Goal: Task Accomplishment & Management: Manage account settings

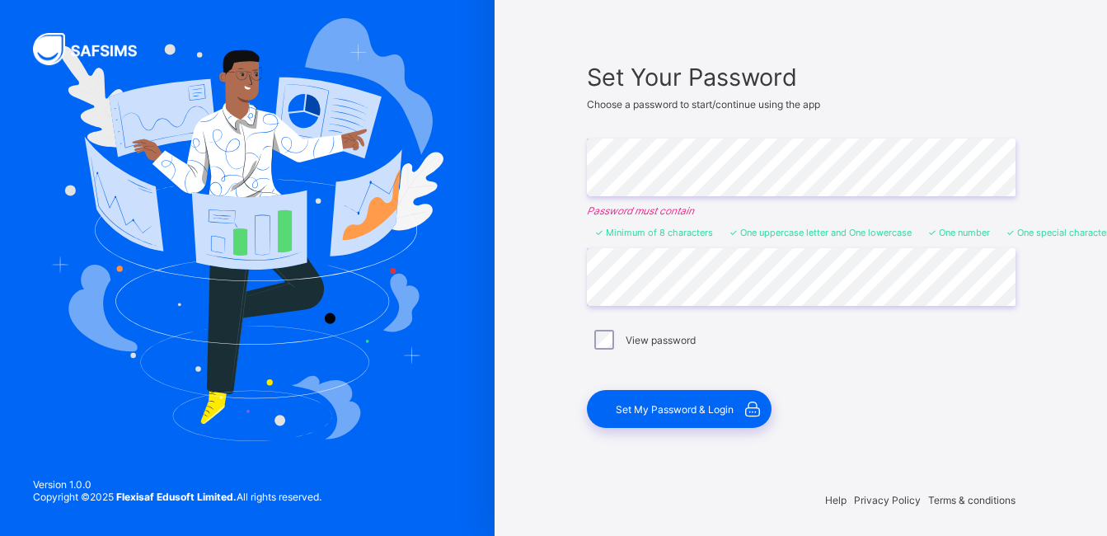
scroll to position [83, 0]
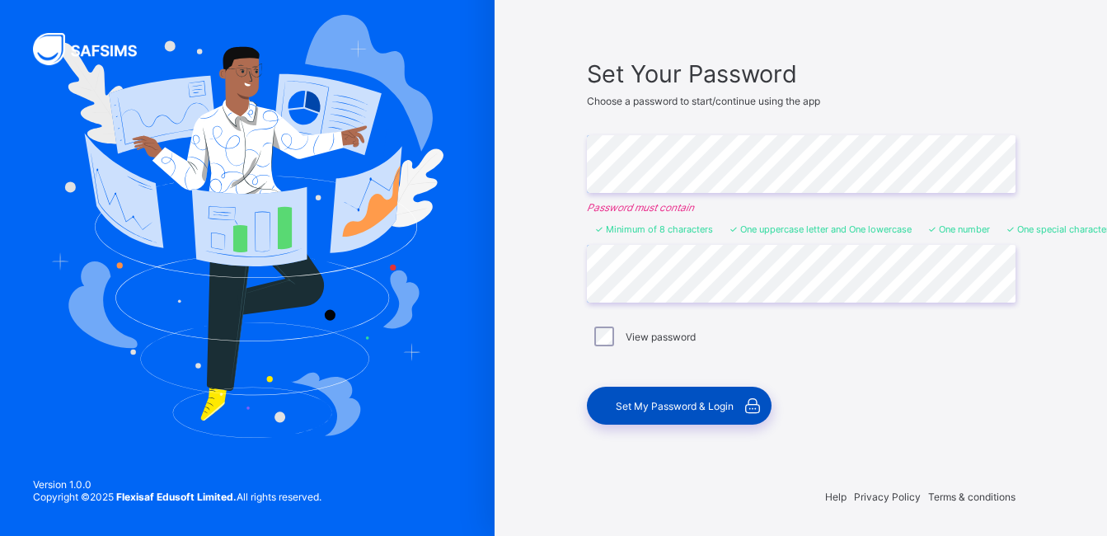
click at [689, 406] on span "Set My Password & Login" at bounding box center [675, 406] width 118 height 12
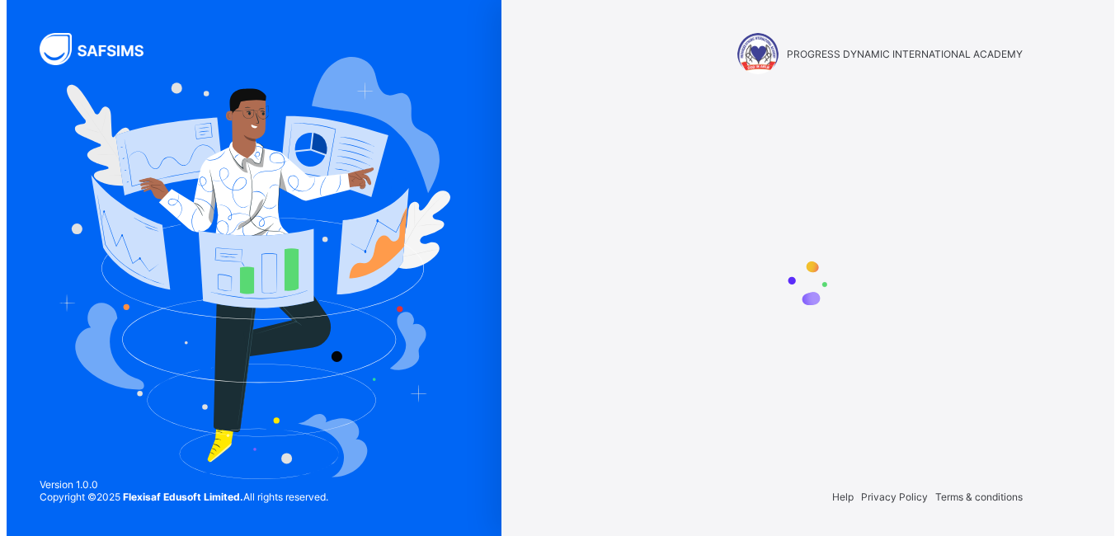
scroll to position [0, 0]
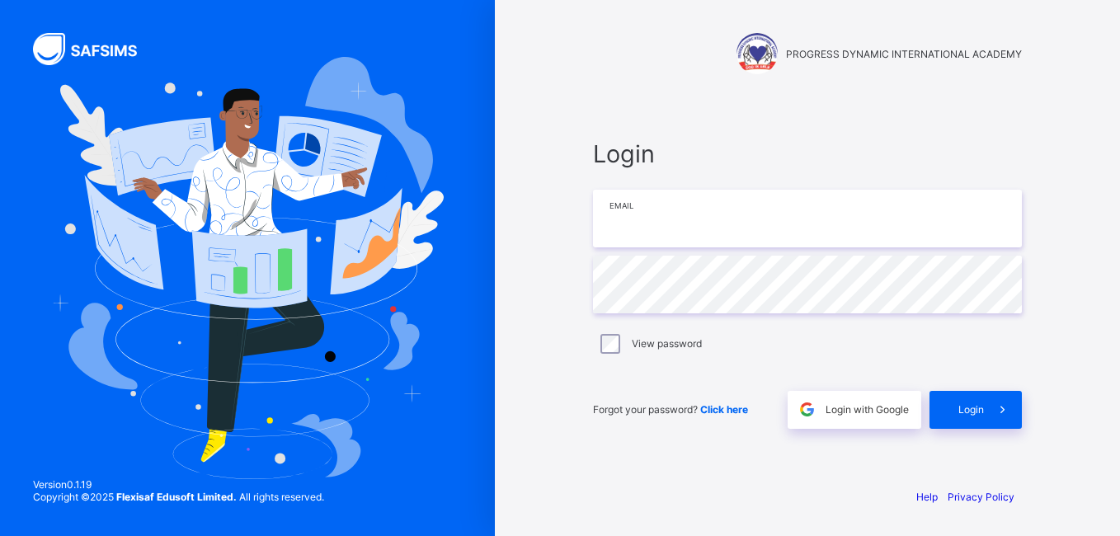
click at [647, 211] on input "email" at bounding box center [807, 219] width 429 height 58
type input "**********"
click at [977, 411] on span "Login" at bounding box center [971, 409] width 26 height 12
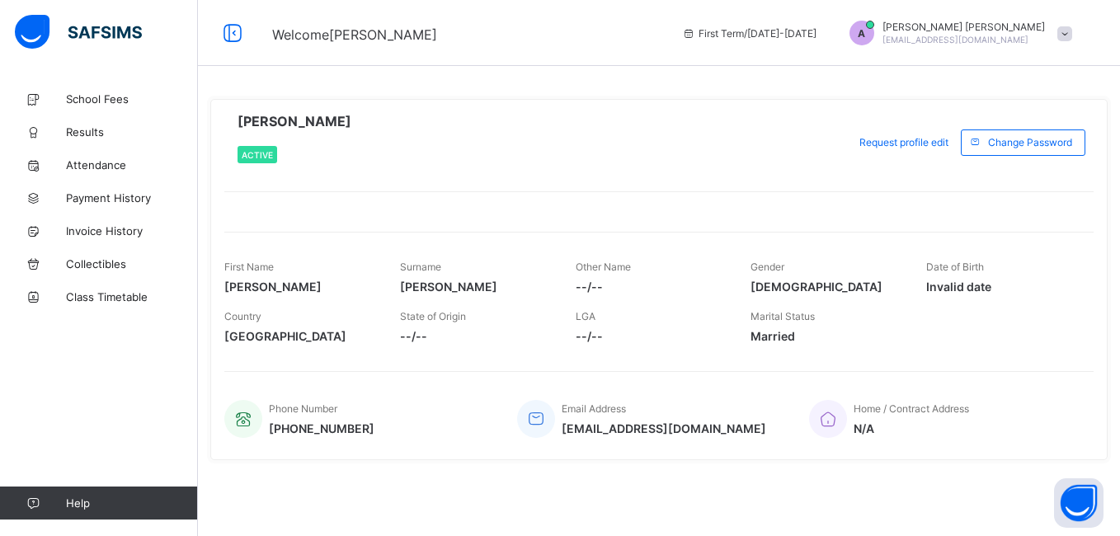
click at [894, 383] on div "Phone Number [PHONE_NUMBER] Email Address [EMAIL_ADDRESS][DOMAIN_NAME] Home / C…" at bounding box center [658, 408] width 869 height 75
click at [455, 285] on span "[PERSON_NAME]" at bounding box center [475, 287] width 151 height 14
click at [587, 284] on span "--/--" at bounding box center [651, 287] width 151 height 14
click at [603, 268] on span "Other Name" at bounding box center [603, 267] width 55 height 12
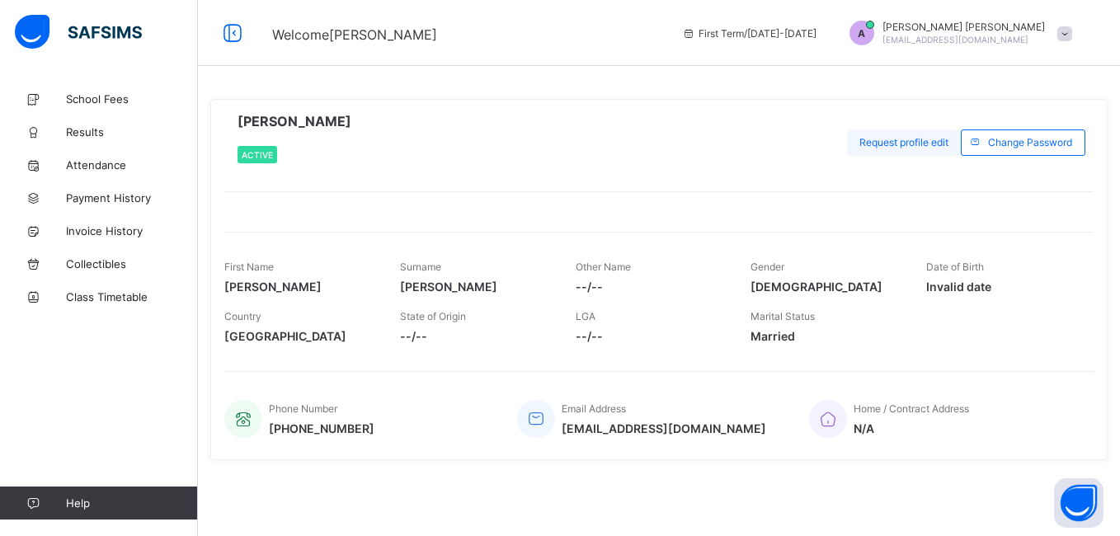
click at [921, 143] on span "Request profile edit" at bounding box center [903, 142] width 89 height 12
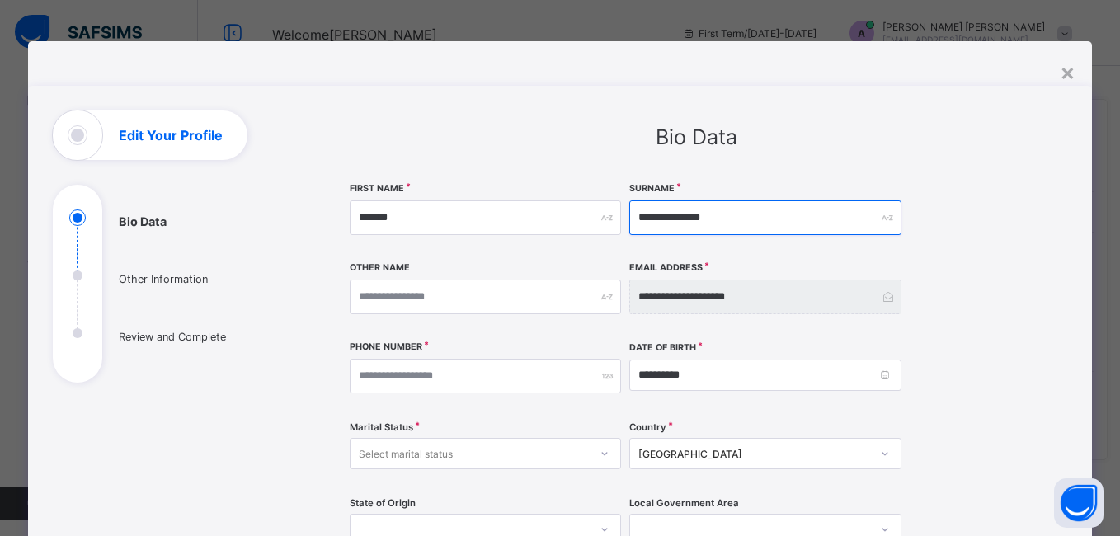
click at [682, 217] on input "**********" at bounding box center [764, 217] width 271 height 35
type input "**********"
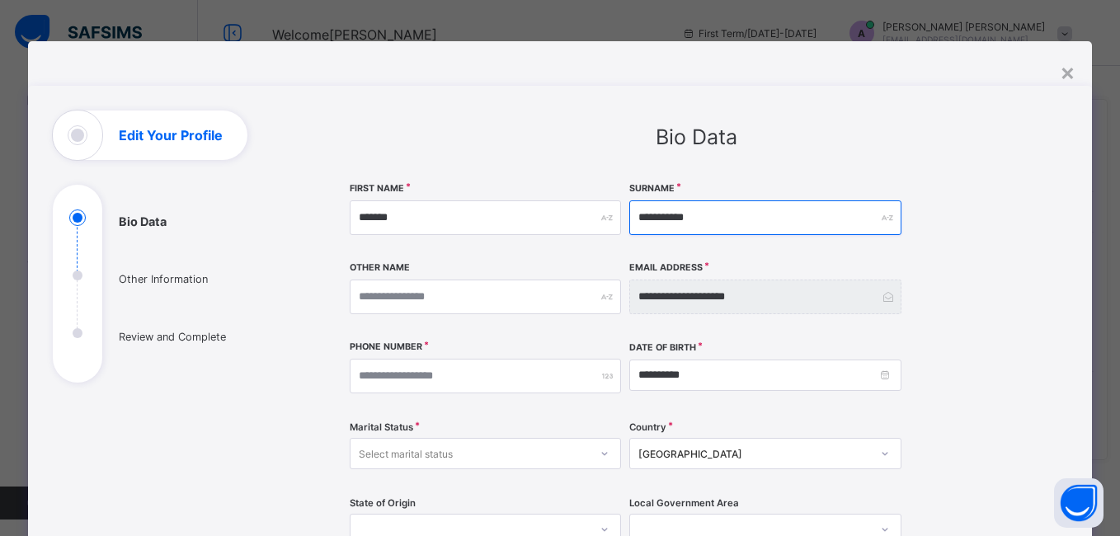
type input "*********"
type input "********"
type input "*******"
type input "*****"
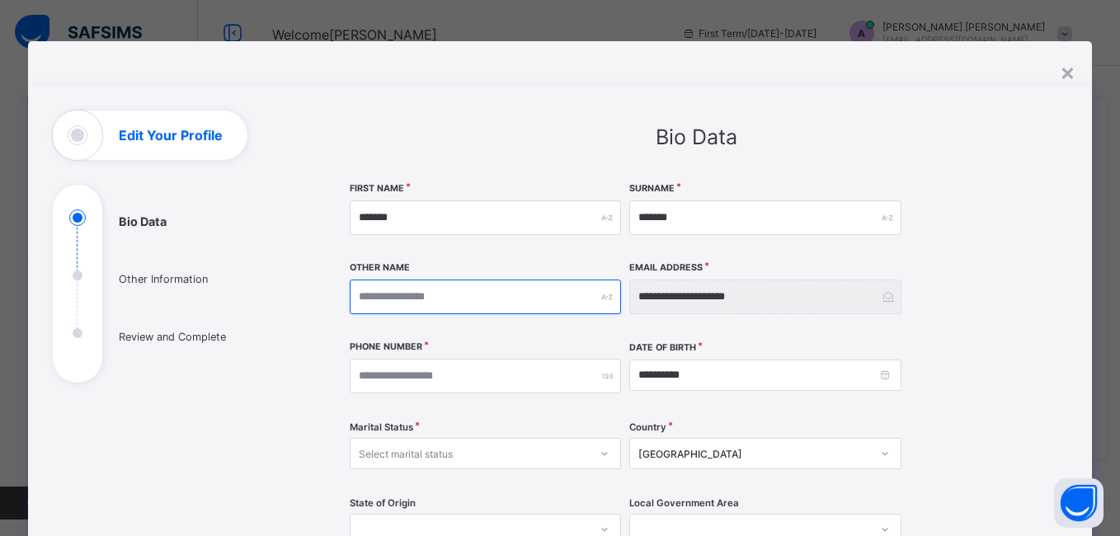
click at [452, 295] on input "text" at bounding box center [485, 297] width 271 height 35
type input "*"
type input "**"
type input "***"
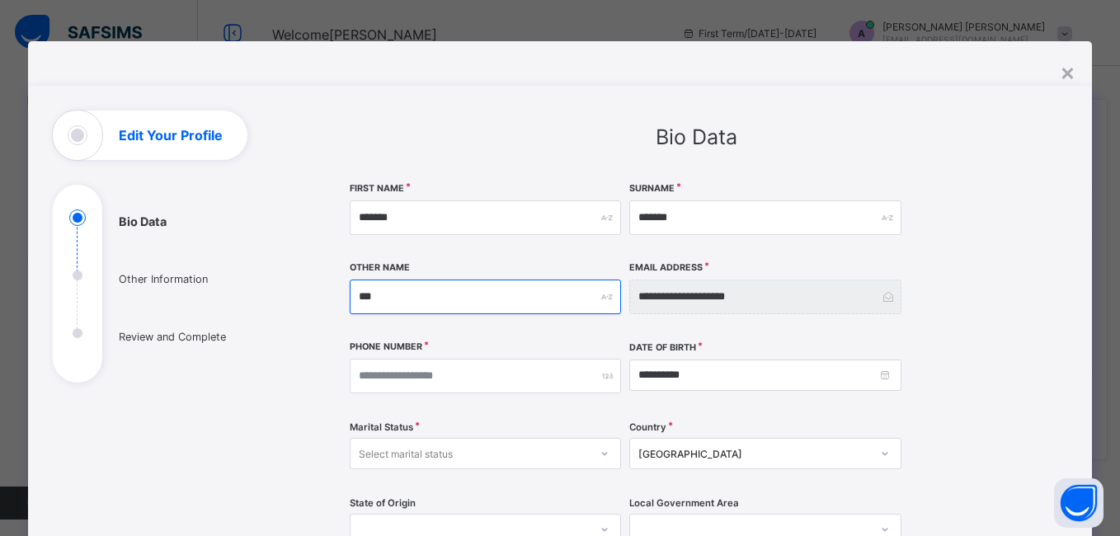
type input "****"
type input "*****"
type input "******"
type input "*******"
type input "********"
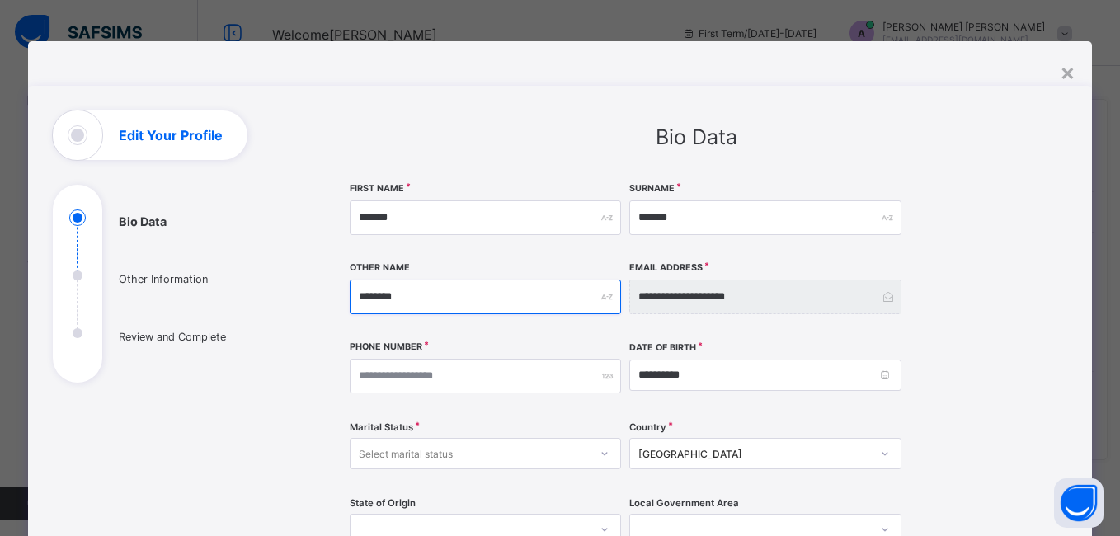
type input "********"
click at [495, 372] on input "number" at bounding box center [485, 376] width 271 height 35
type input "*"
type input "**********"
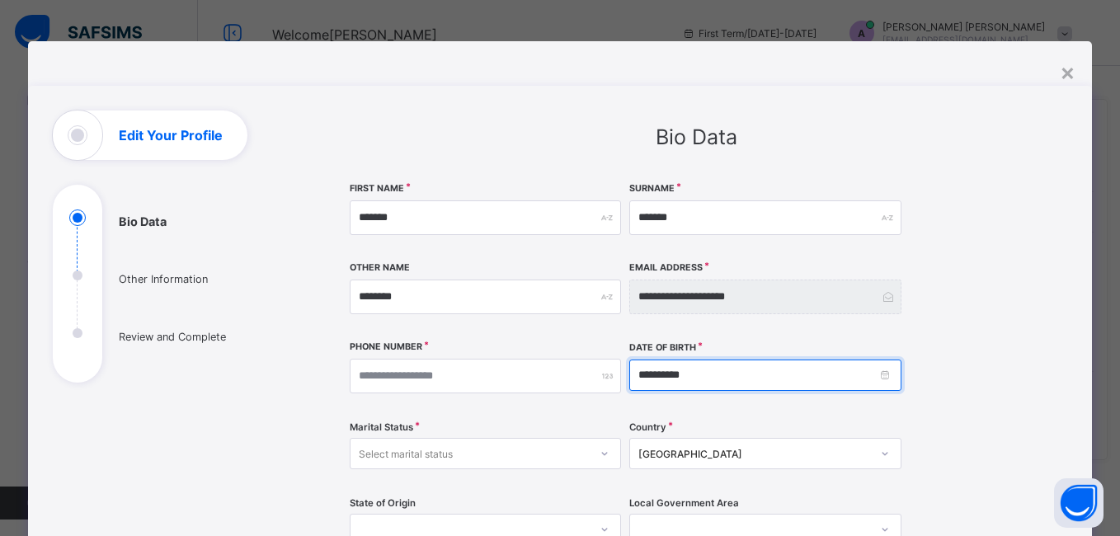
click at [726, 381] on input "**********" at bounding box center [764, 374] width 271 height 31
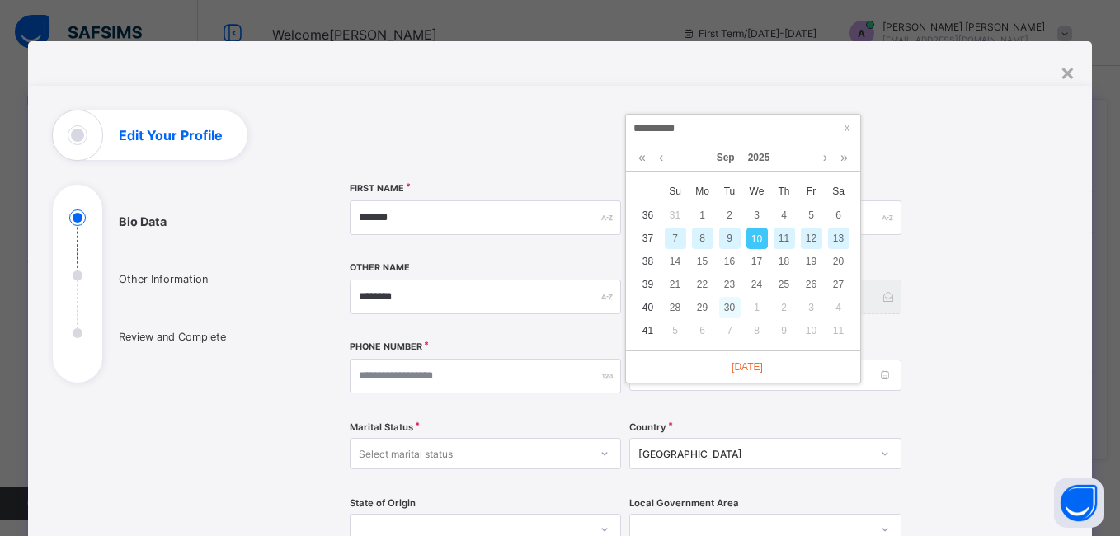
click at [728, 309] on div "30" at bounding box center [729, 307] width 21 height 21
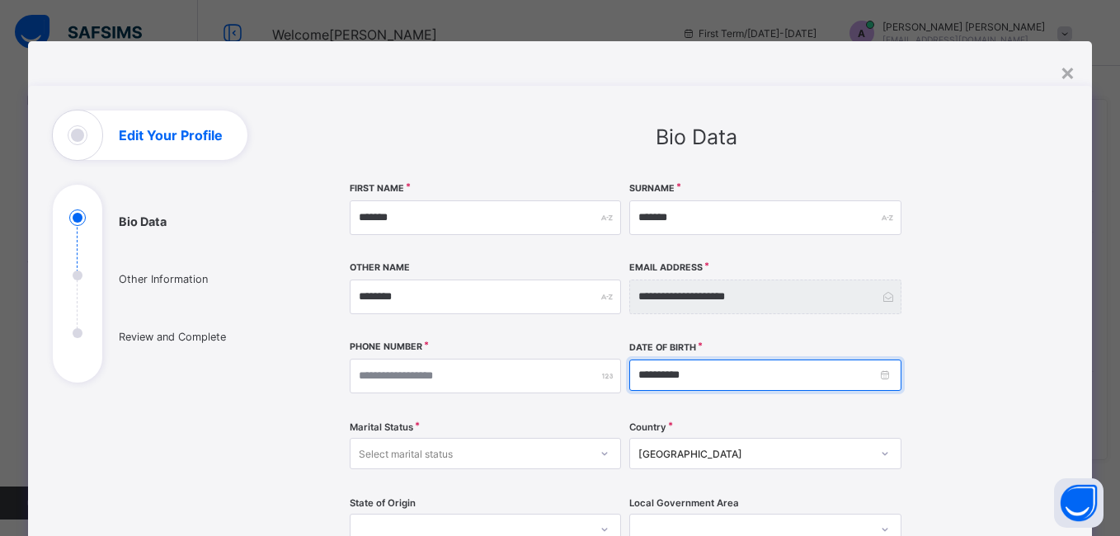
click at [662, 372] on input "**********" at bounding box center [764, 374] width 271 height 31
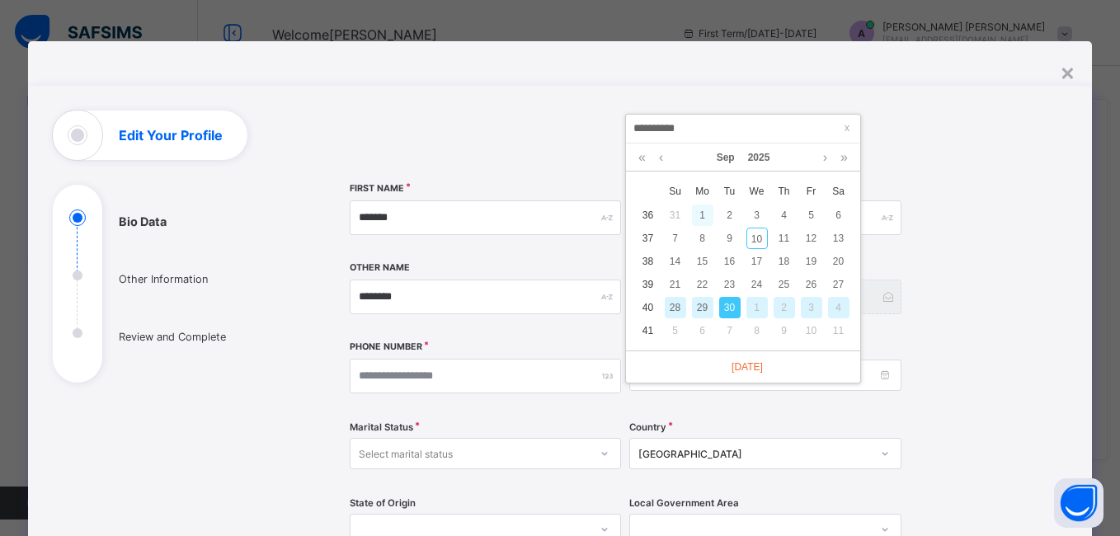
click at [703, 220] on div "1" at bounding box center [702, 214] width 21 height 21
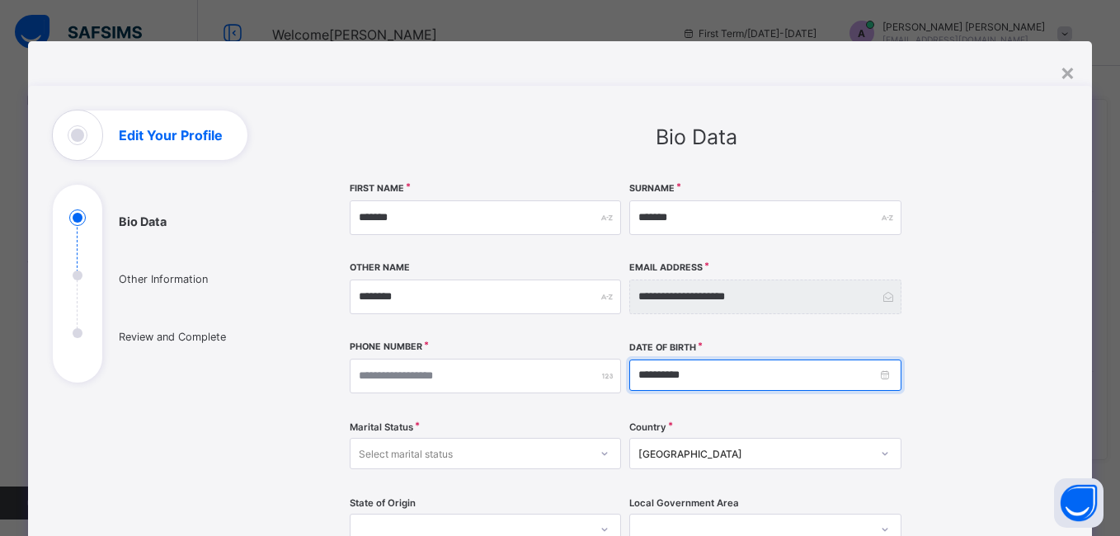
click at [707, 380] on input "**********" at bounding box center [764, 374] width 271 height 31
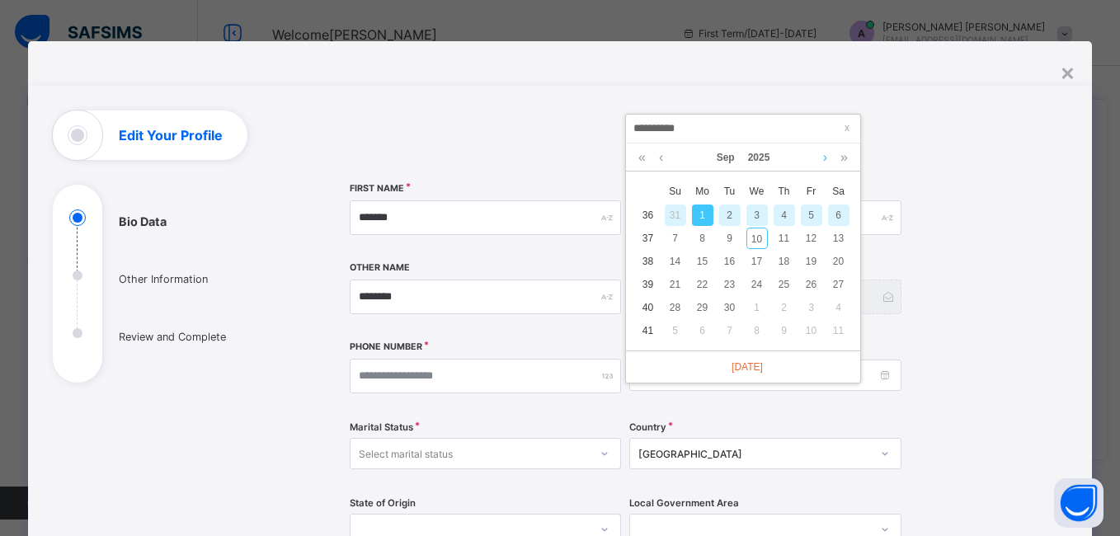
click at [824, 157] on link at bounding box center [825, 157] width 12 height 28
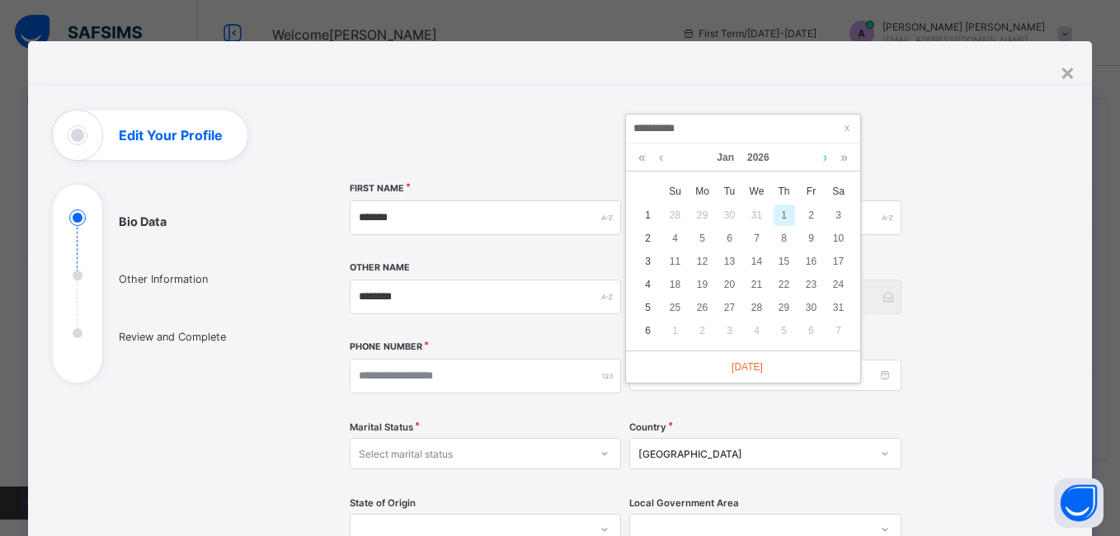
click at [824, 157] on link at bounding box center [825, 157] width 12 height 28
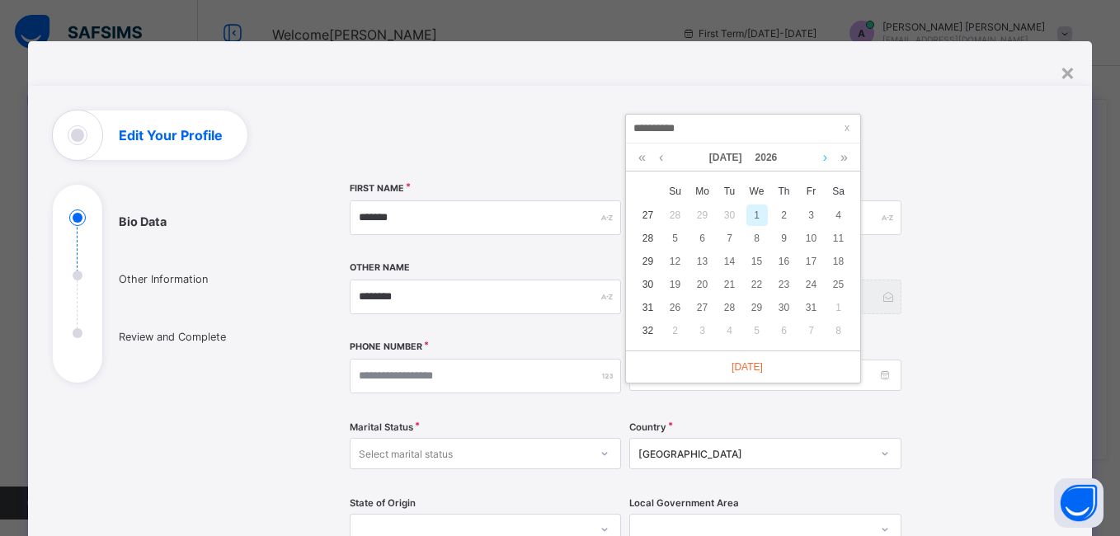
click at [824, 157] on link at bounding box center [825, 157] width 12 height 28
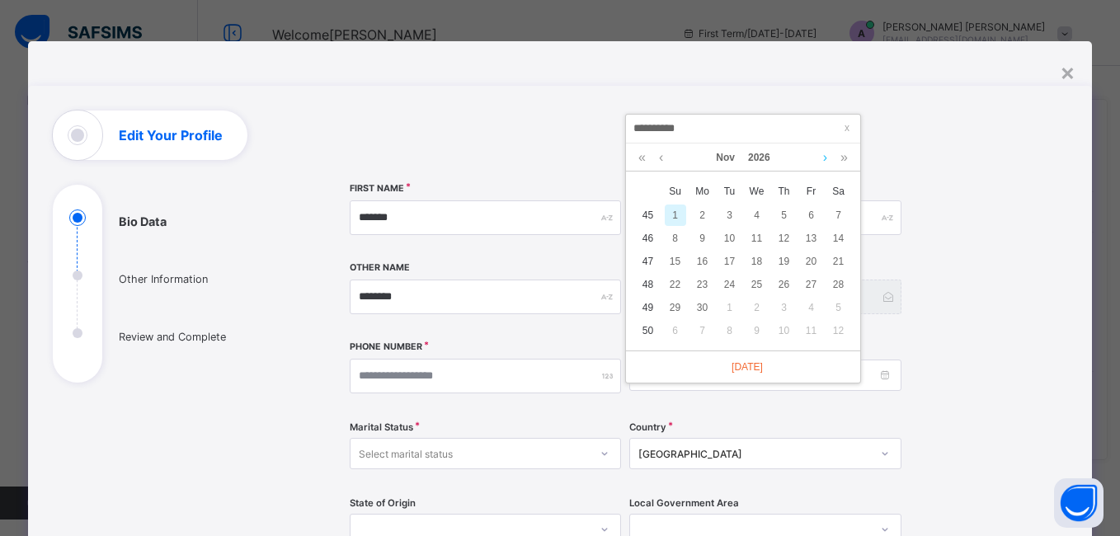
click at [824, 157] on link at bounding box center [825, 157] width 12 height 28
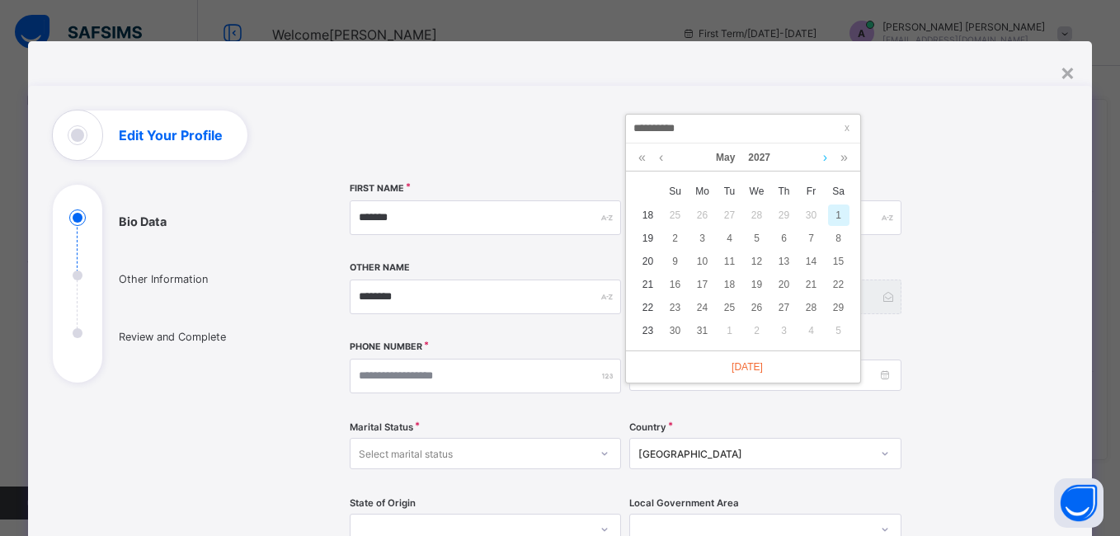
click at [824, 157] on link at bounding box center [825, 157] width 12 height 28
click at [663, 158] on link at bounding box center [661, 157] width 12 height 28
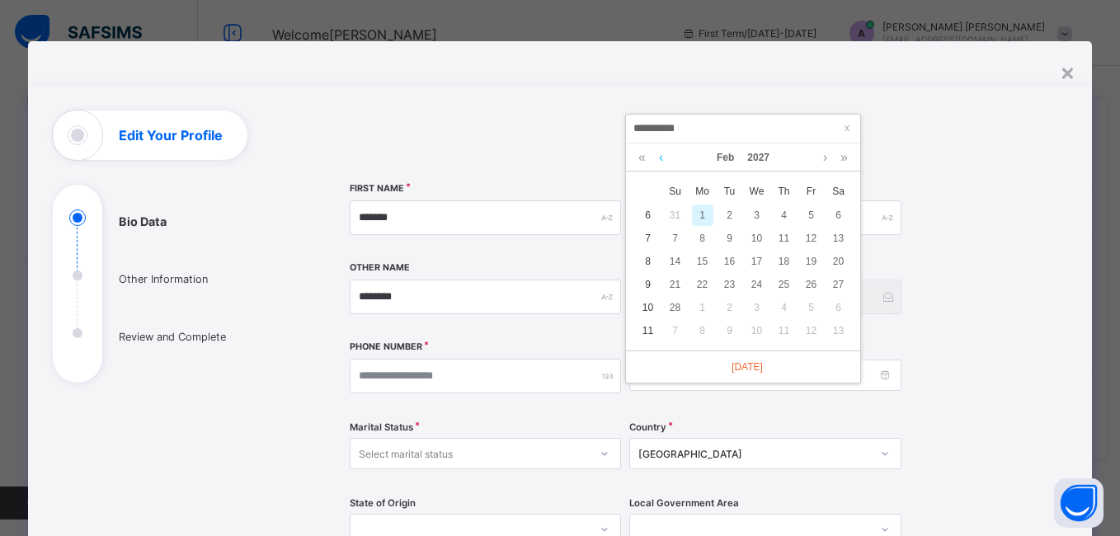
click at [663, 158] on link at bounding box center [661, 157] width 12 height 28
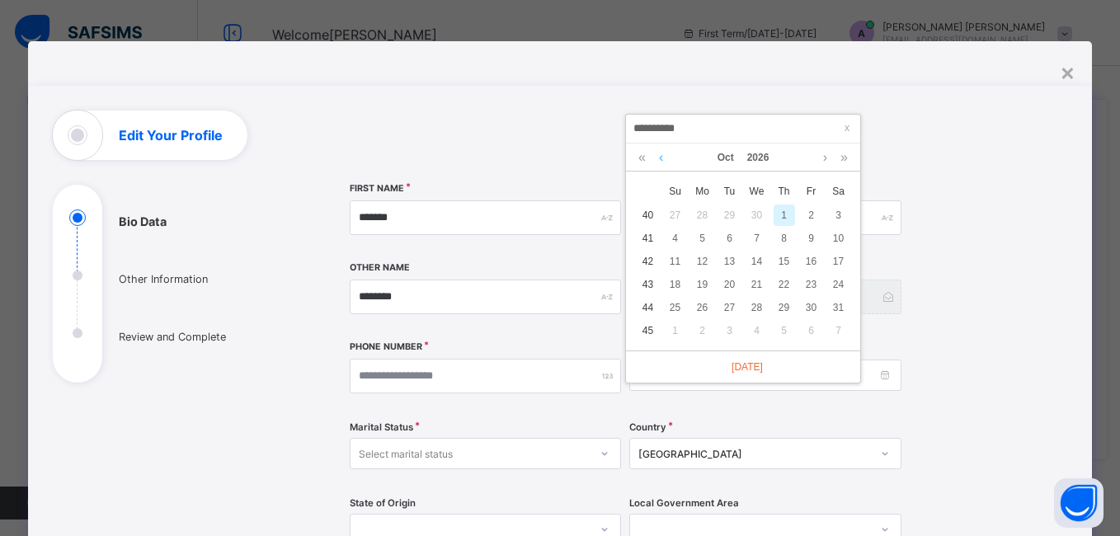
click at [663, 158] on link at bounding box center [661, 157] width 12 height 28
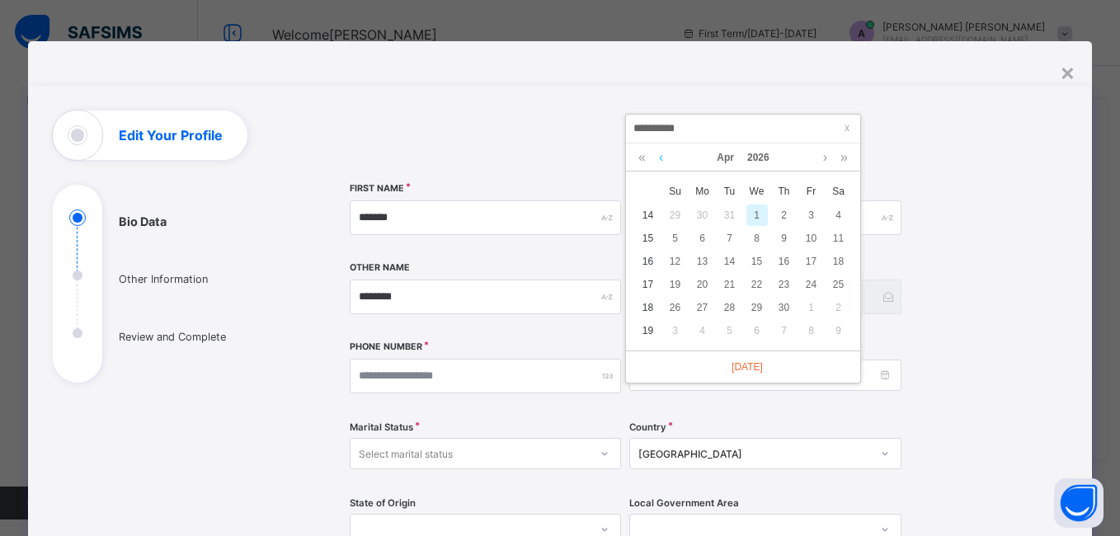
click at [663, 158] on link at bounding box center [661, 157] width 12 height 28
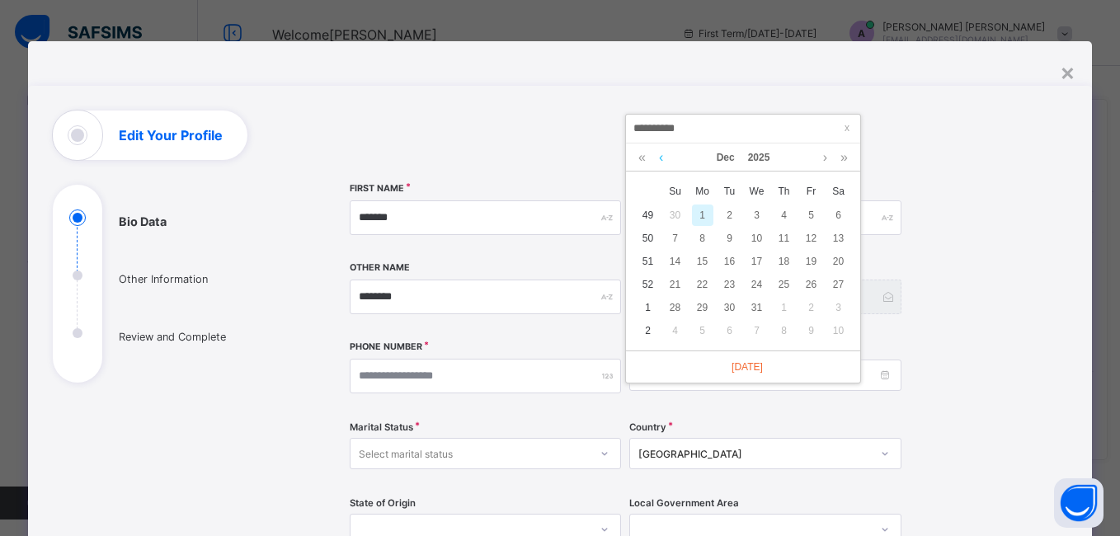
click at [663, 158] on link at bounding box center [661, 157] width 12 height 28
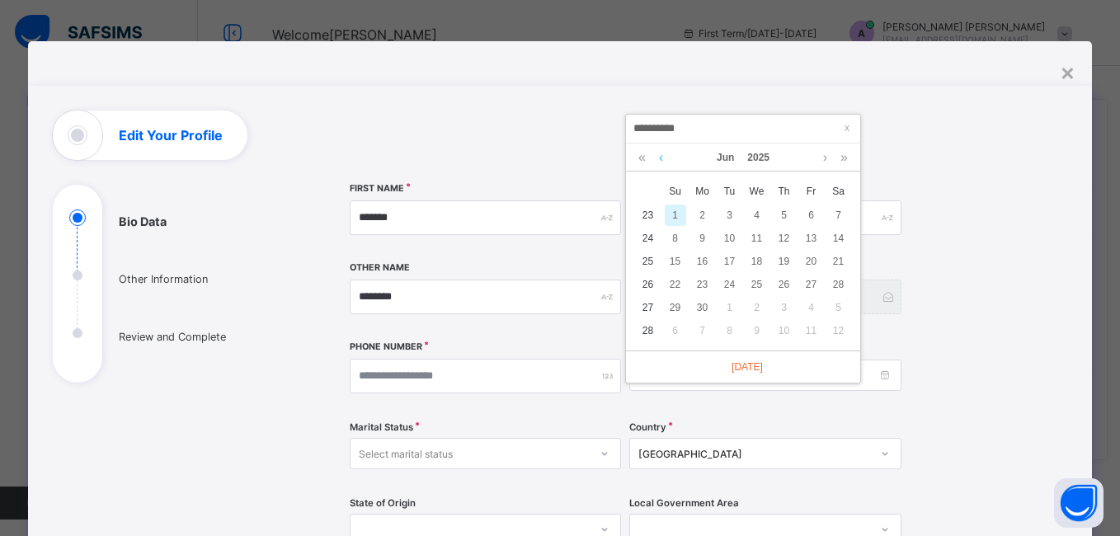
click at [663, 158] on link at bounding box center [661, 157] width 12 height 28
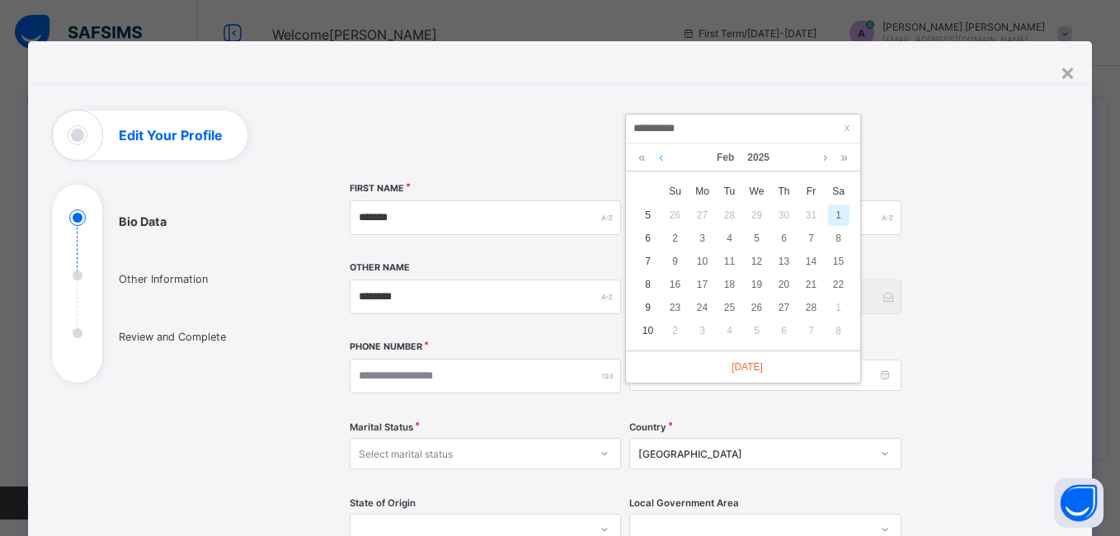
click at [663, 158] on link at bounding box center [661, 157] width 12 height 28
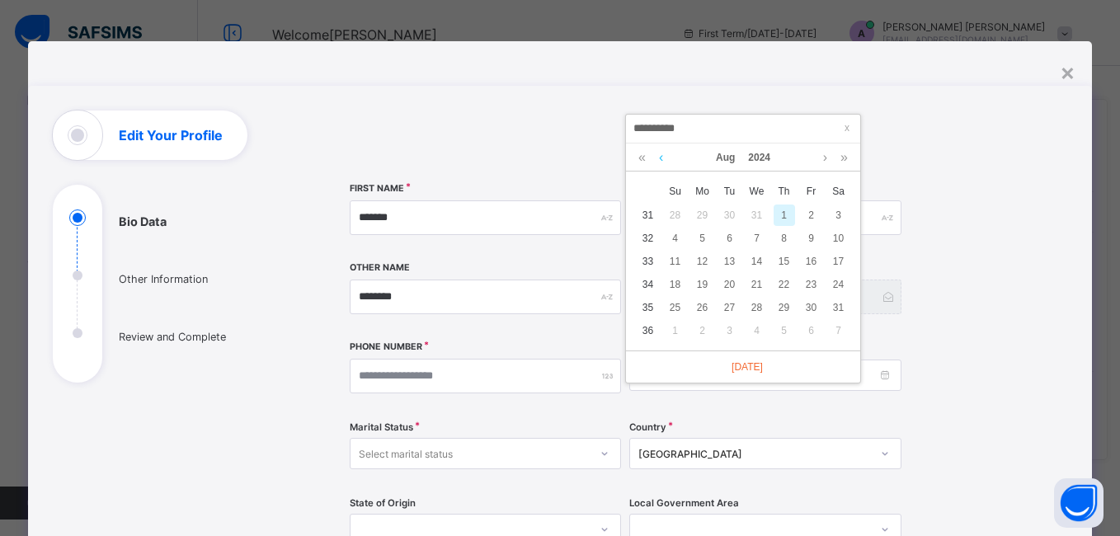
click at [663, 158] on link at bounding box center [661, 157] width 12 height 28
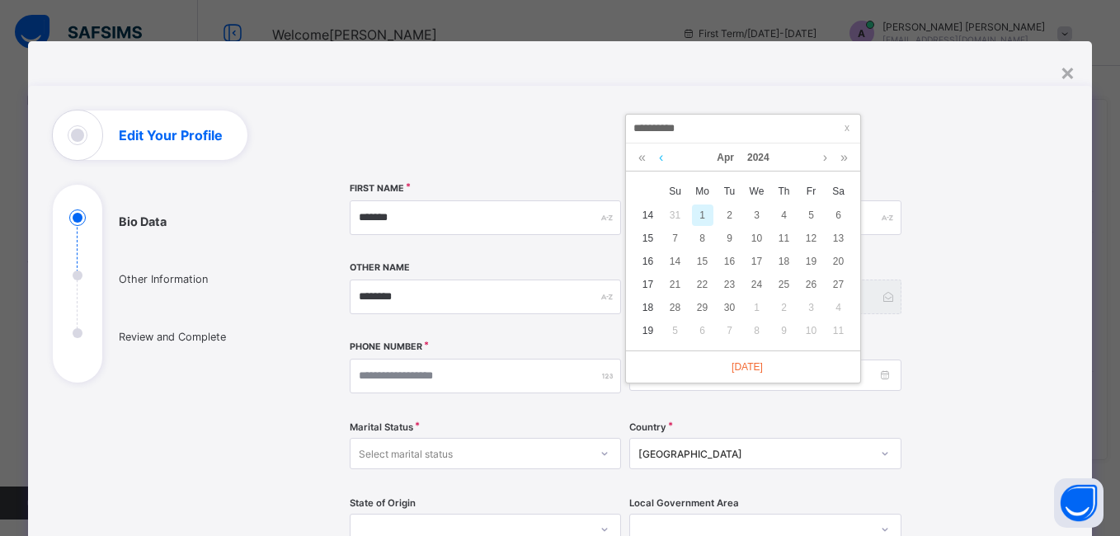
click at [663, 158] on link at bounding box center [661, 157] width 12 height 28
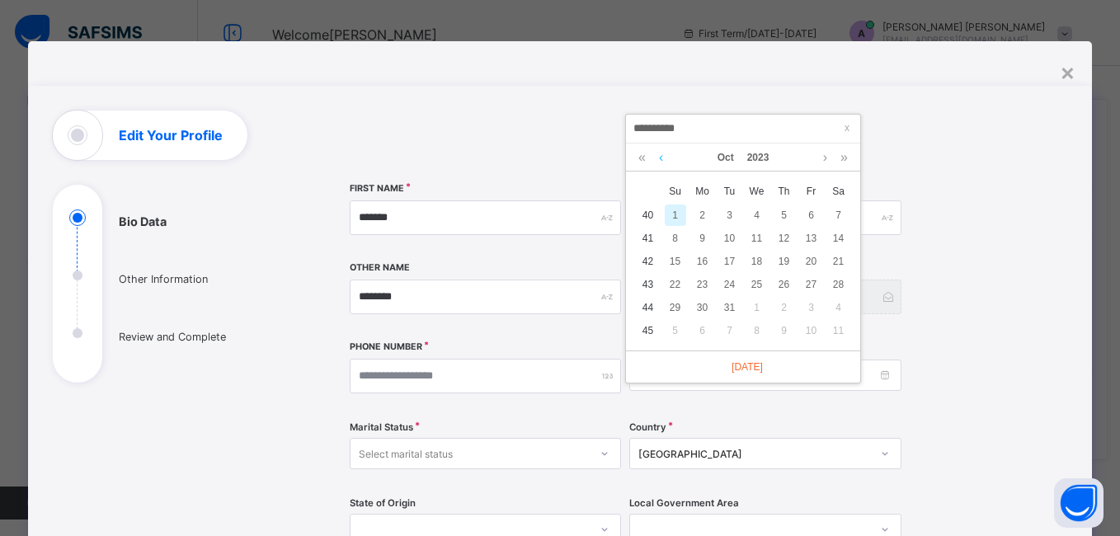
click at [663, 158] on link at bounding box center [661, 157] width 12 height 28
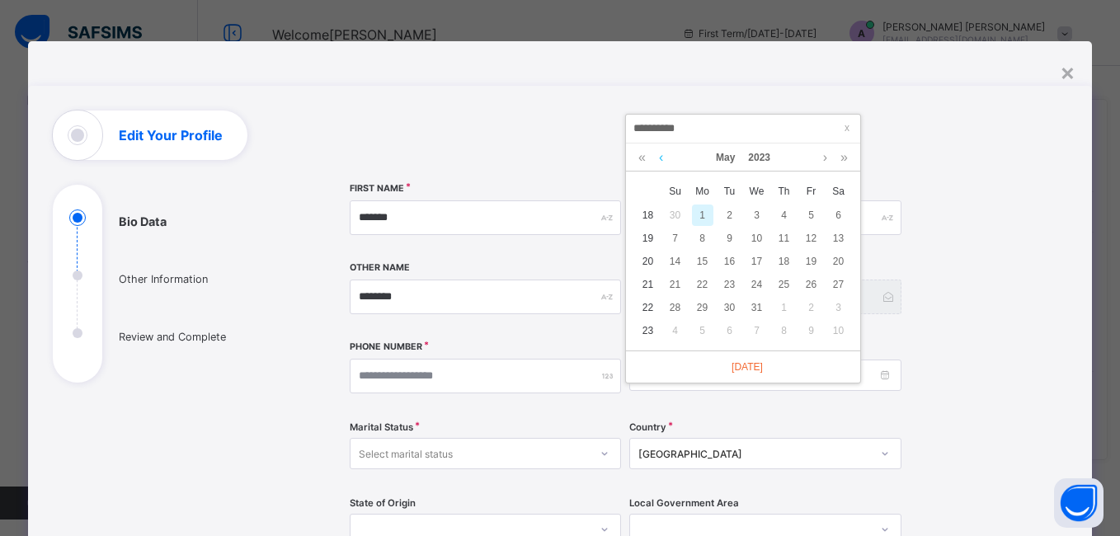
click at [663, 158] on link at bounding box center [661, 157] width 12 height 28
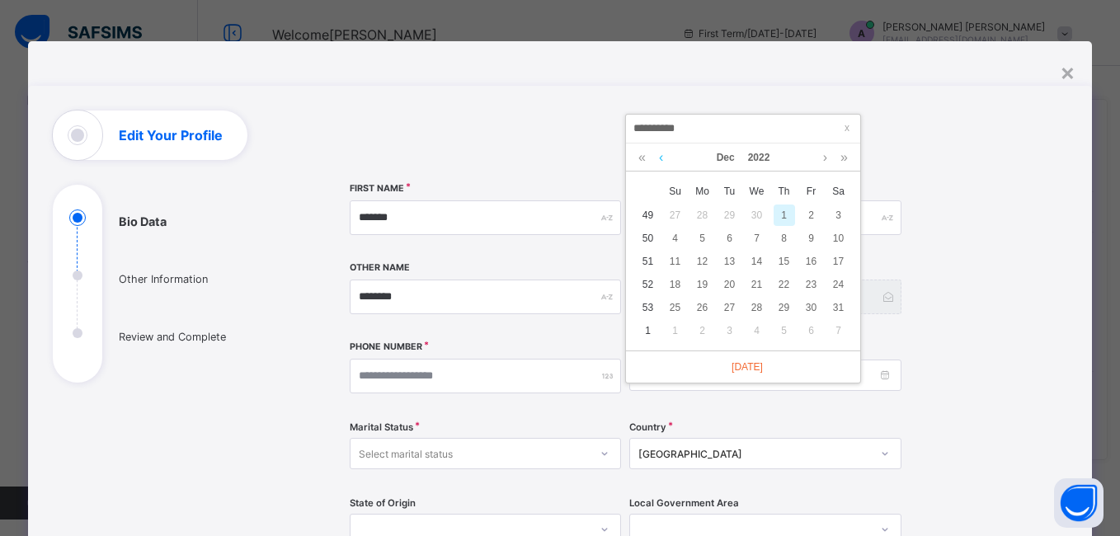
click at [663, 158] on link at bounding box center [661, 157] width 12 height 28
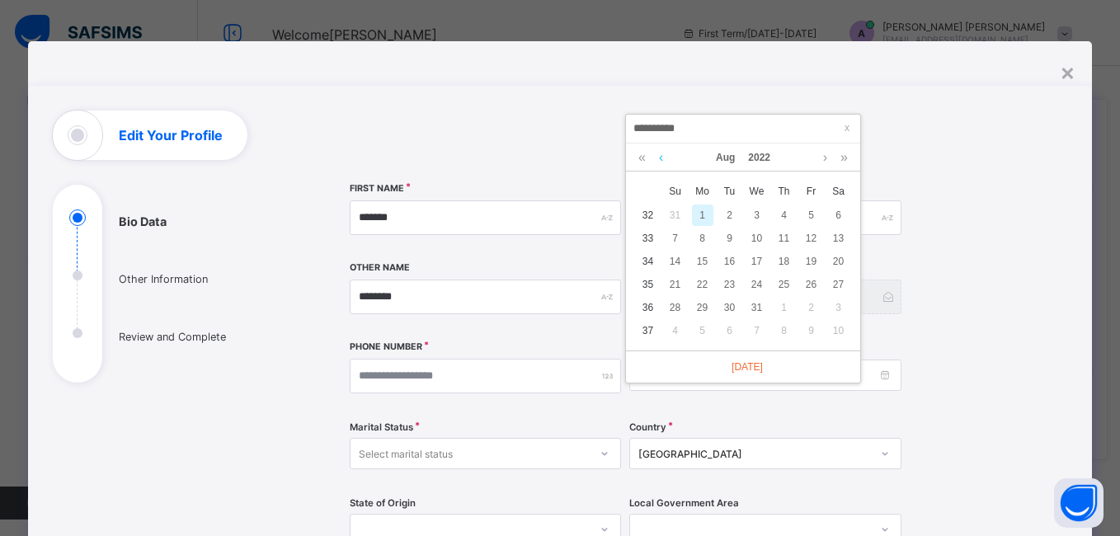
click at [663, 158] on link at bounding box center [661, 157] width 12 height 28
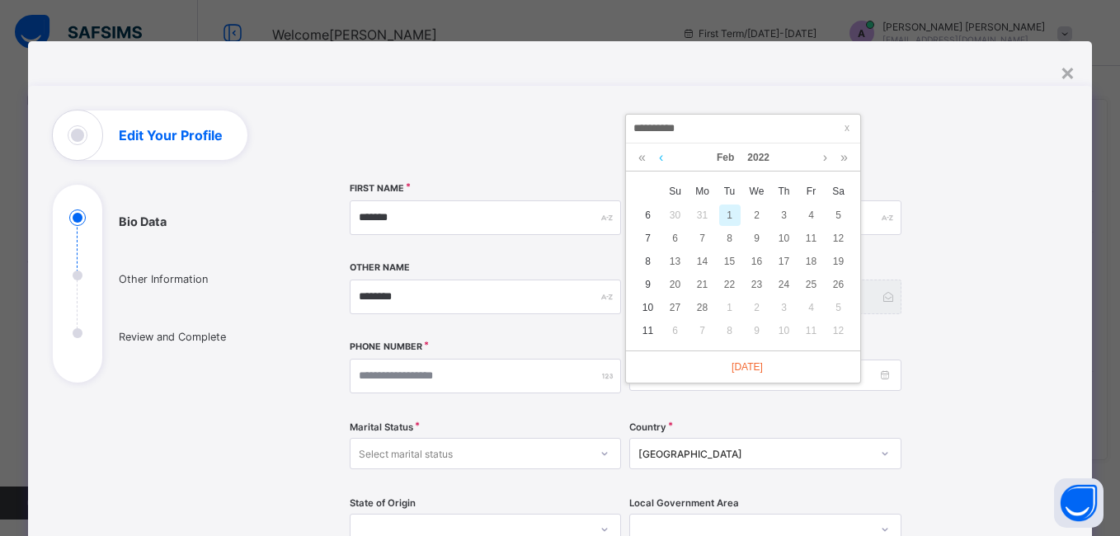
click at [663, 158] on link at bounding box center [661, 157] width 12 height 28
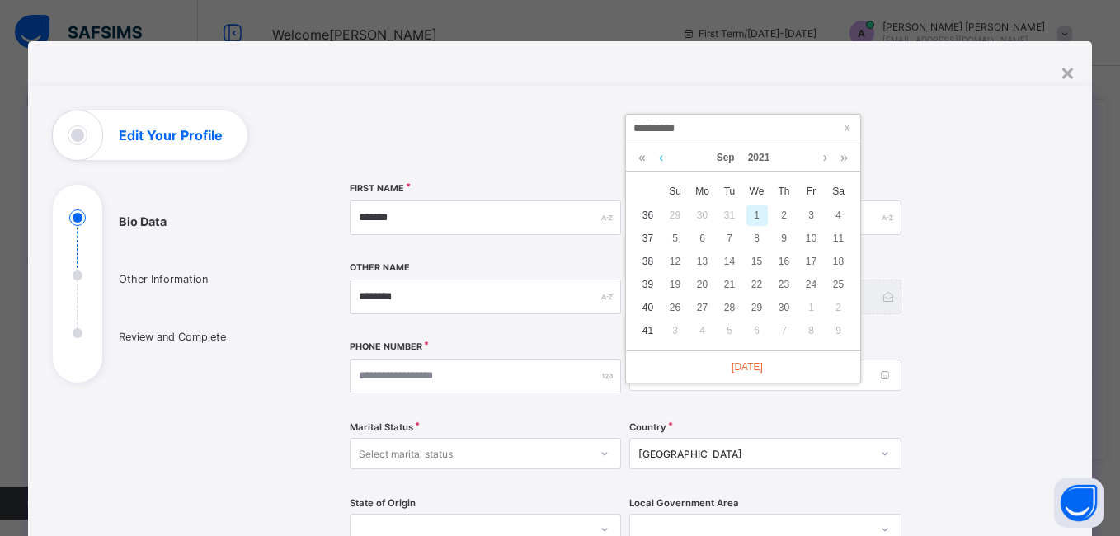
click at [663, 158] on link at bounding box center [661, 157] width 12 height 28
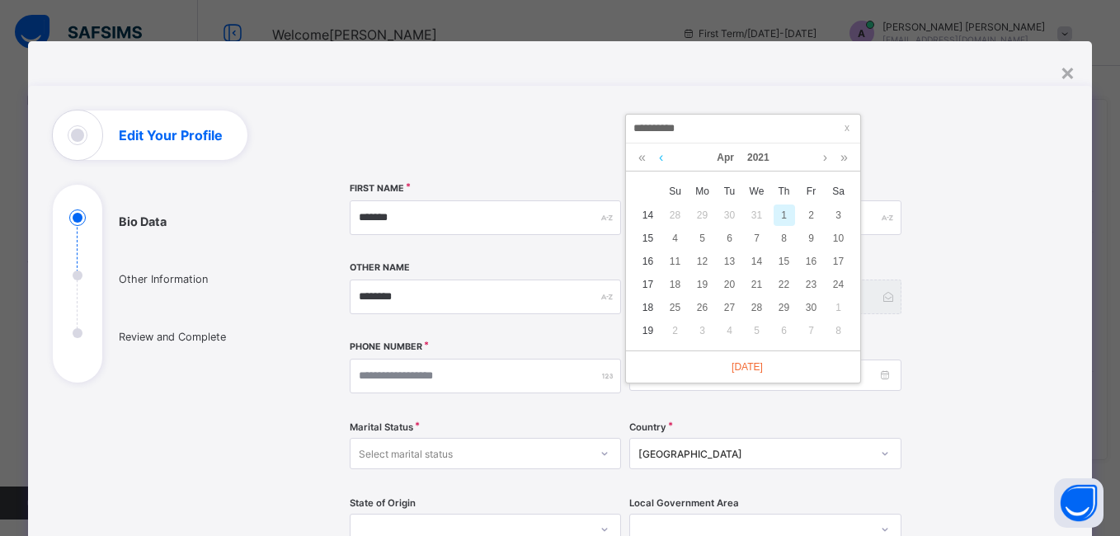
click at [663, 158] on link at bounding box center [661, 157] width 12 height 28
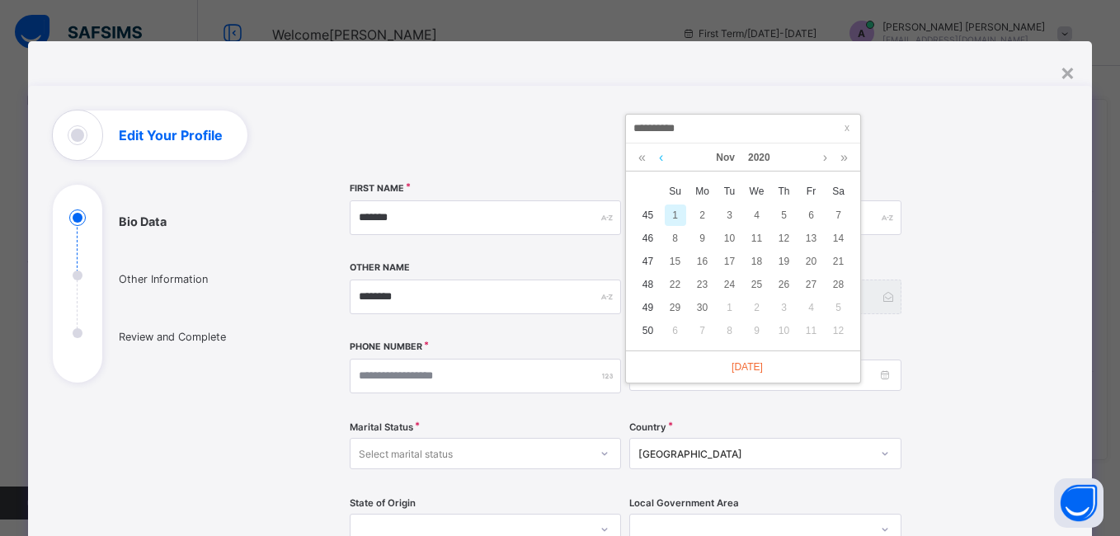
click at [663, 158] on link at bounding box center [661, 157] width 12 height 28
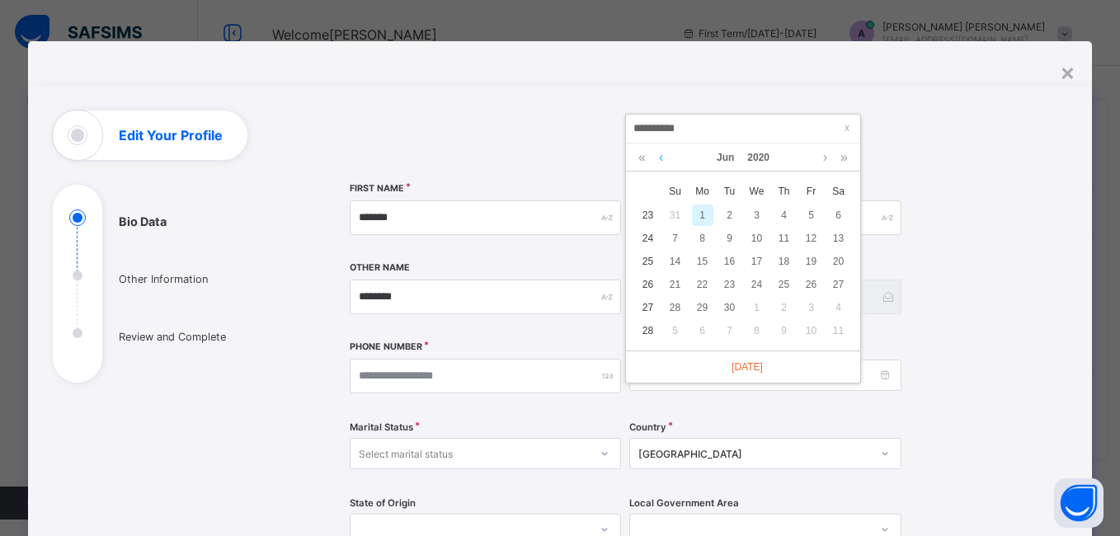
click at [663, 158] on link at bounding box center [661, 157] width 12 height 28
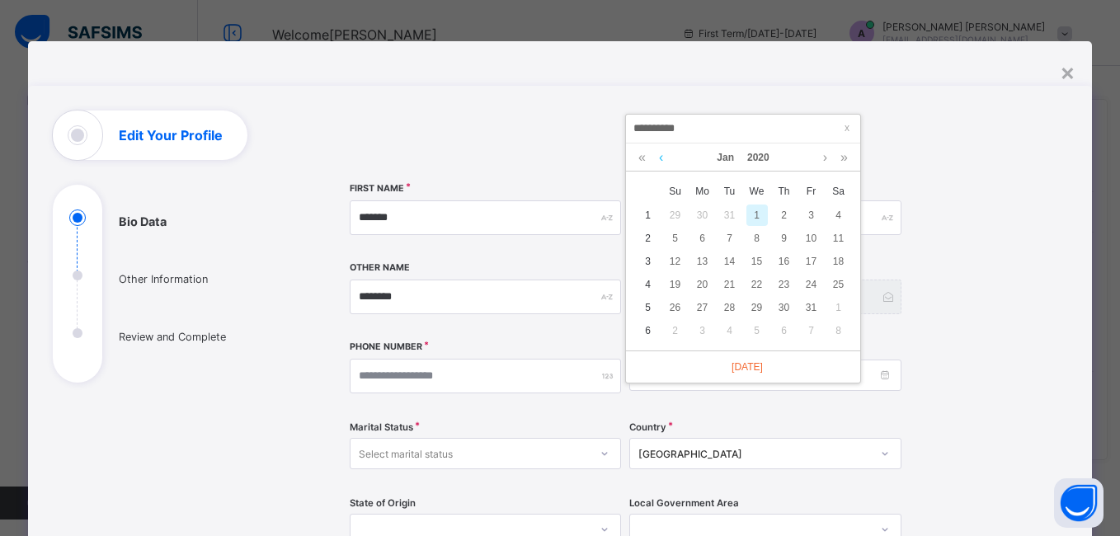
click at [663, 158] on link at bounding box center [661, 157] width 12 height 28
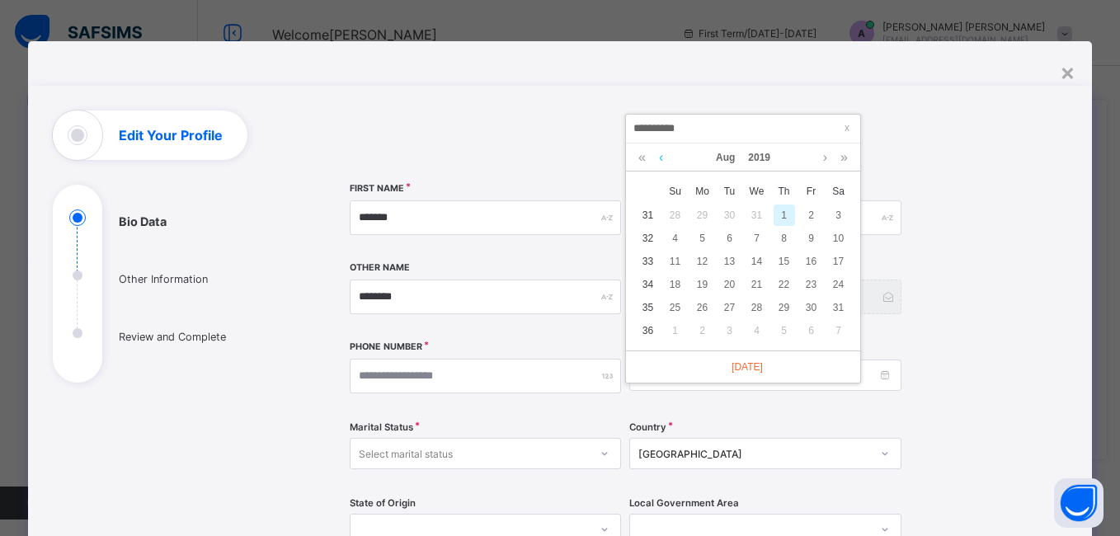
click at [663, 158] on link at bounding box center [661, 157] width 12 height 28
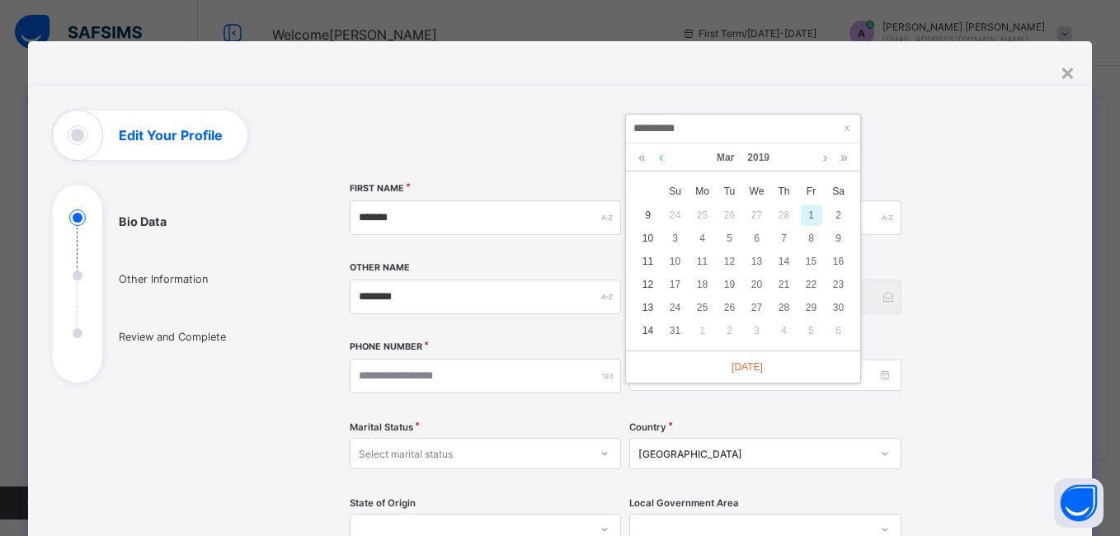
click at [663, 158] on link at bounding box center [661, 157] width 12 height 28
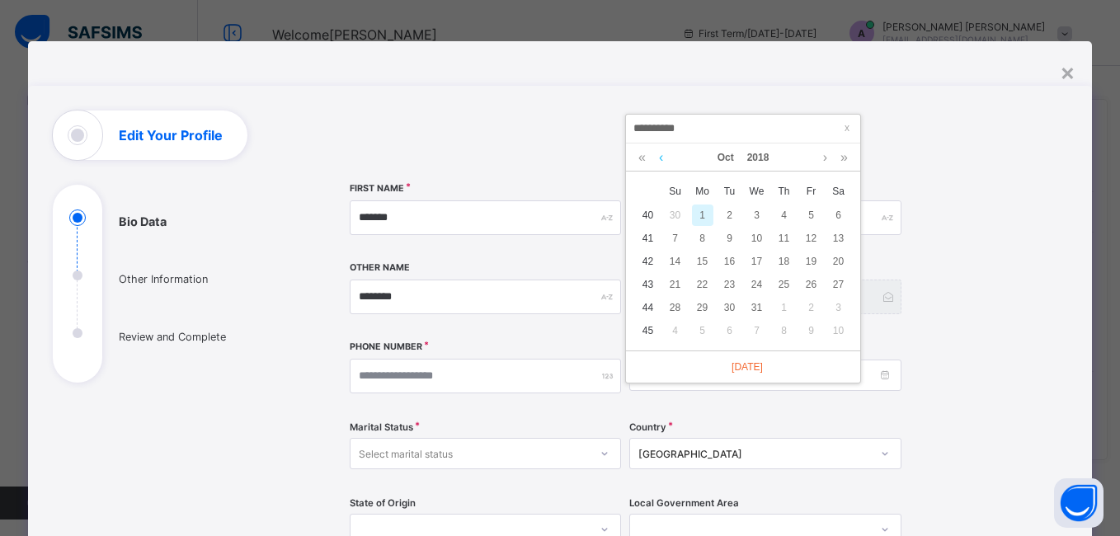
click at [663, 158] on link at bounding box center [661, 157] width 12 height 28
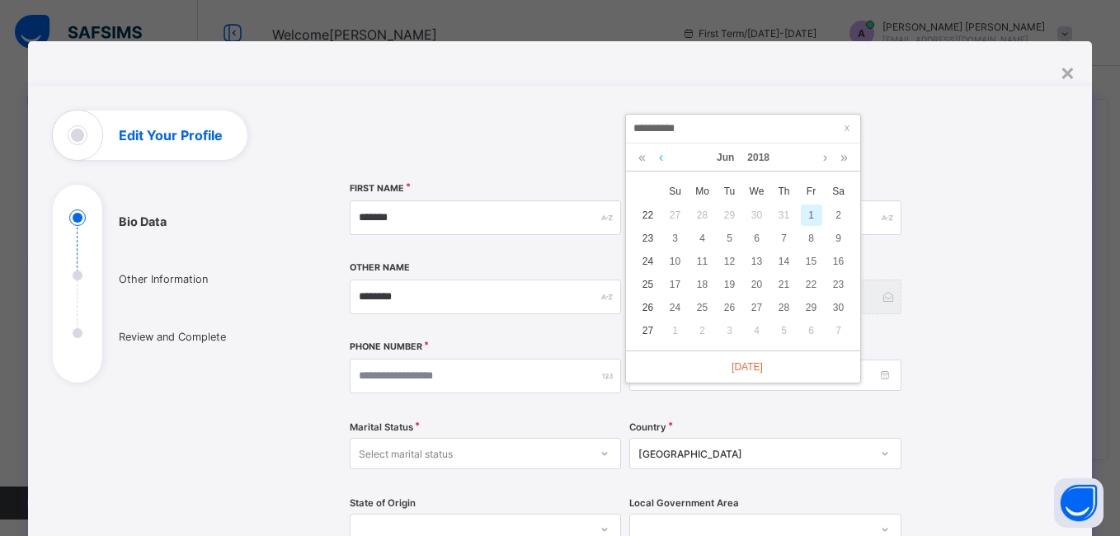
click at [663, 158] on link at bounding box center [661, 157] width 12 height 28
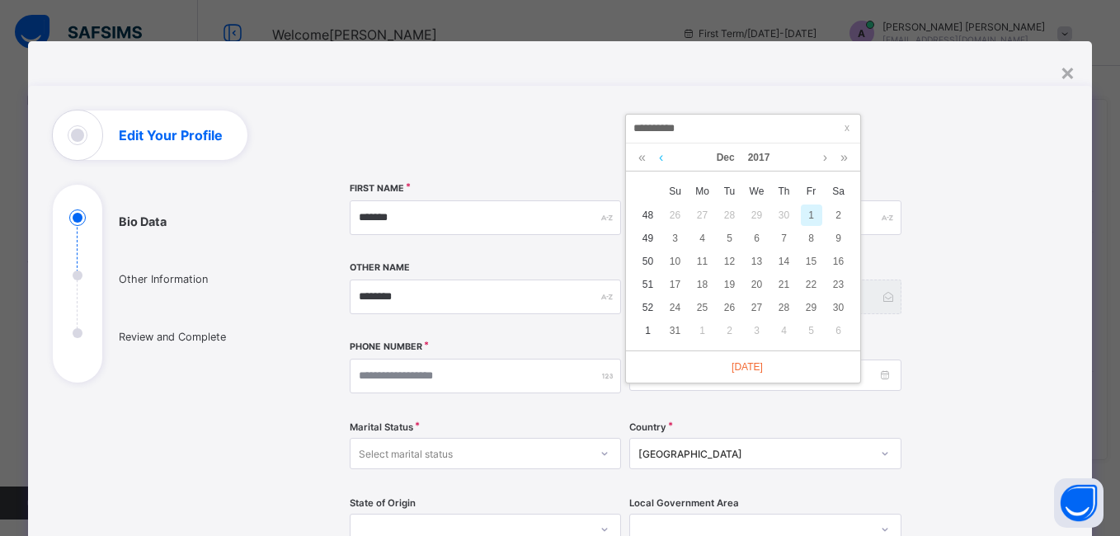
click at [663, 158] on link at bounding box center [661, 157] width 12 height 28
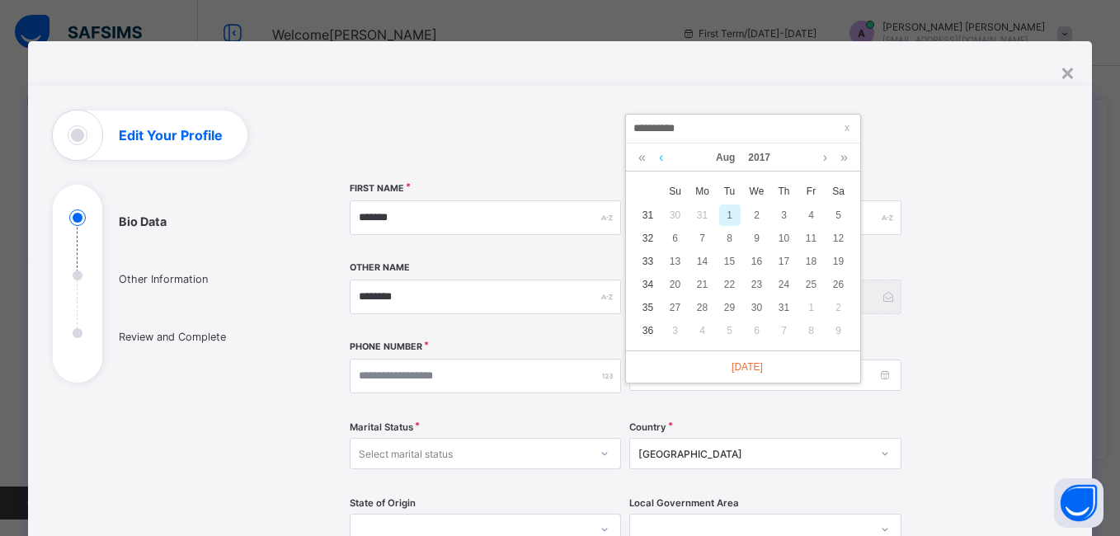
click at [663, 158] on link at bounding box center [661, 157] width 12 height 28
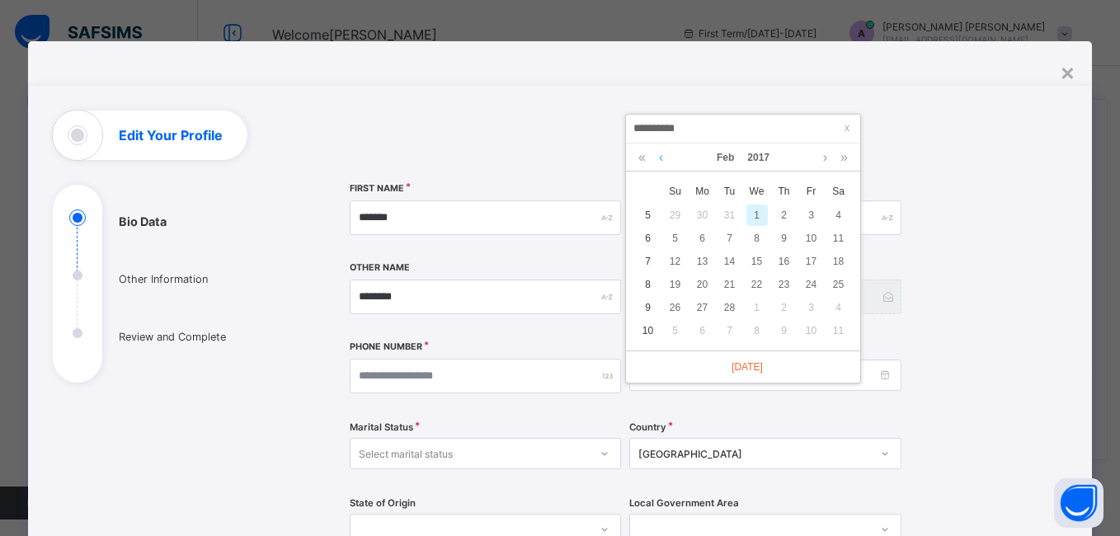
click at [663, 158] on link at bounding box center [661, 157] width 12 height 28
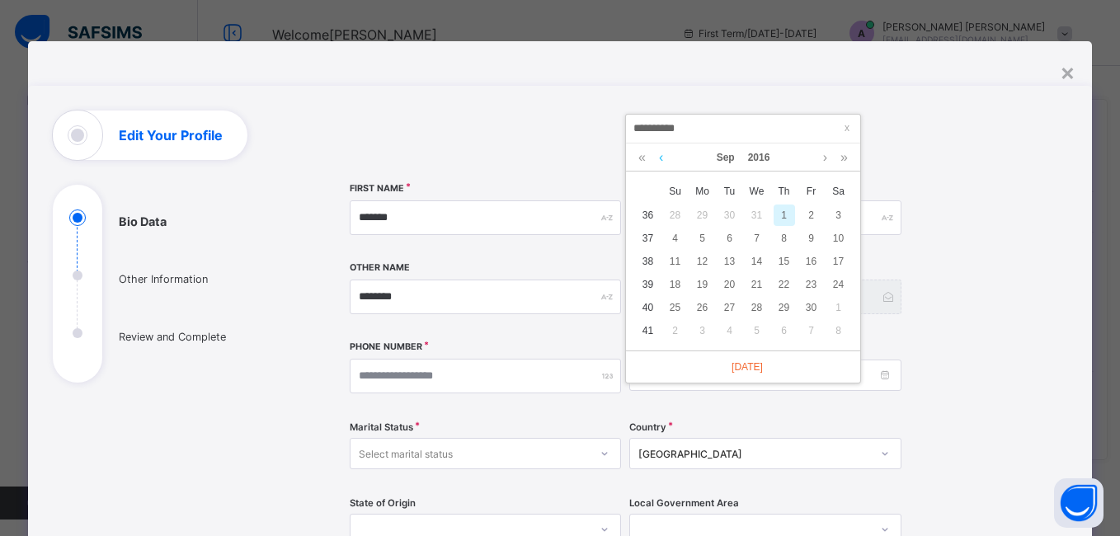
click at [663, 158] on link at bounding box center [661, 157] width 12 height 28
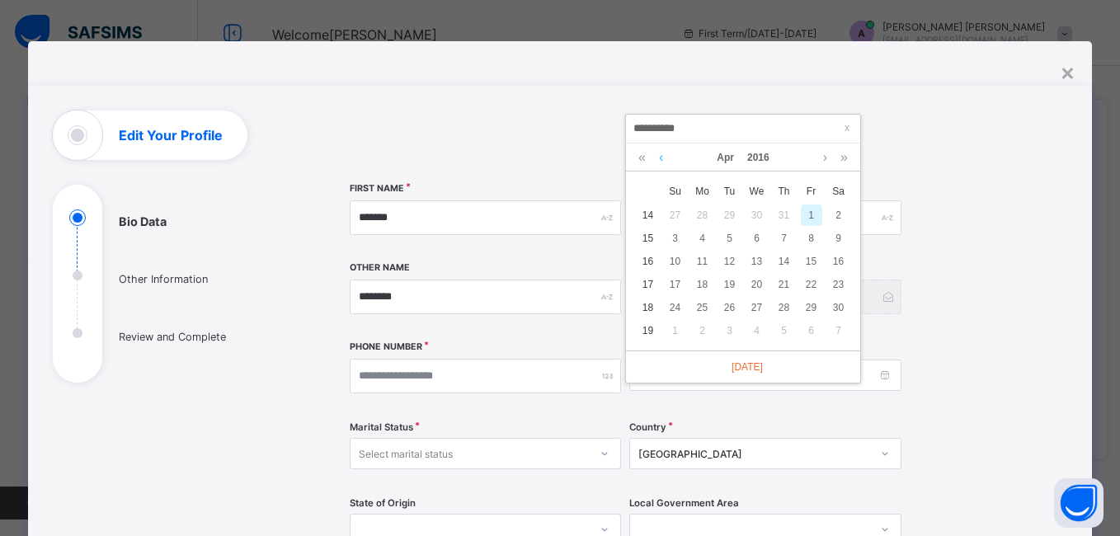
click at [663, 158] on link at bounding box center [661, 157] width 12 height 28
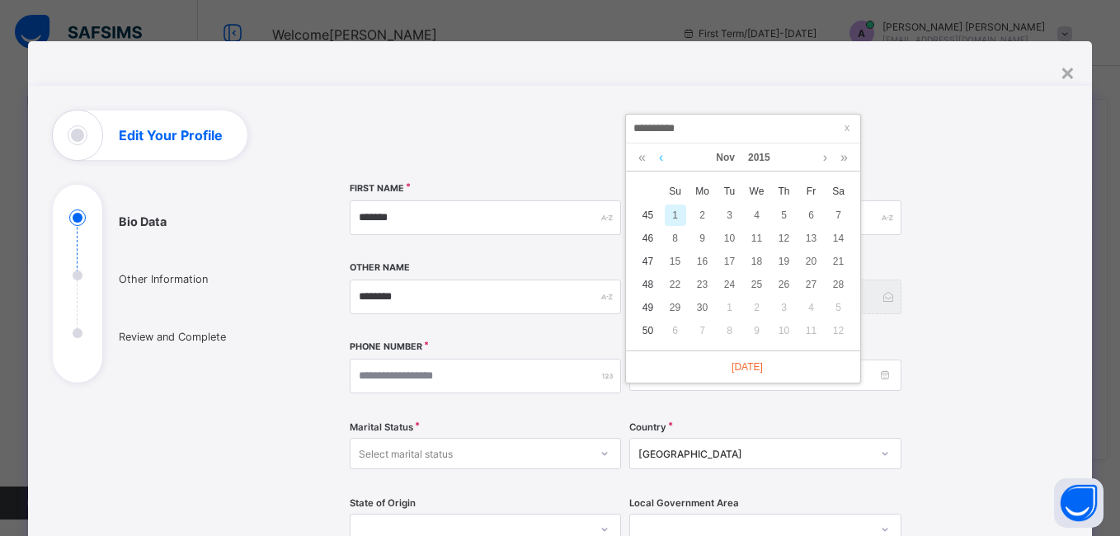
click at [663, 158] on link at bounding box center [661, 157] width 12 height 28
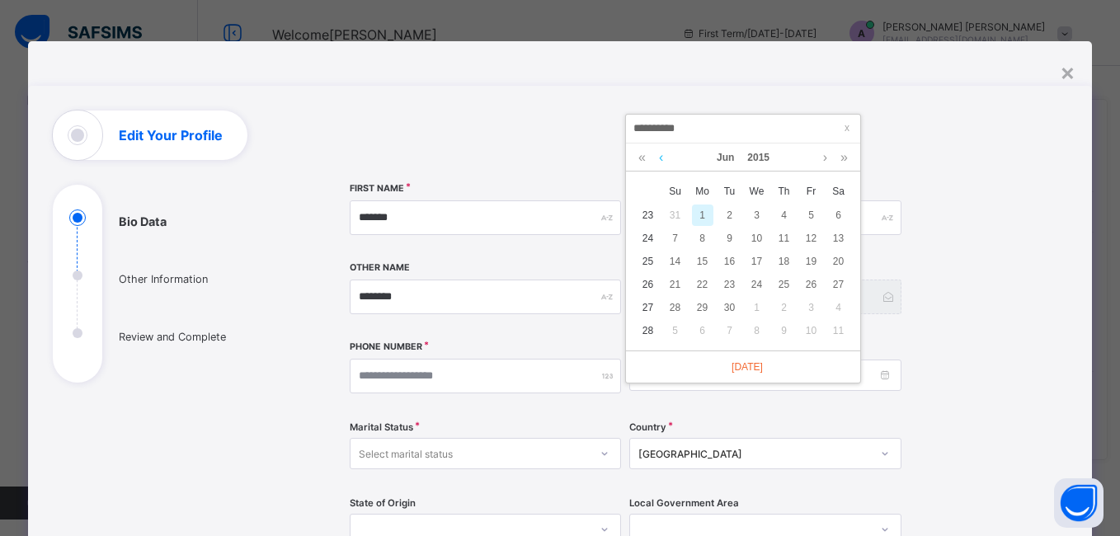
click at [663, 158] on link at bounding box center [661, 157] width 12 height 28
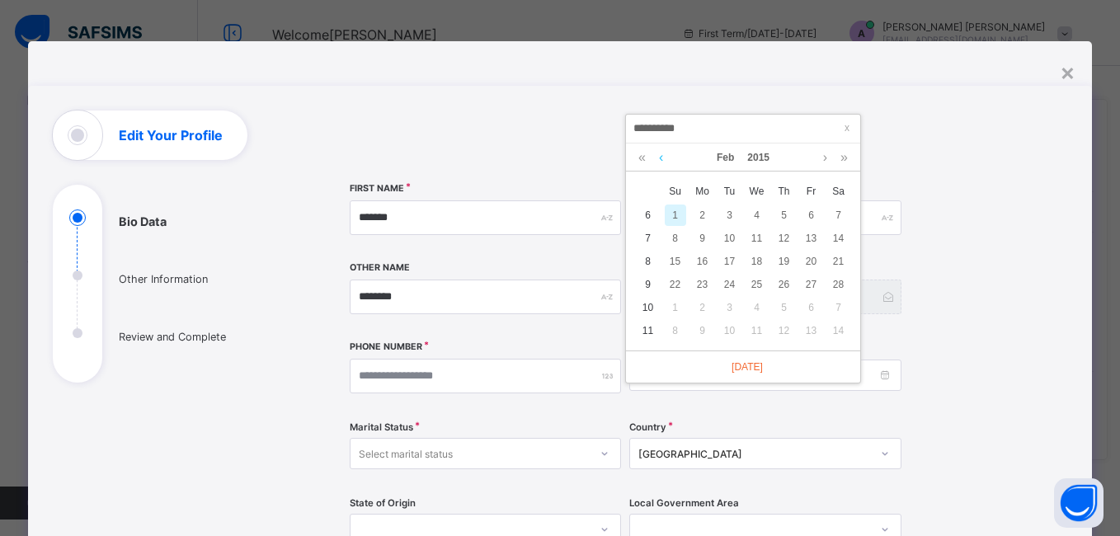
click at [663, 158] on link at bounding box center [661, 157] width 12 height 28
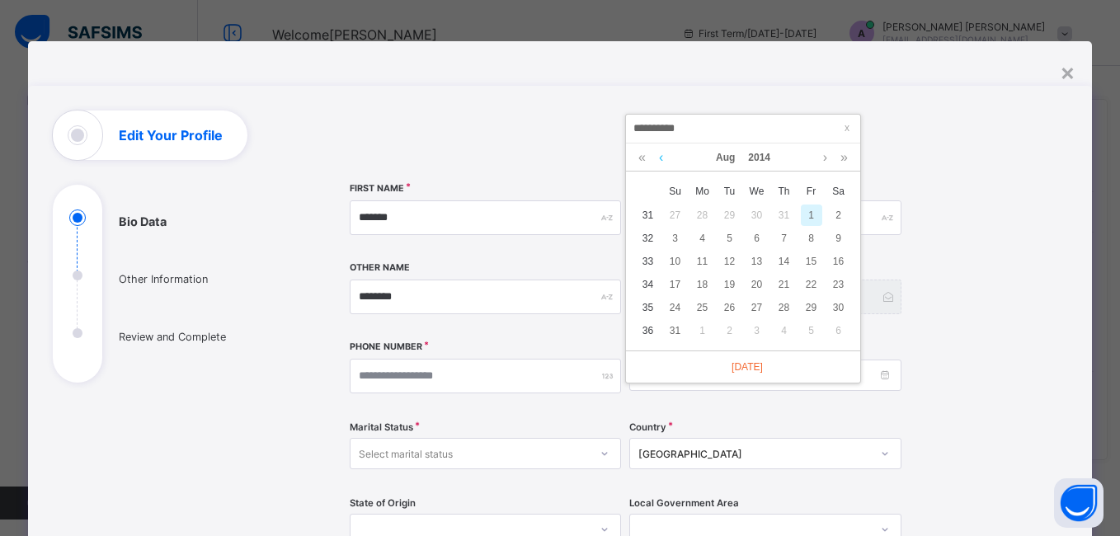
click at [663, 158] on link at bounding box center [661, 157] width 12 height 28
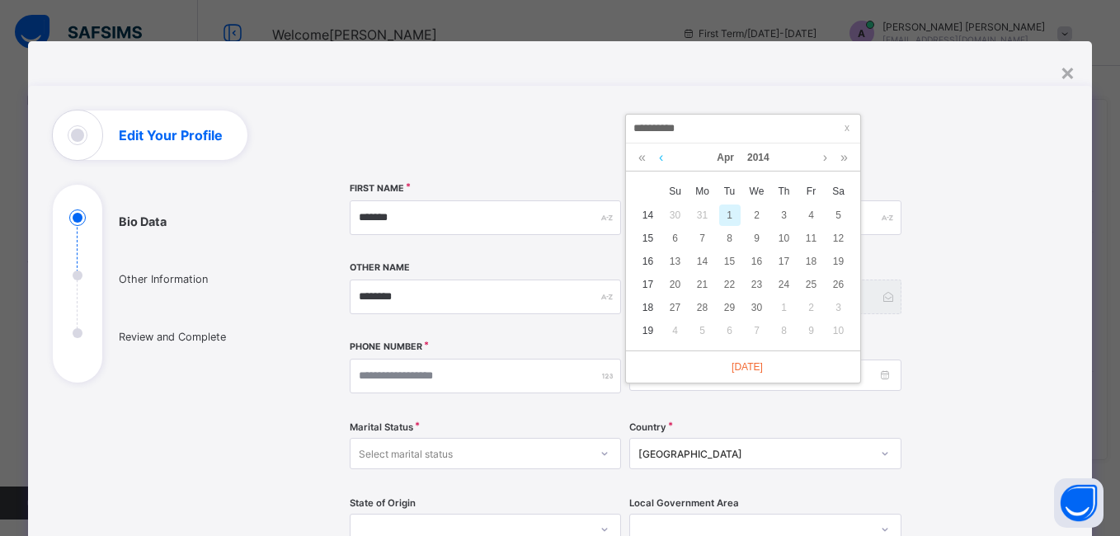
click at [663, 158] on link at bounding box center [661, 157] width 12 height 28
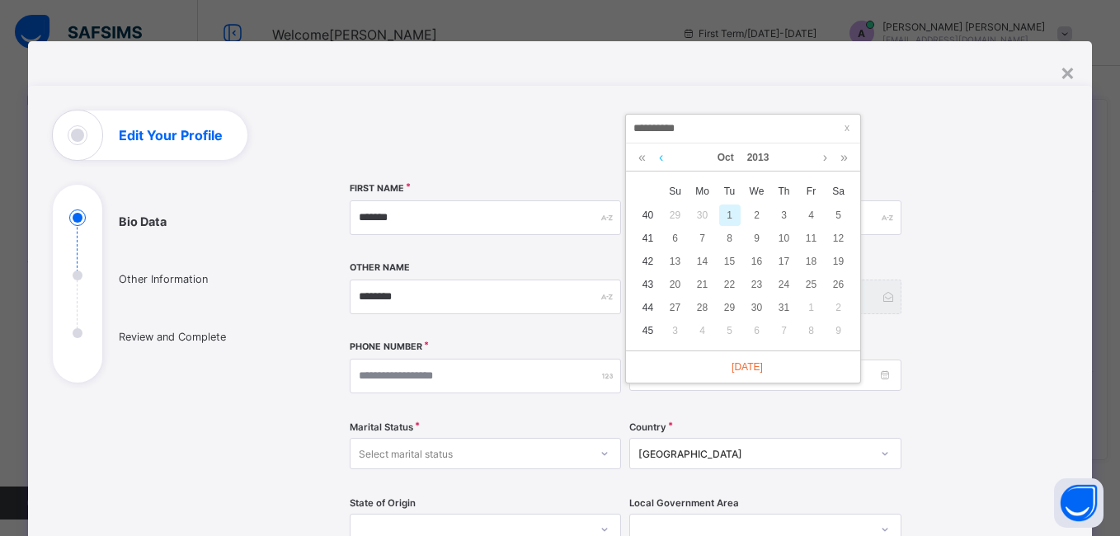
click at [663, 158] on link at bounding box center [661, 157] width 12 height 28
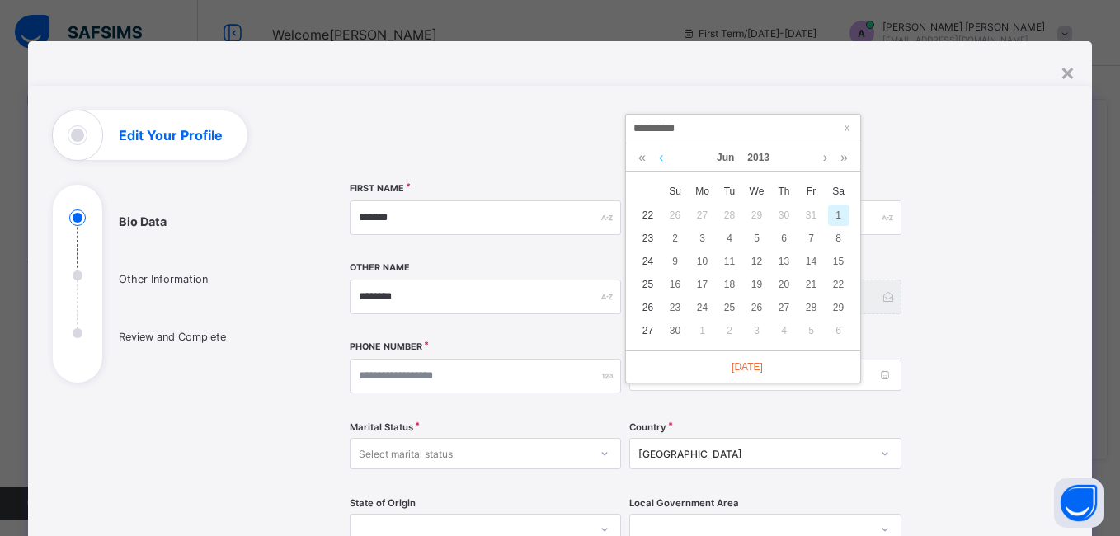
click at [663, 158] on link at bounding box center [661, 157] width 12 height 28
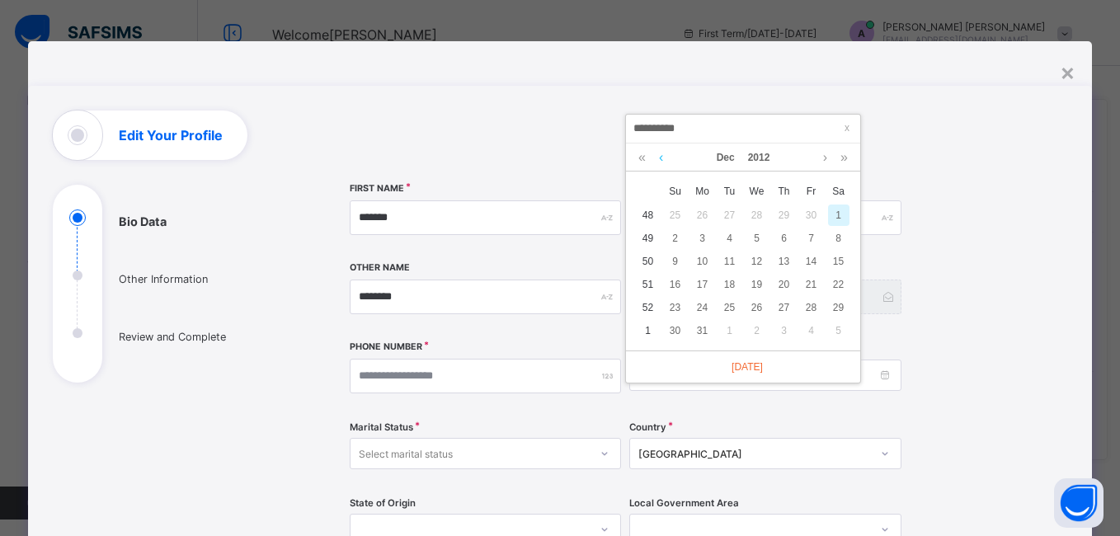
click at [663, 158] on link at bounding box center [661, 157] width 12 height 28
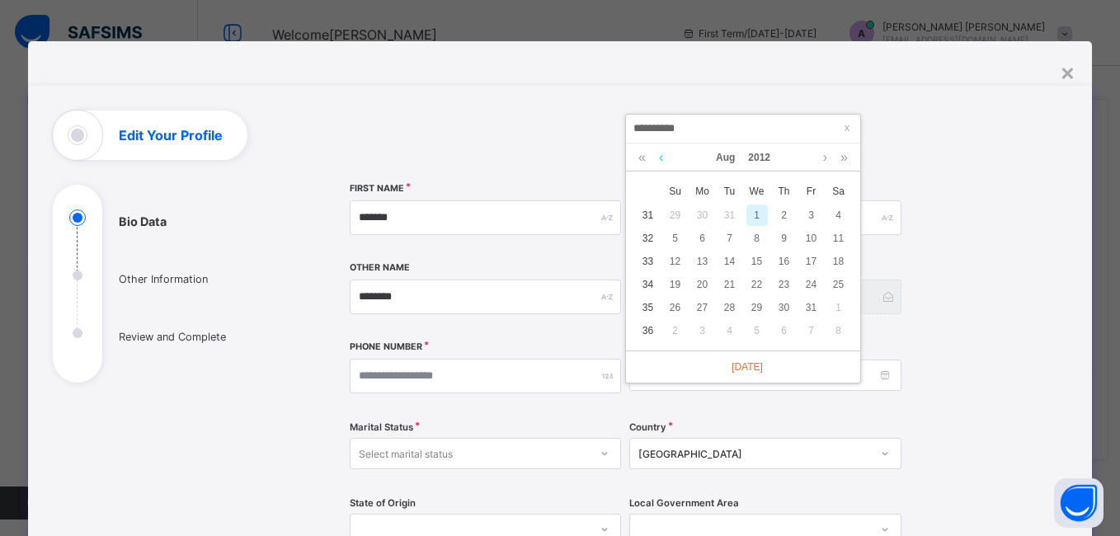
click at [663, 158] on link at bounding box center [661, 157] width 12 height 28
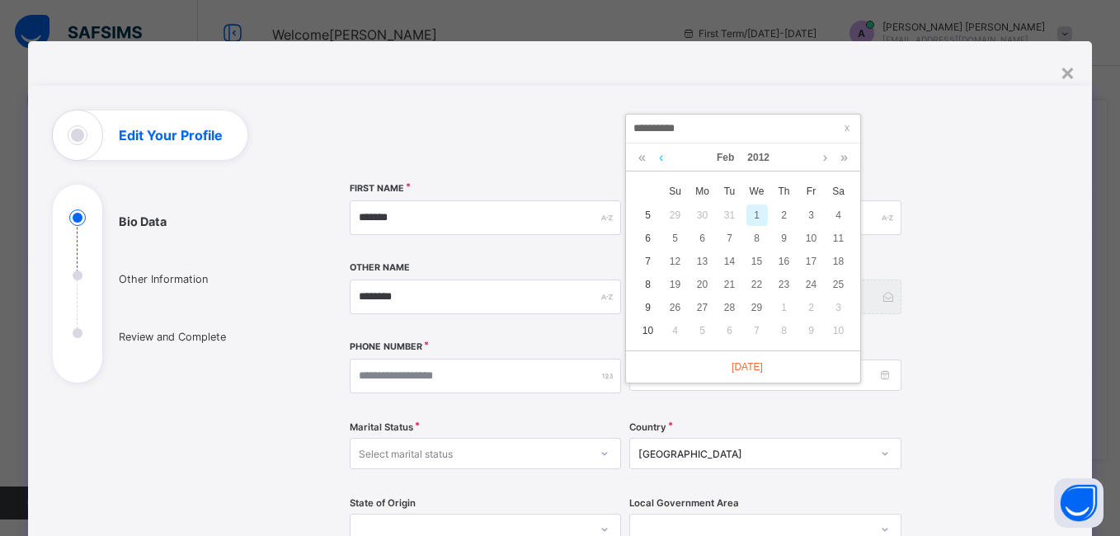
click at [663, 158] on link at bounding box center [661, 157] width 12 height 28
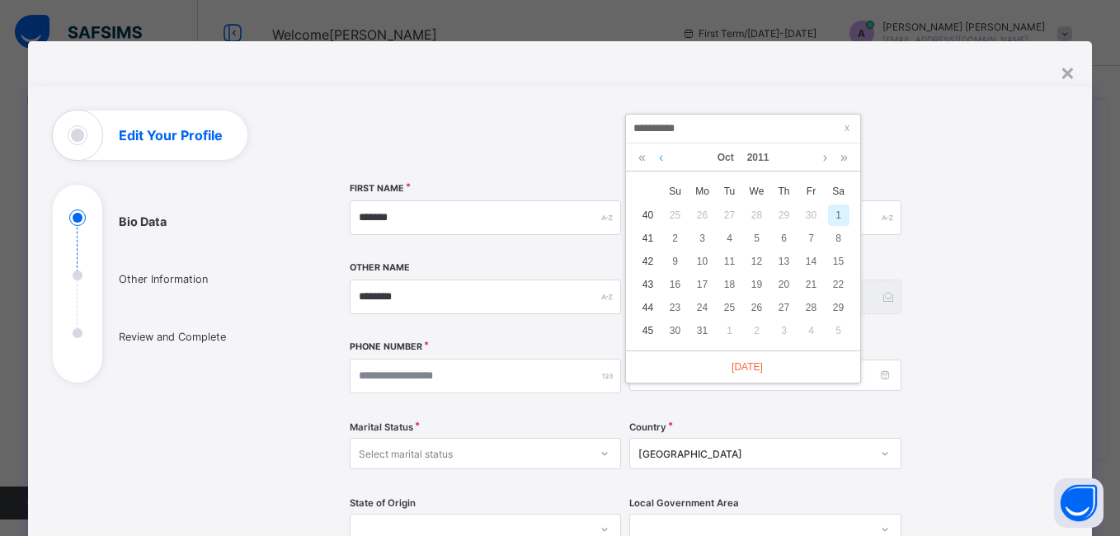
click at [663, 158] on link at bounding box center [661, 157] width 12 height 28
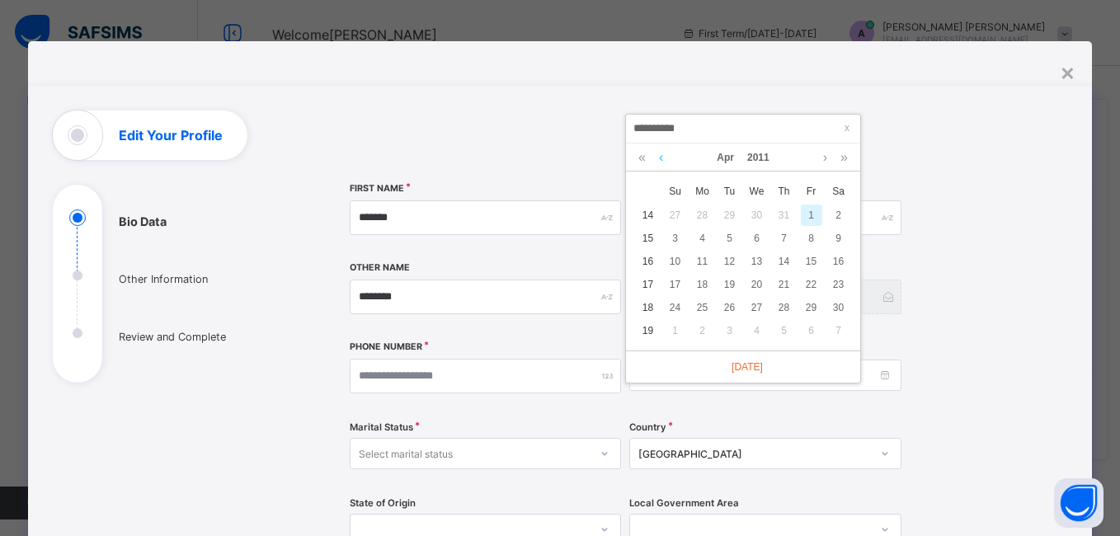
click at [663, 158] on link at bounding box center [661, 157] width 12 height 28
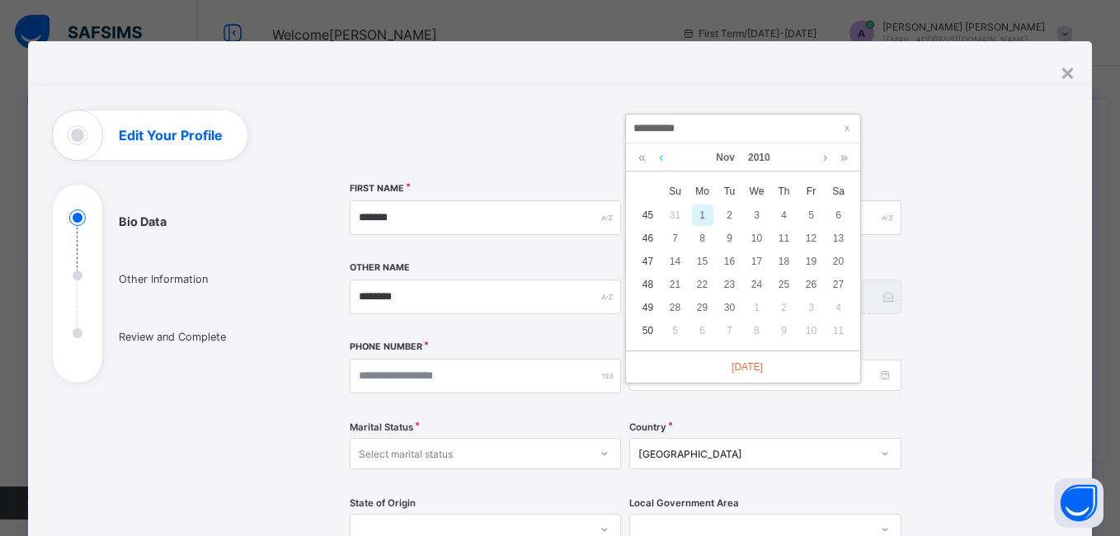
click at [663, 158] on link at bounding box center [661, 157] width 12 height 28
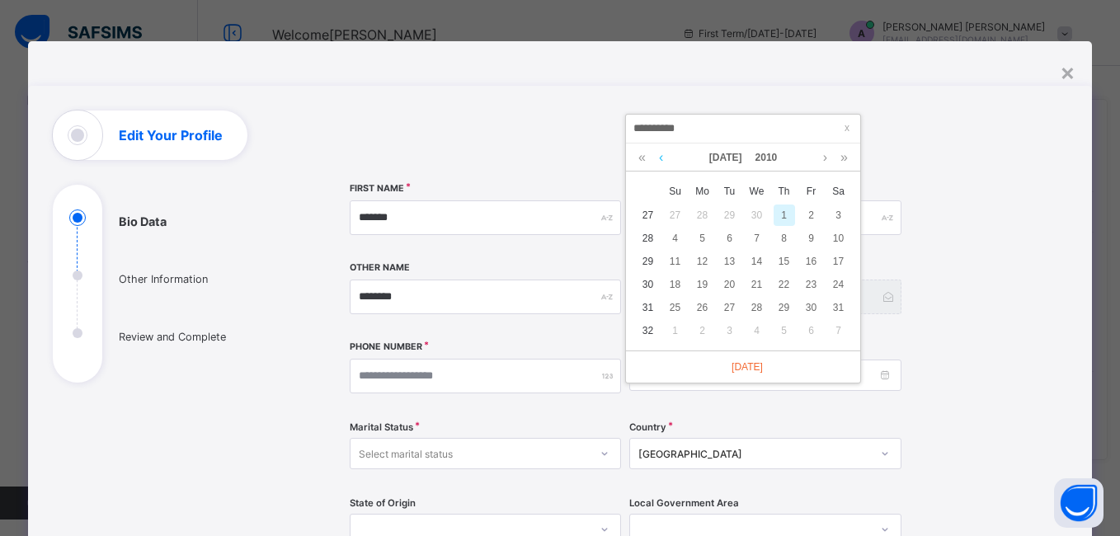
click at [663, 158] on link at bounding box center [661, 157] width 12 height 28
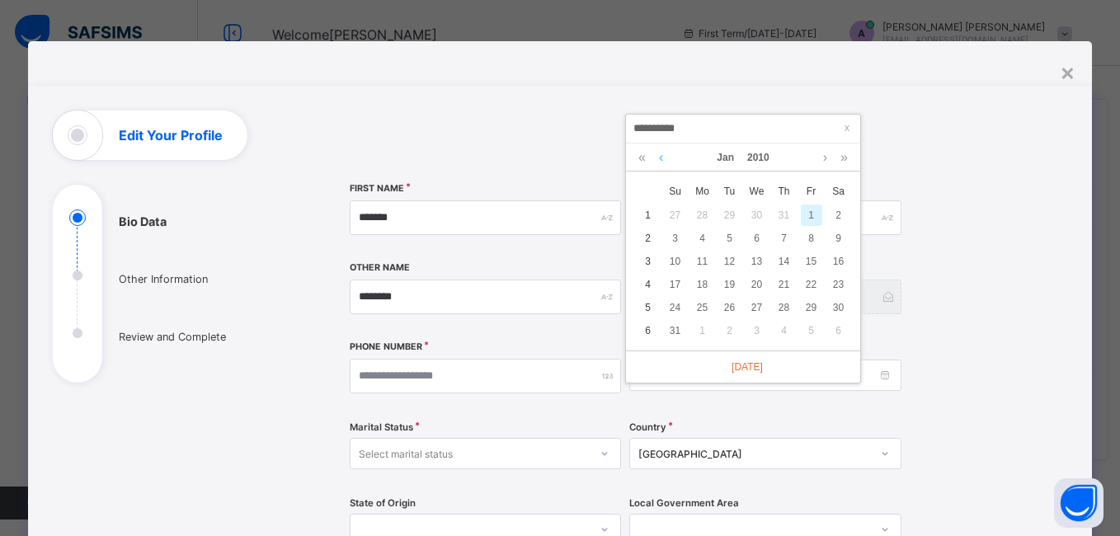
click at [663, 158] on link at bounding box center [661, 157] width 12 height 28
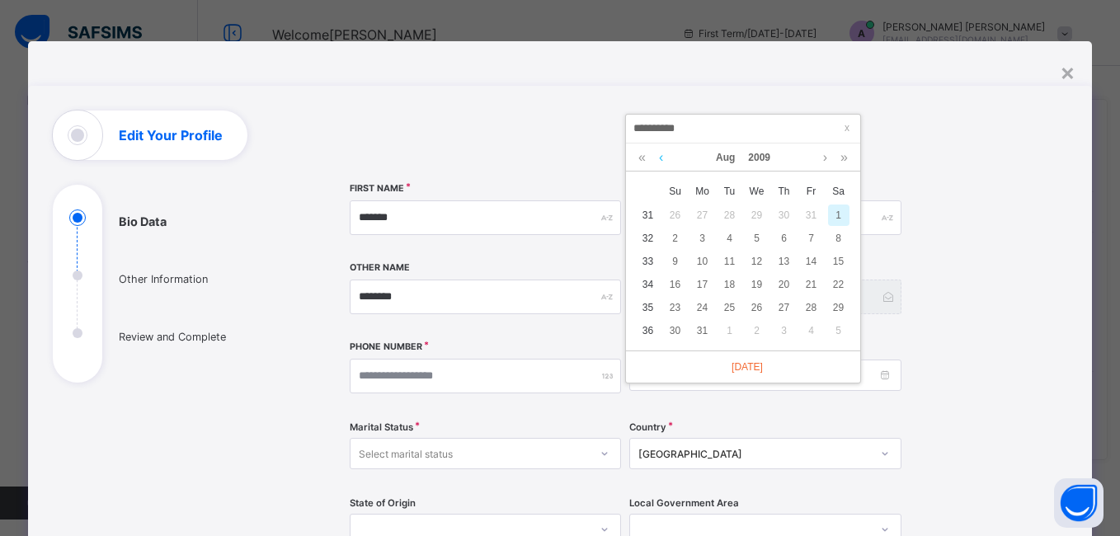
click at [663, 158] on link at bounding box center [661, 157] width 12 height 28
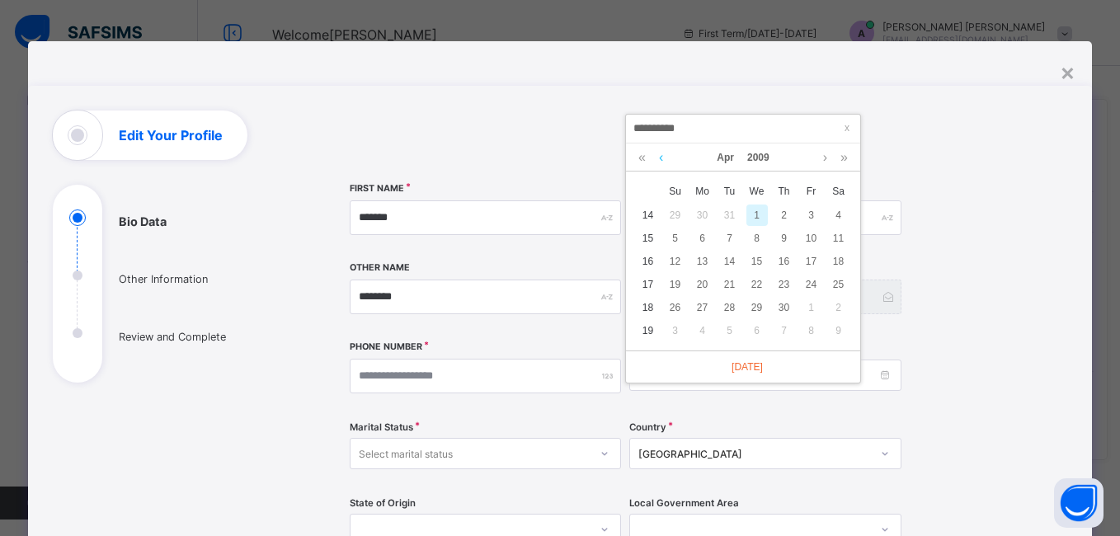
click at [663, 158] on link at bounding box center [661, 157] width 12 height 28
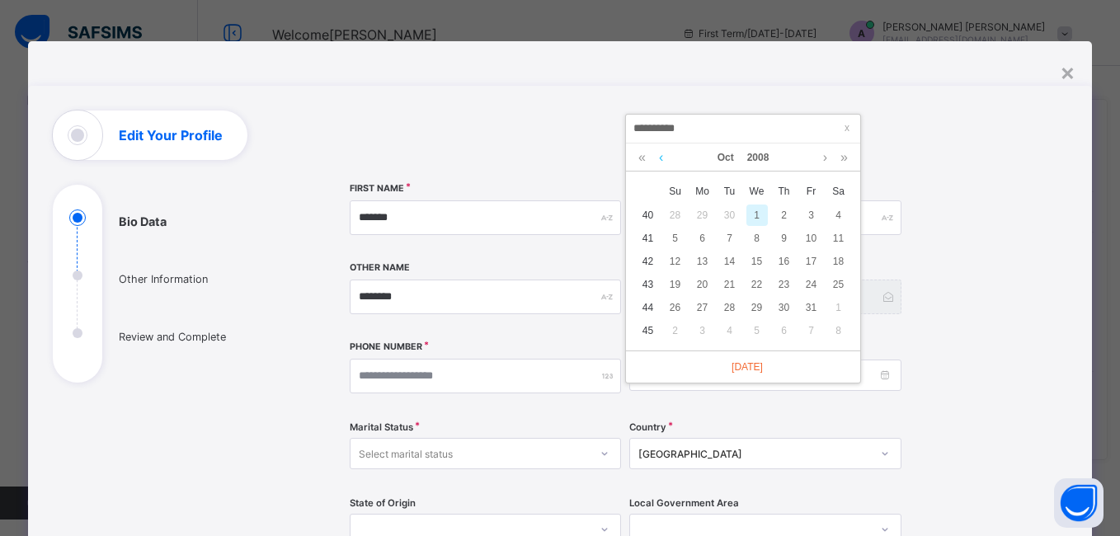
click at [663, 158] on link at bounding box center [661, 157] width 12 height 28
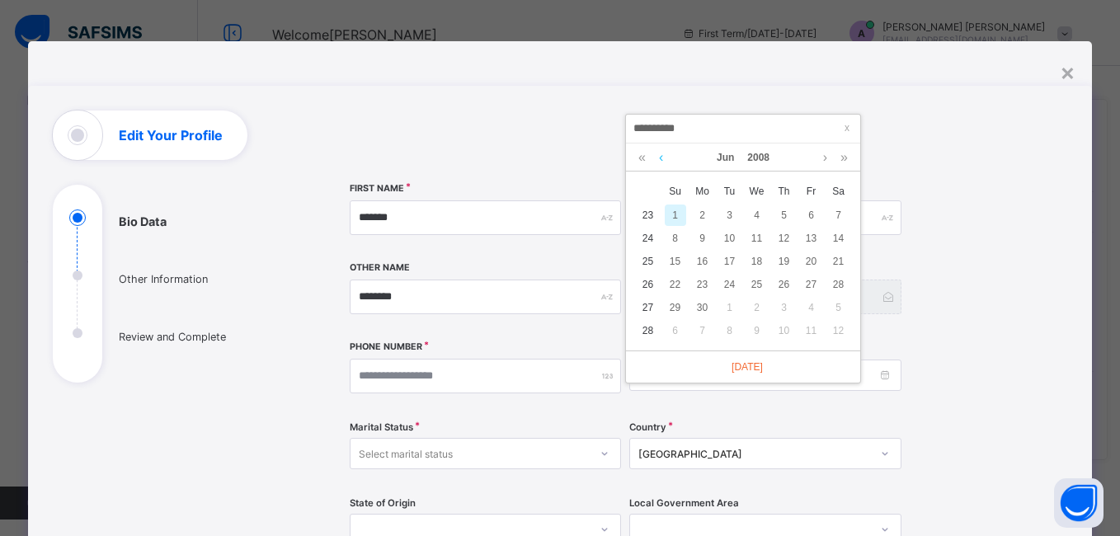
click at [663, 158] on link at bounding box center [661, 157] width 12 height 28
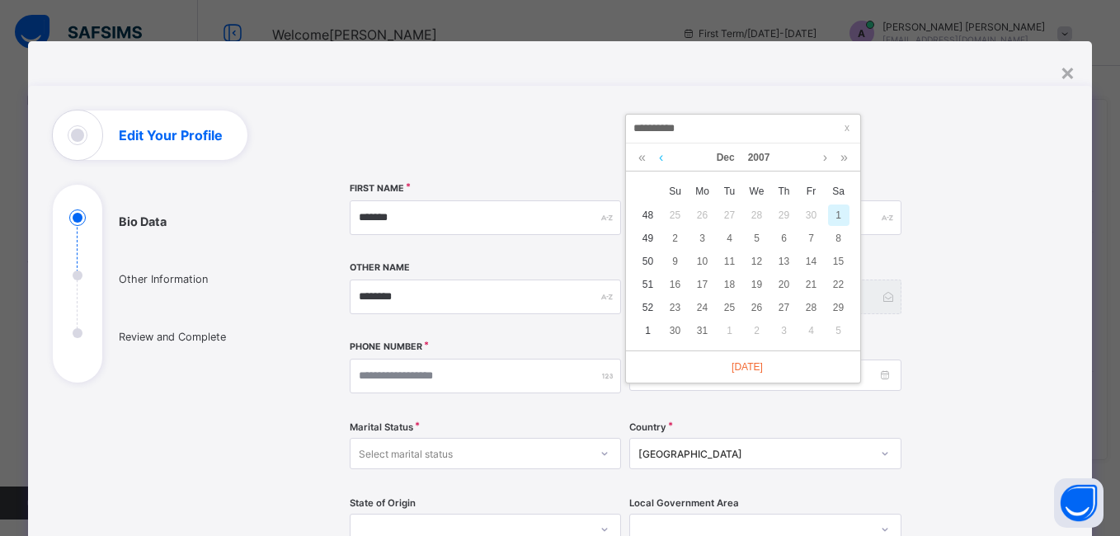
click at [663, 158] on link at bounding box center [661, 157] width 12 height 28
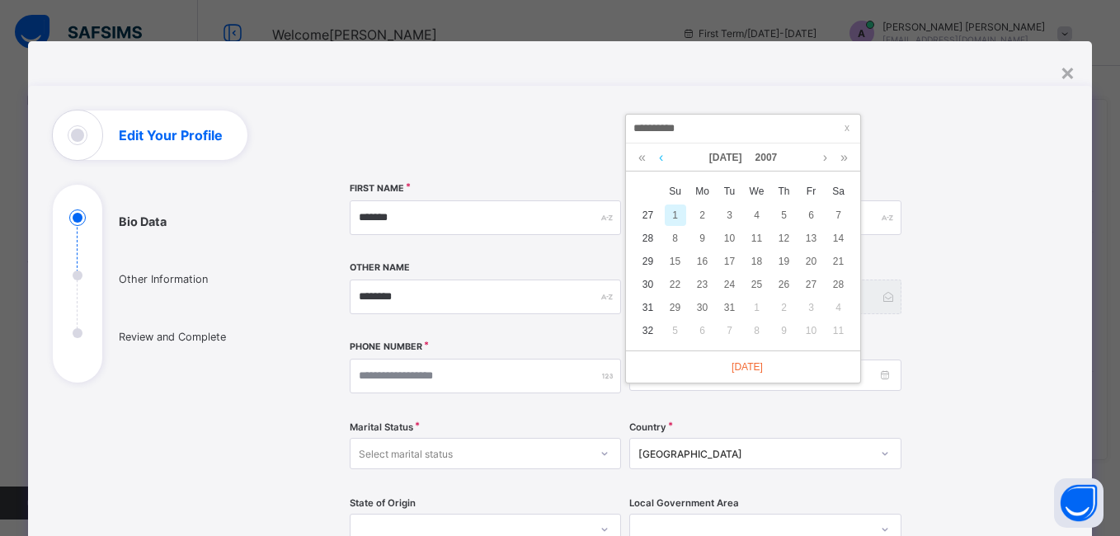
click at [663, 158] on link at bounding box center [661, 157] width 12 height 28
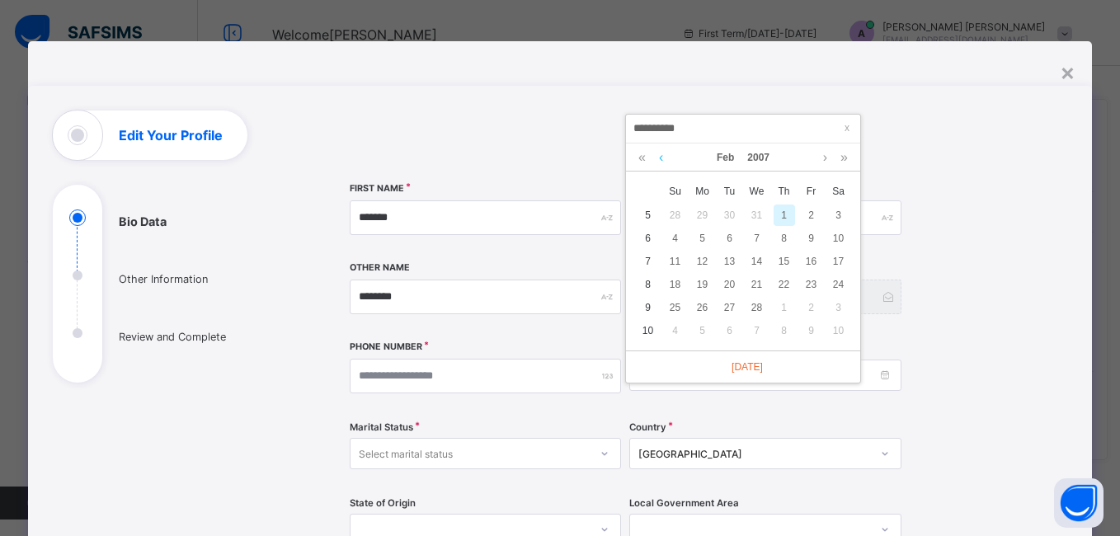
click at [663, 158] on link at bounding box center [661, 157] width 12 height 28
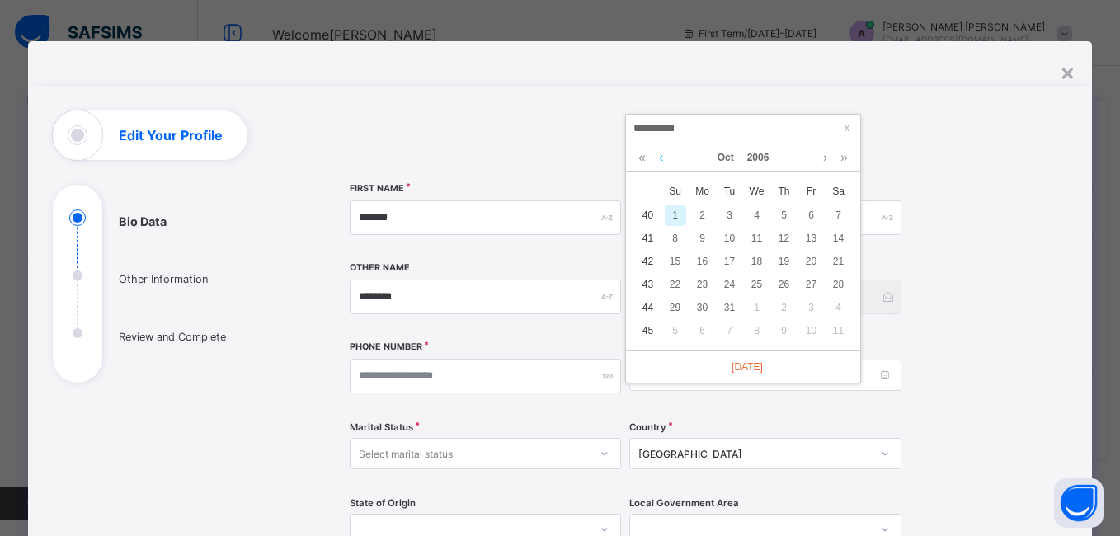
click at [663, 158] on link at bounding box center [661, 157] width 12 height 28
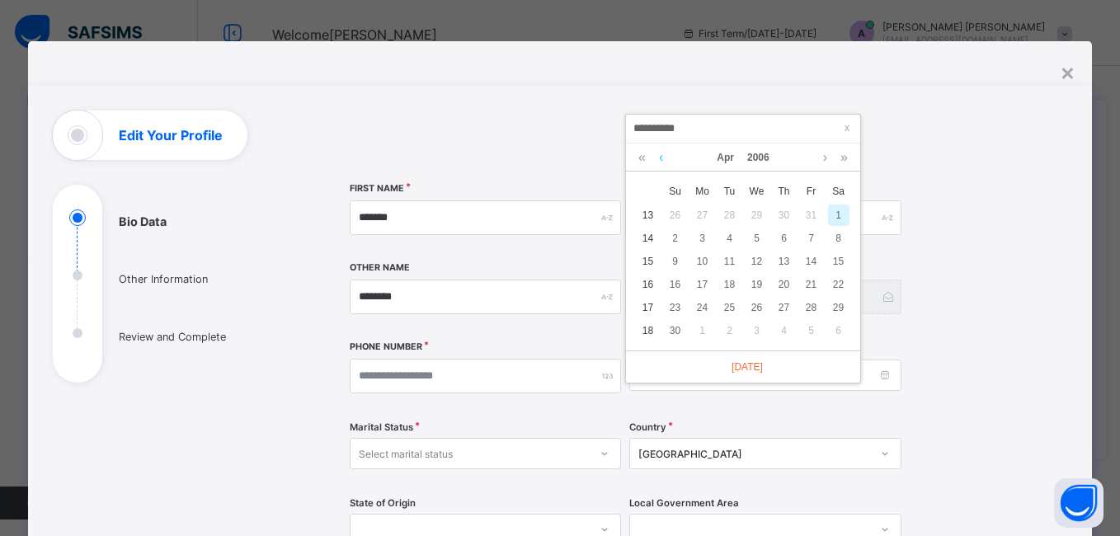
click at [663, 158] on link at bounding box center [661, 157] width 12 height 28
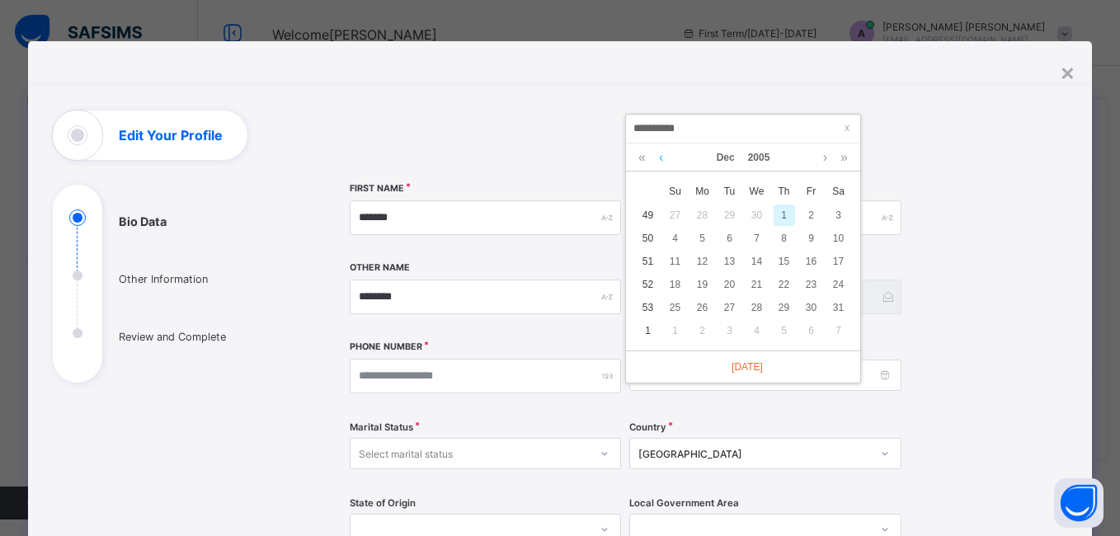
click at [663, 158] on link at bounding box center [661, 157] width 12 height 28
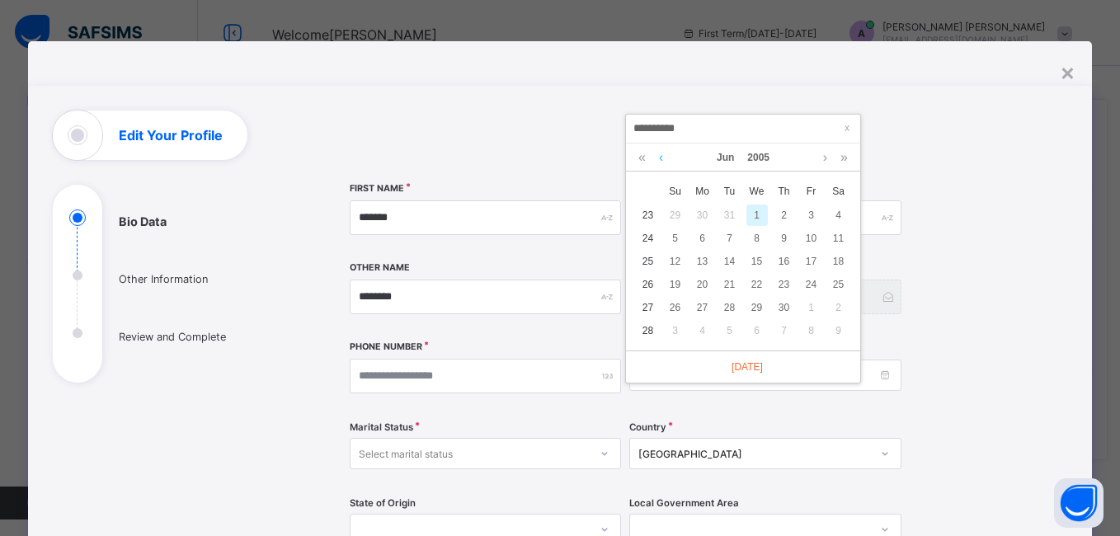
click at [663, 158] on link at bounding box center [661, 157] width 12 height 28
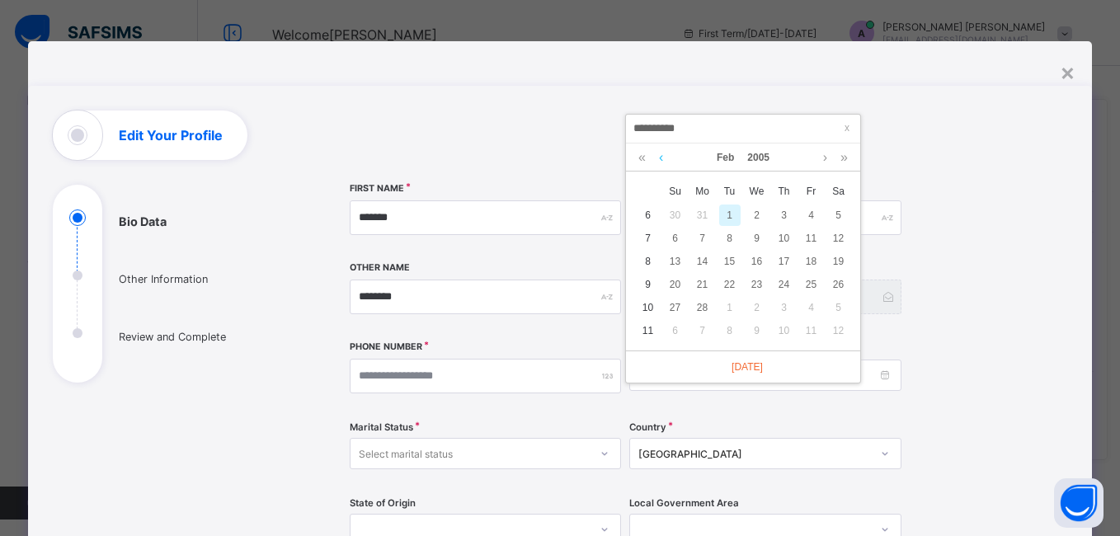
click at [663, 158] on link at bounding box center [661, 157] width 12 height 28
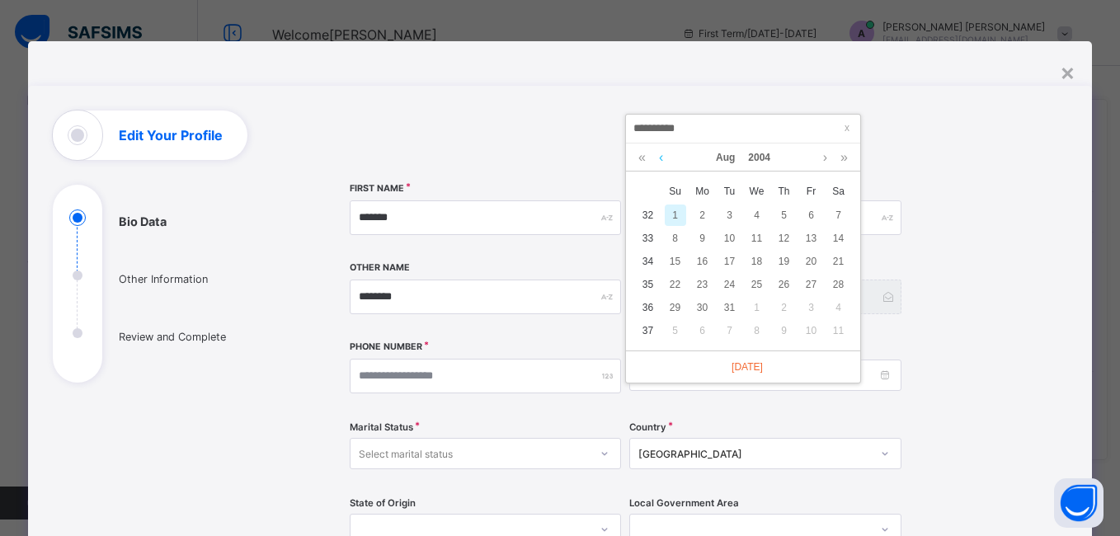
click at [663, 158] on link at bounding box center [661, 157] width 12 height 28
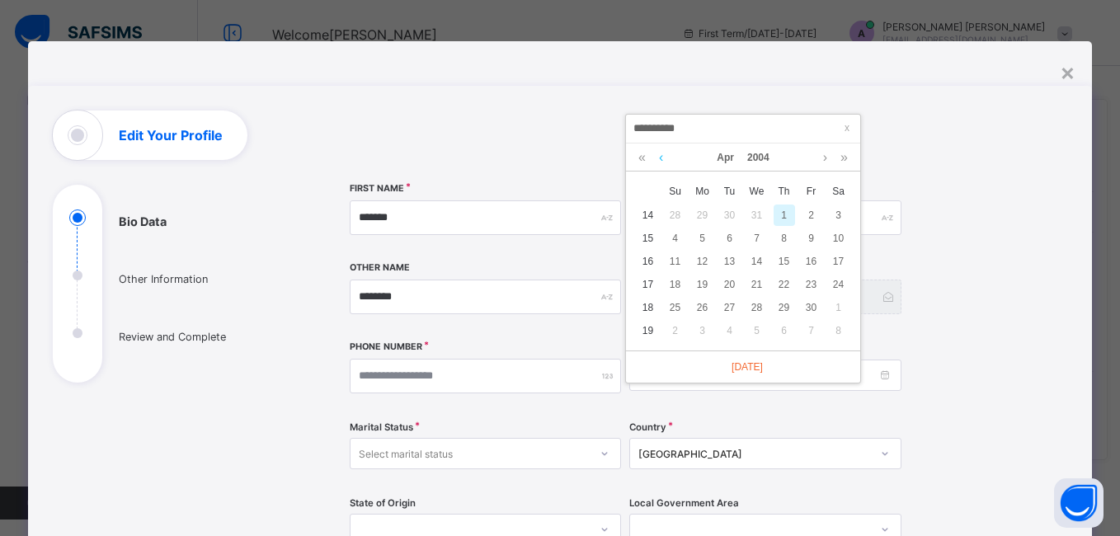
click at [663, 158] on link at bounding box center [661, 157] width 12 height 28
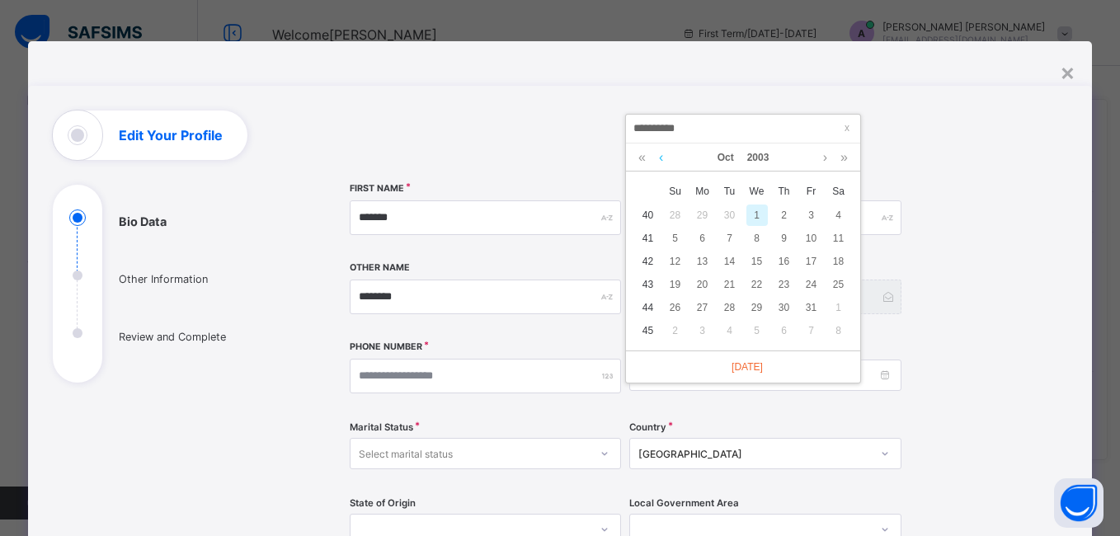
click at [663, 158] on link at bounding box center [661, 157] width 12 height 28
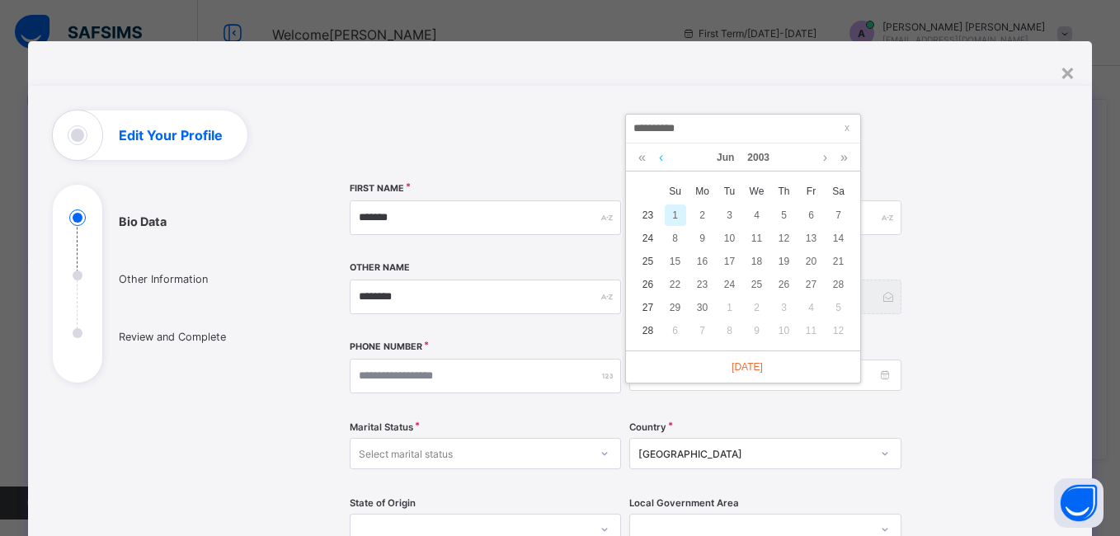
click at [663, 158] on link at bounding box center [661, 157] width 12 height 28
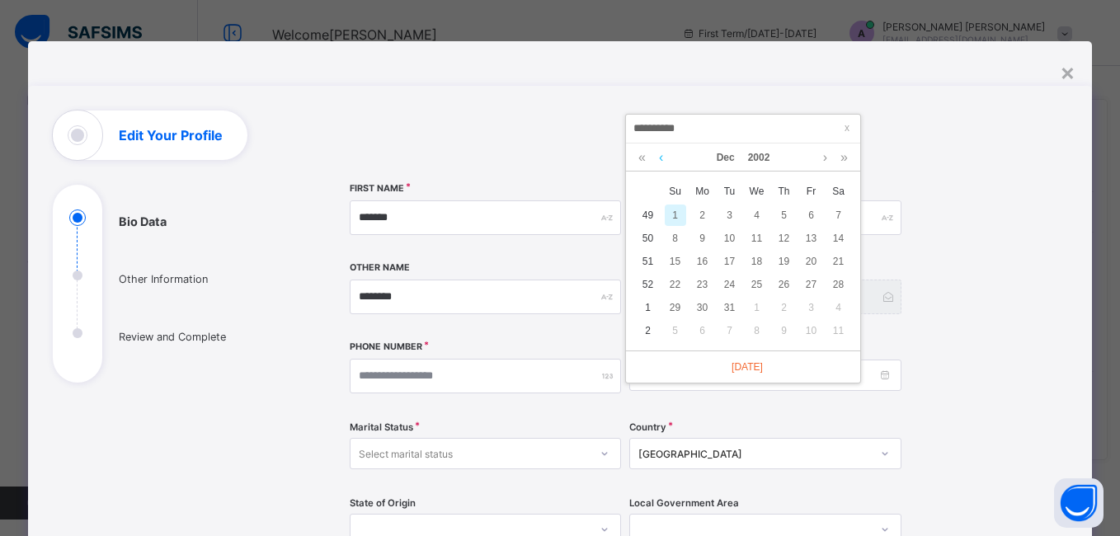
click at [663, 158] on link at bounding box center [661, 157] width 12 height 28
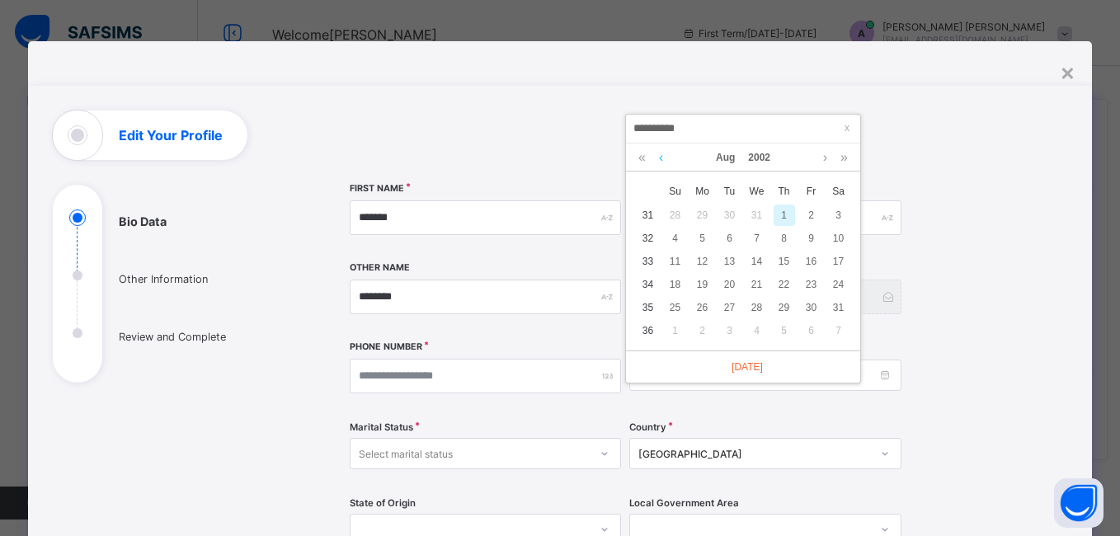
click at [663, 158] on link at bounding box center [661, 157] width 12 height 28
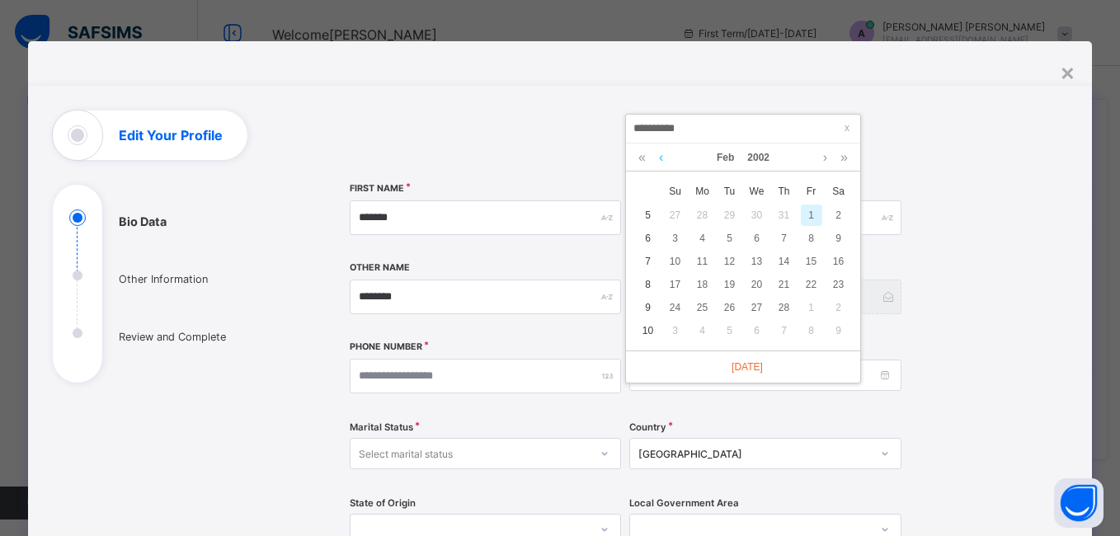
click at [663, 158] on link at bounding box center [661, 157] width 12 height 28
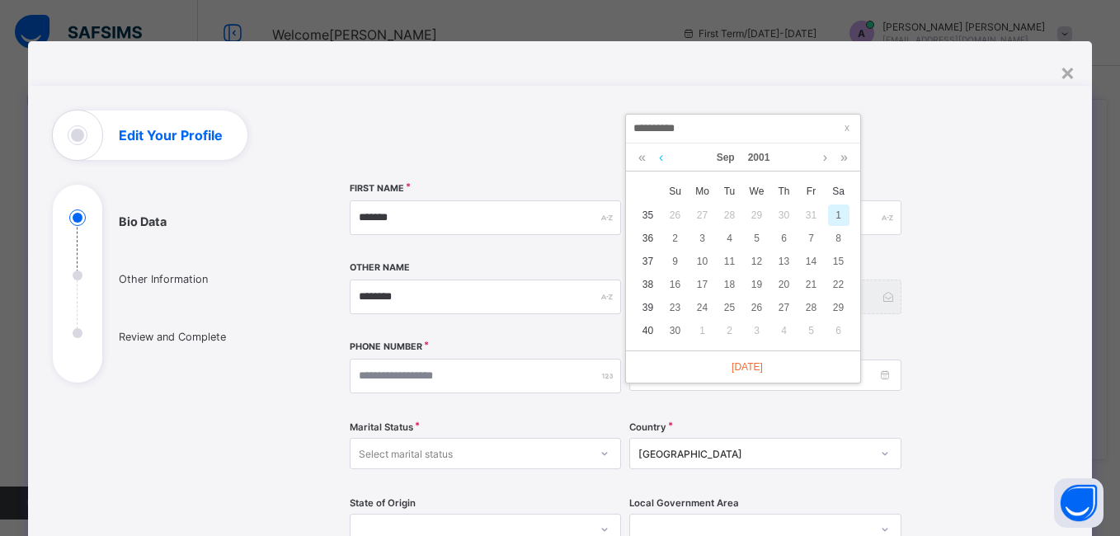
click at [663, 158] on link at bounding box center [661, 157] width 12 height 28
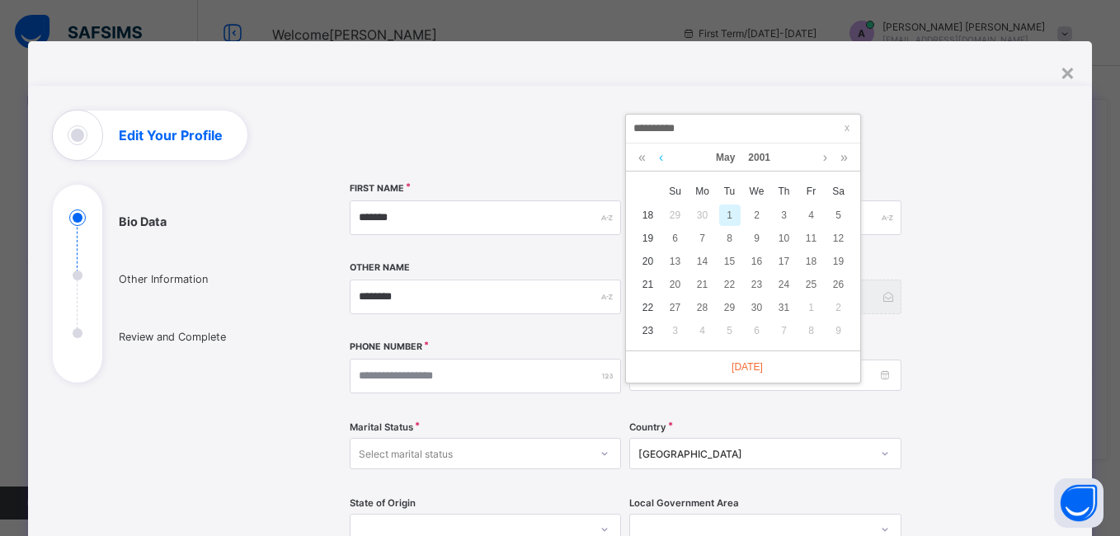
click at [663, 158] on link at bounding box center [661, 157] width 12 height 28
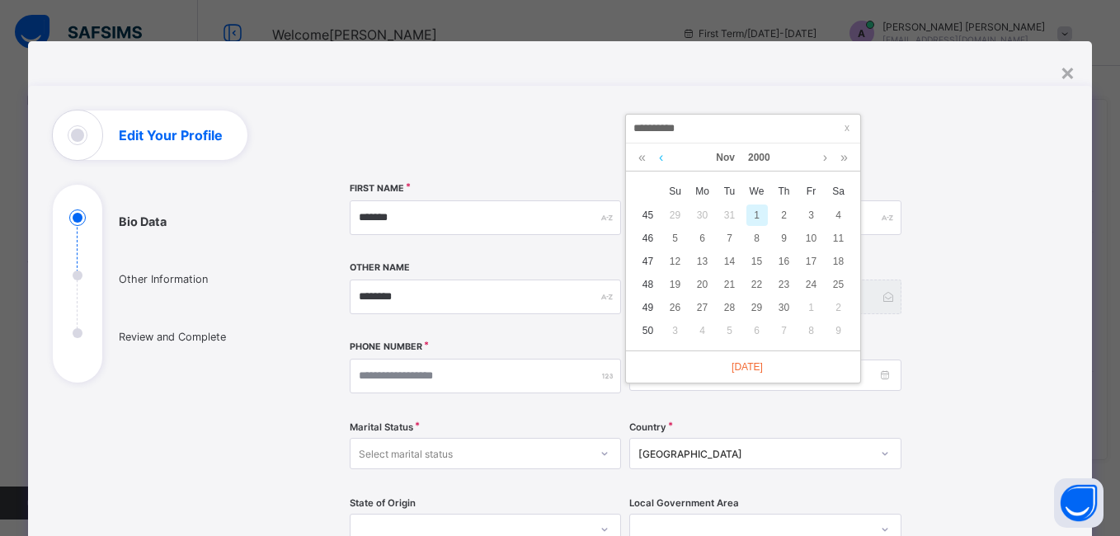
click at [663, 158] on link at bounding box center [661, 157] width 12 height 28
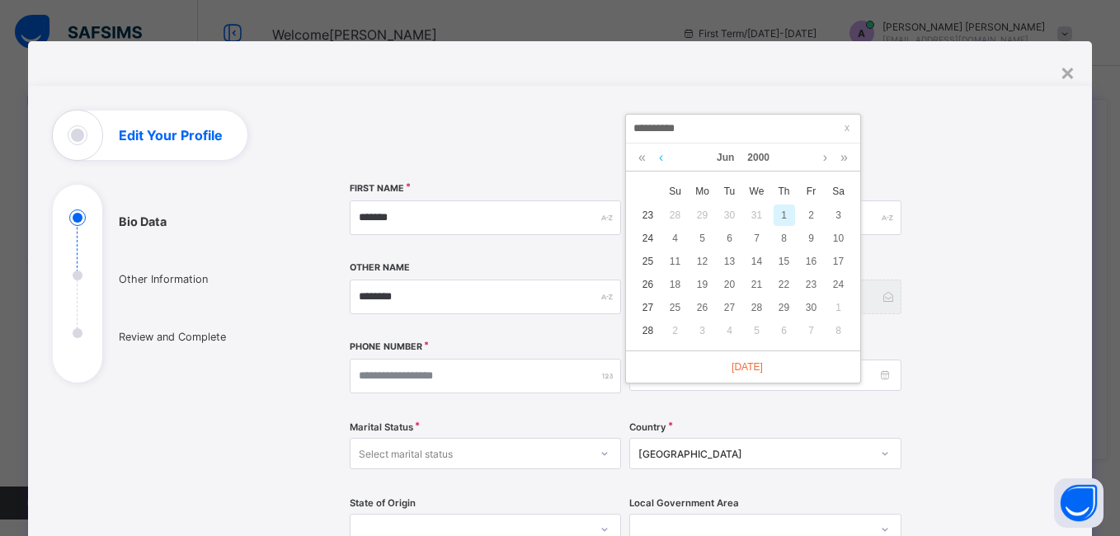
click at [663, 158] on link at bounding box center [661, 157] width 12 height 28
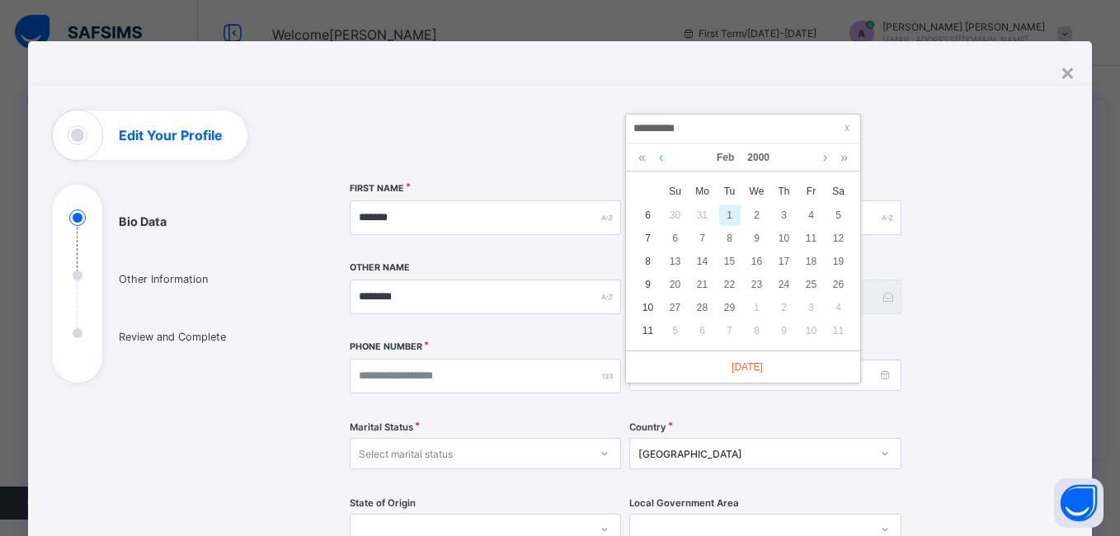
click at [663, 158] on link at bounding box center [661, 157] width 12 height 28
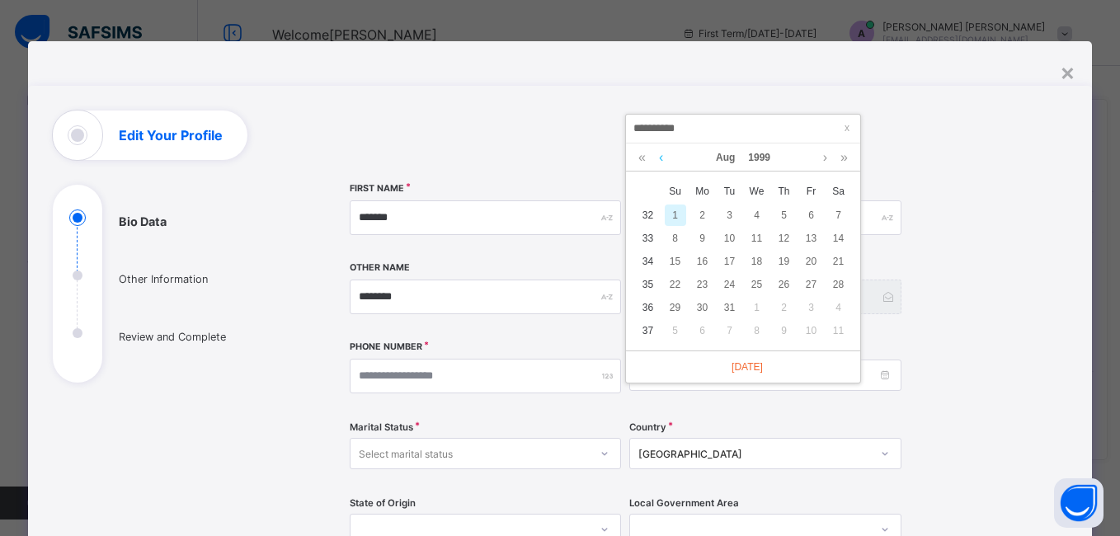
click at [663, 158] on link at bounding box center [661, 157] width 12 height 28
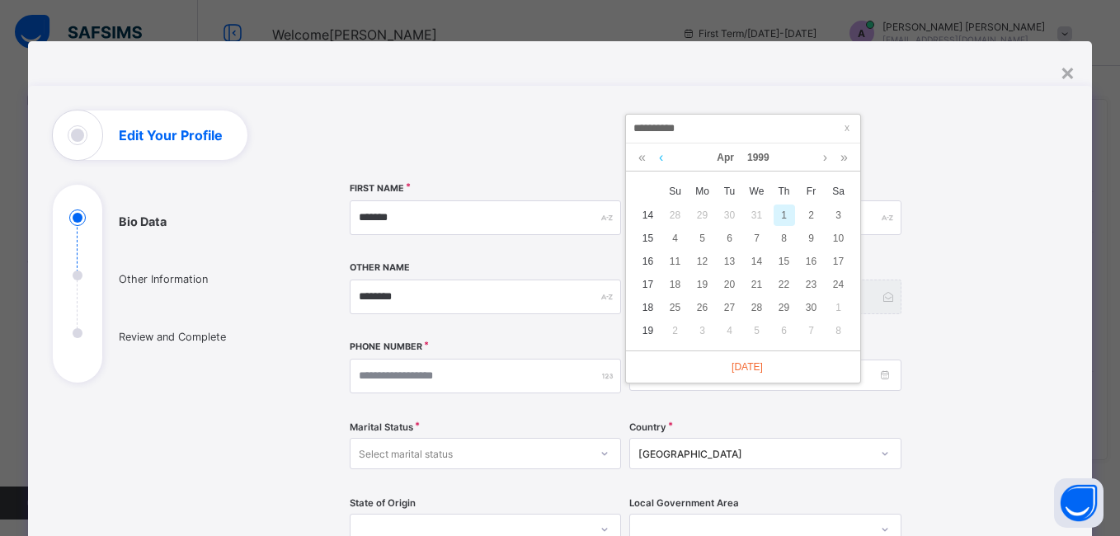
click at [663, 158] on link at bounding box center [661, 157] width 12 height 28
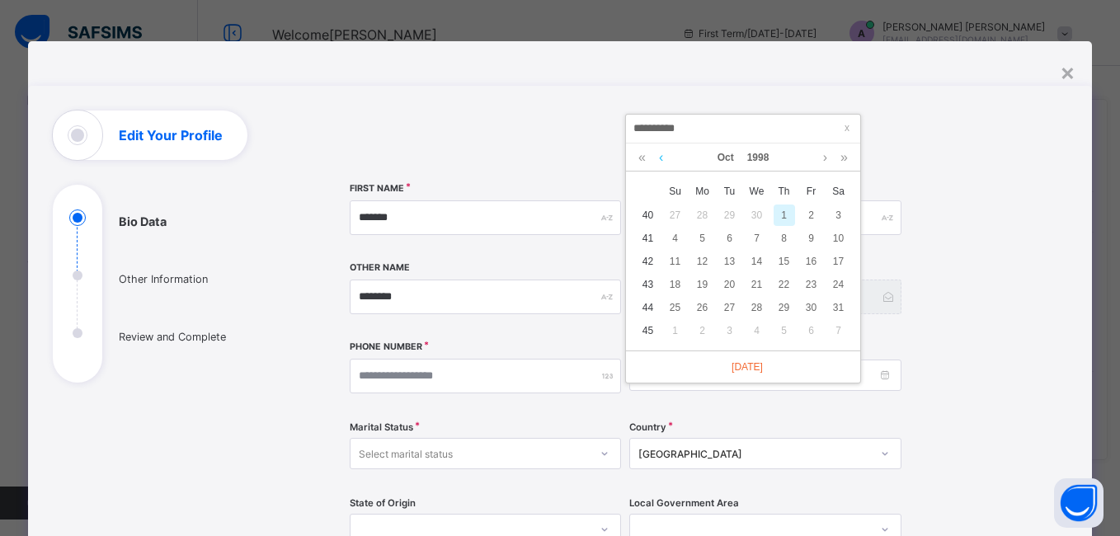
click at [663, 158] on link at bounding box center [661, 157] width 12 height 28
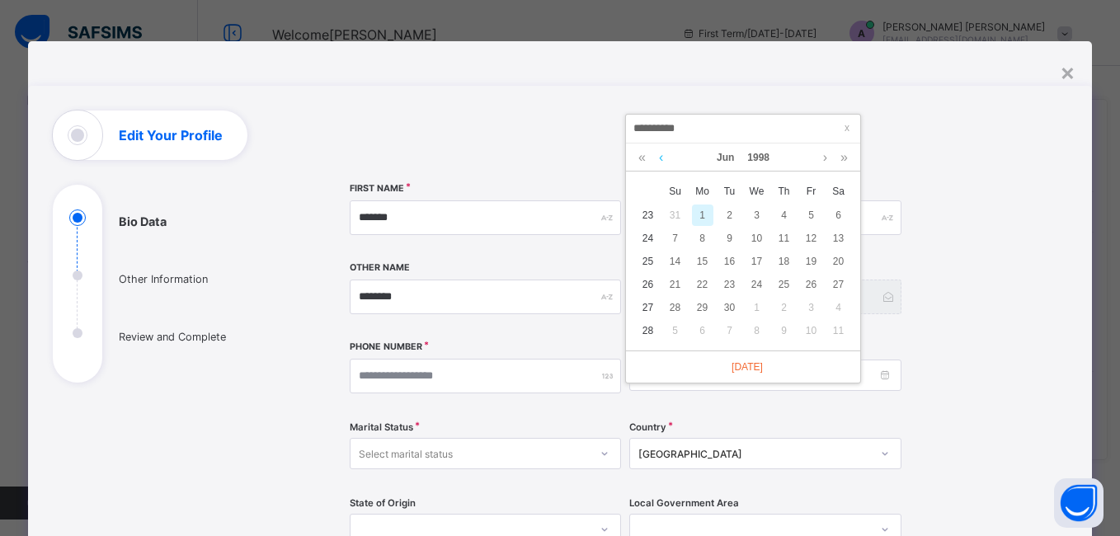
click at [663, 158] on link at bounding box center [661, 157] width 12 height 28
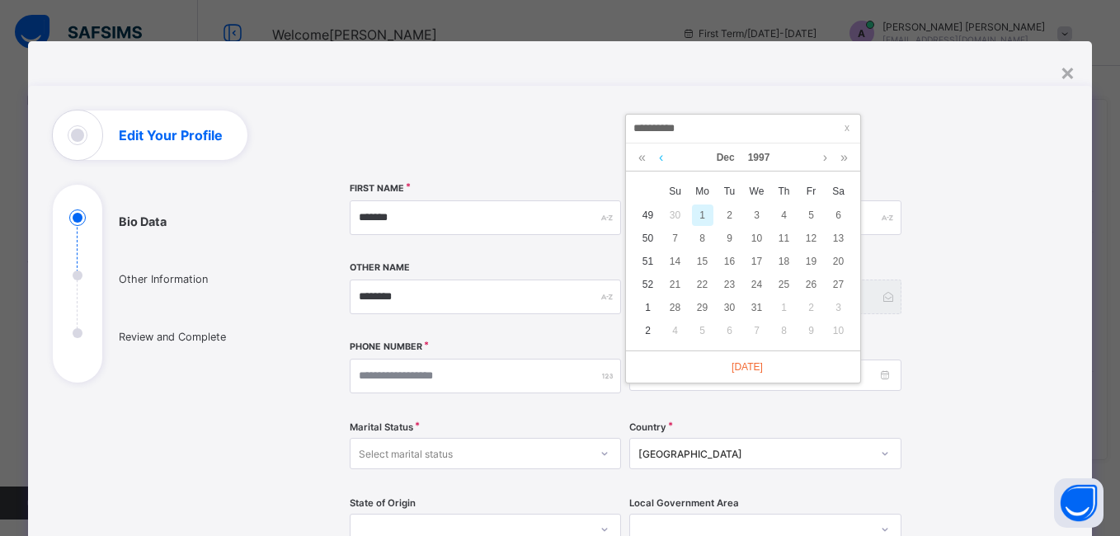
click at [663, 158] on link at bounding box center [661, 157] width 12 height 28
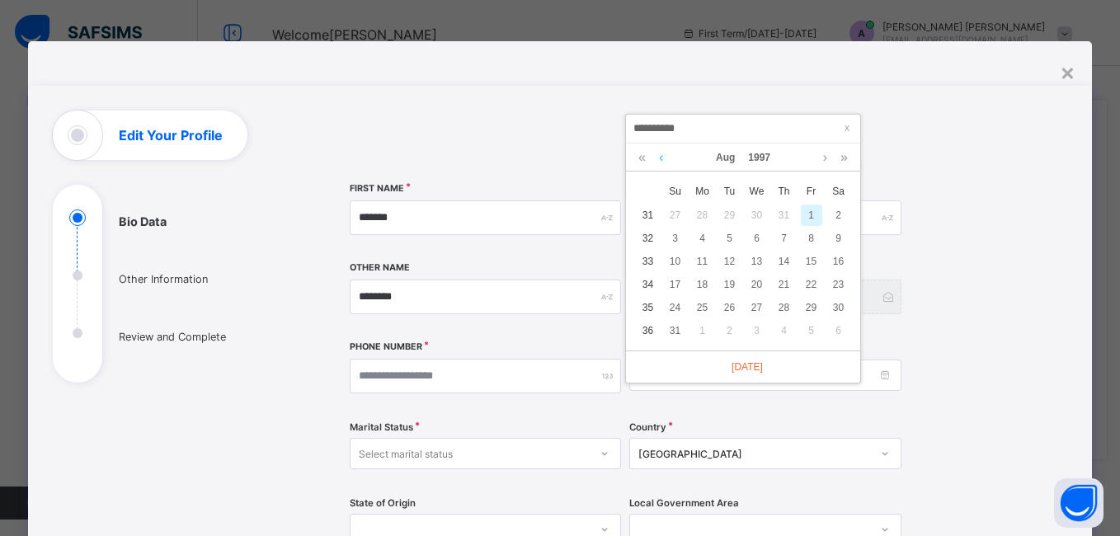
click at [663, 158] on link at bounding box center [661, 157] width 12 height 28
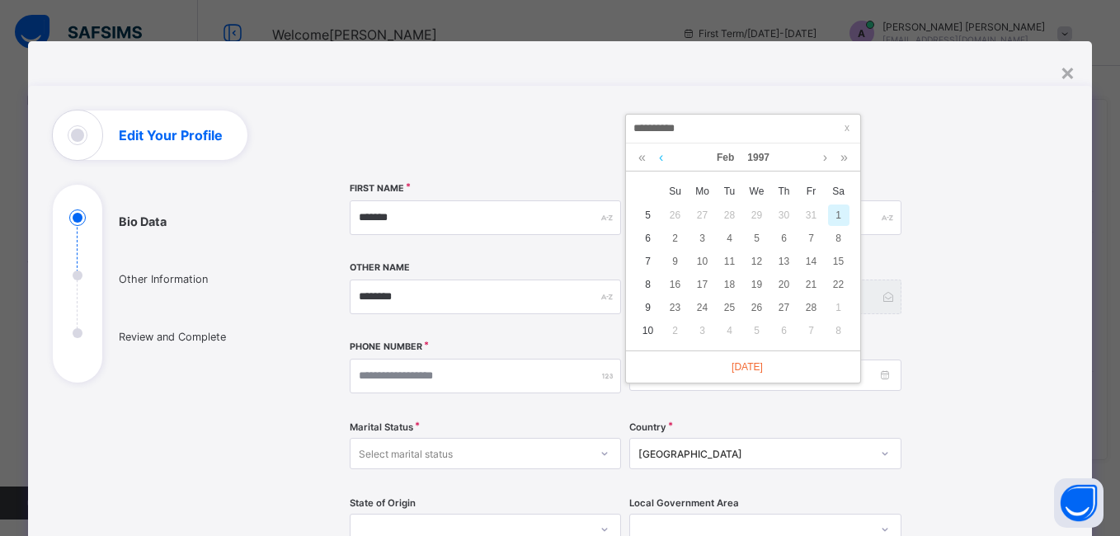
click at [663, 158] on link at bounding box center [661, 157] width 12 height 28
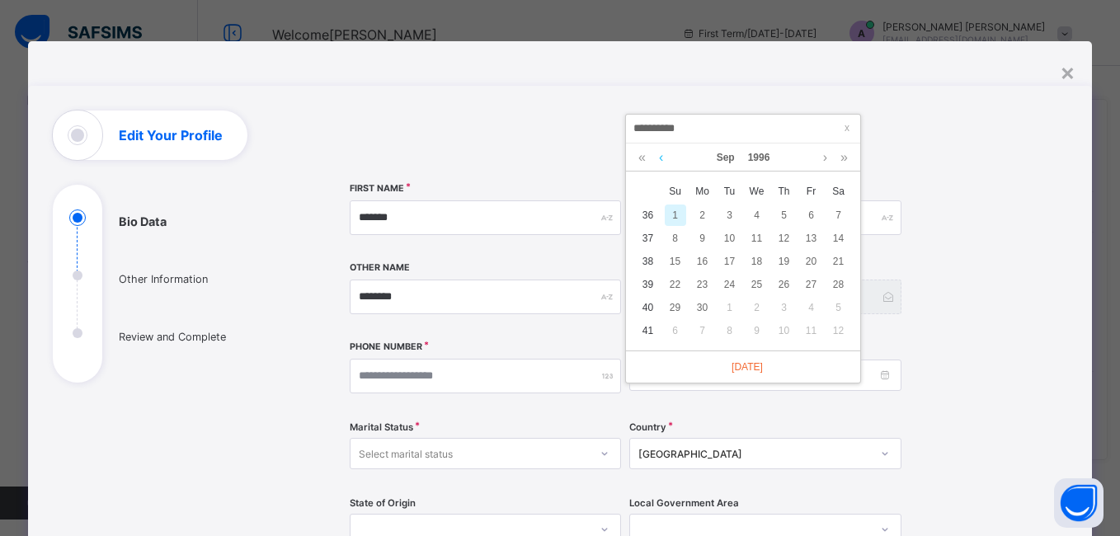
click at [663, 158] on link at bounding box center [661, 157] width 12 height 28
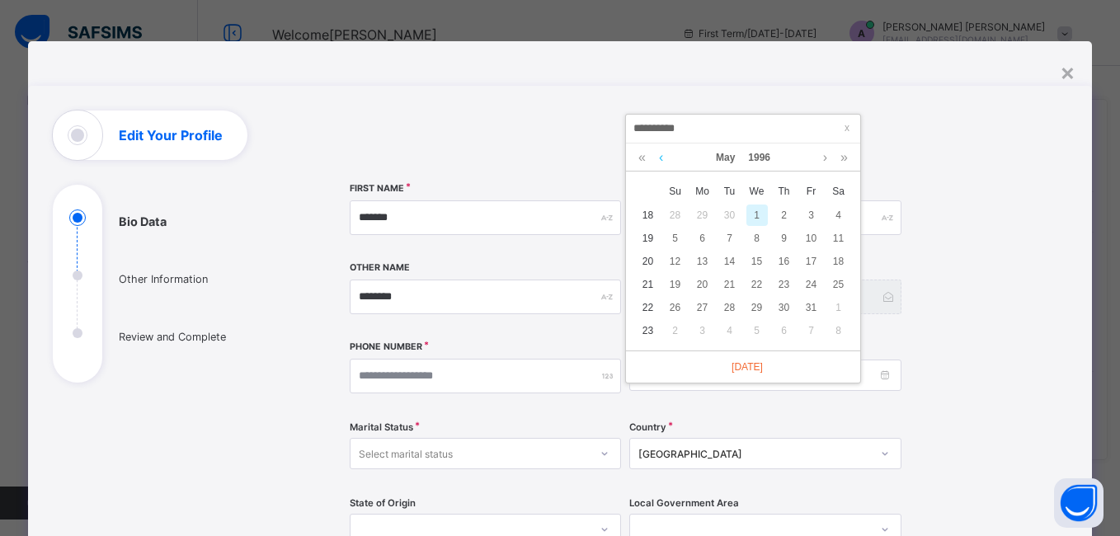
click at [663, 158] on link at bounding box center [661, 157] width 12 height 28
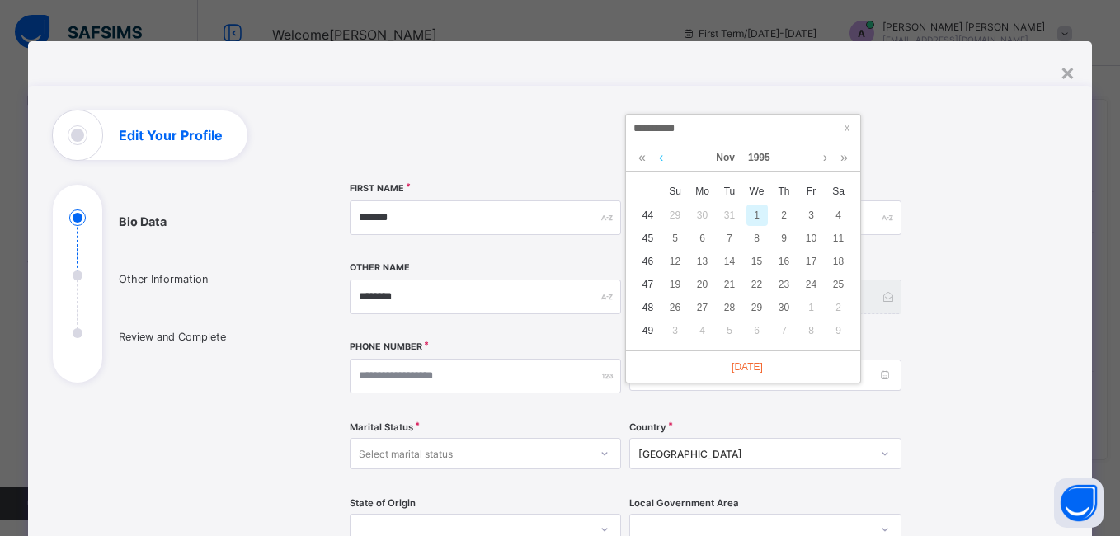
click at [663, 158] on link at bounding box center [661, 157] width 12 height 28
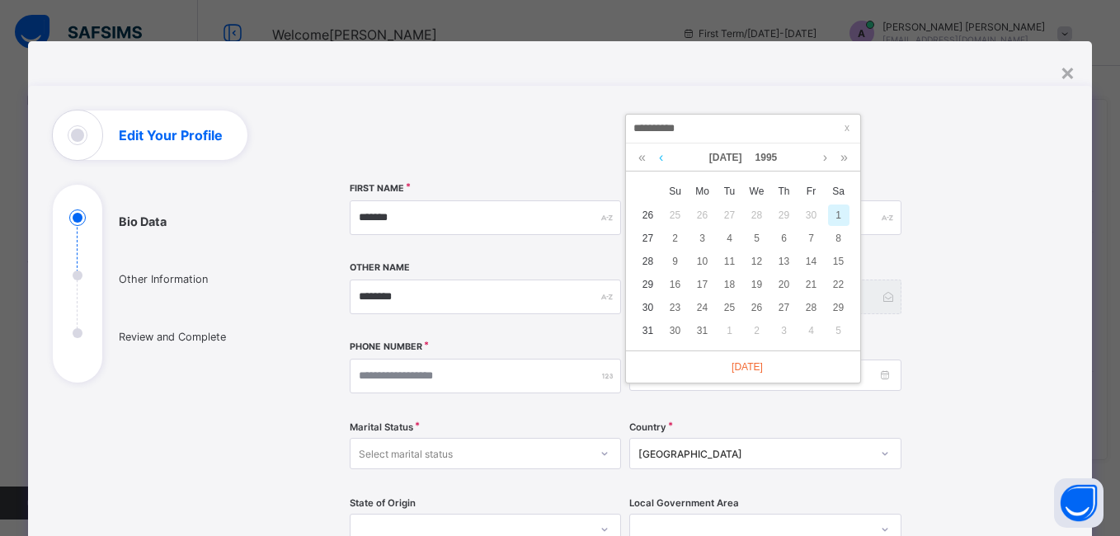
click at [663, 158] on link at bounding box center [661, 157] width 12 height 28
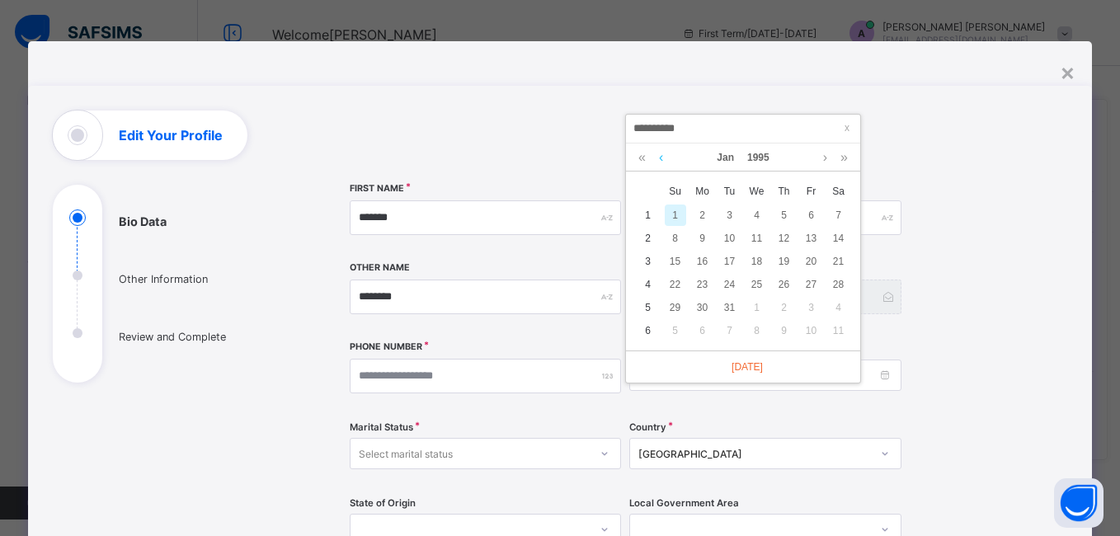
click at [663, 158] on link at bounding box center [661, 157] width 12 height 28
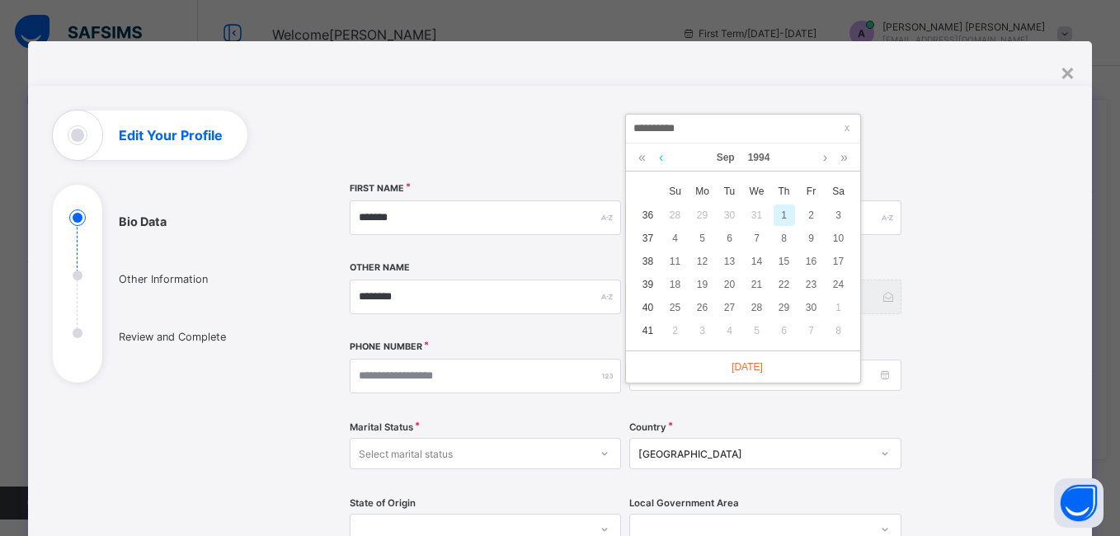
click at [663, 158] on link at bounding box center [661, 157] width 12 height 28
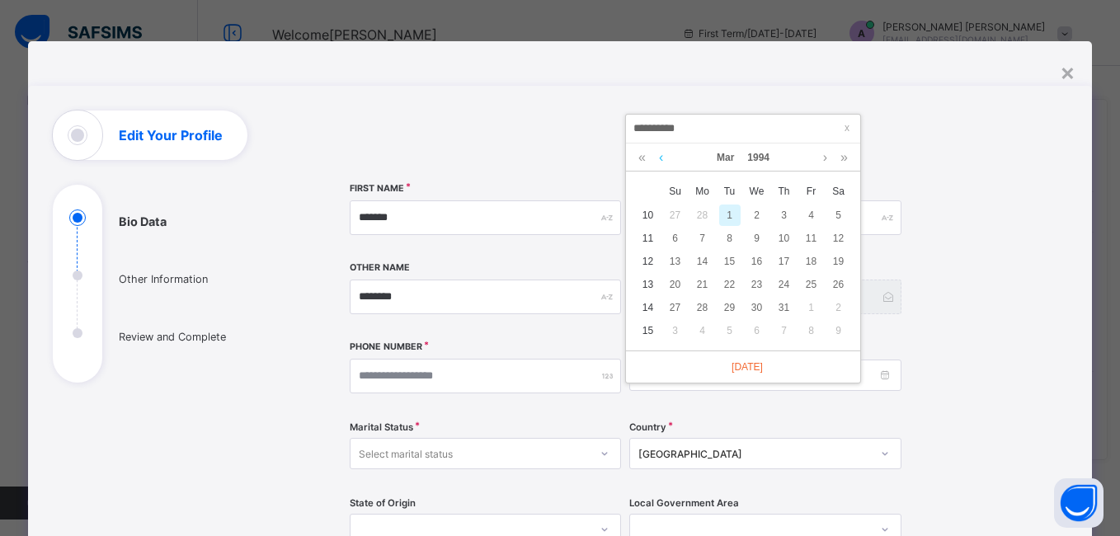
click at [663, 158] on link at bounding box center [661, 157] width 12 height 28
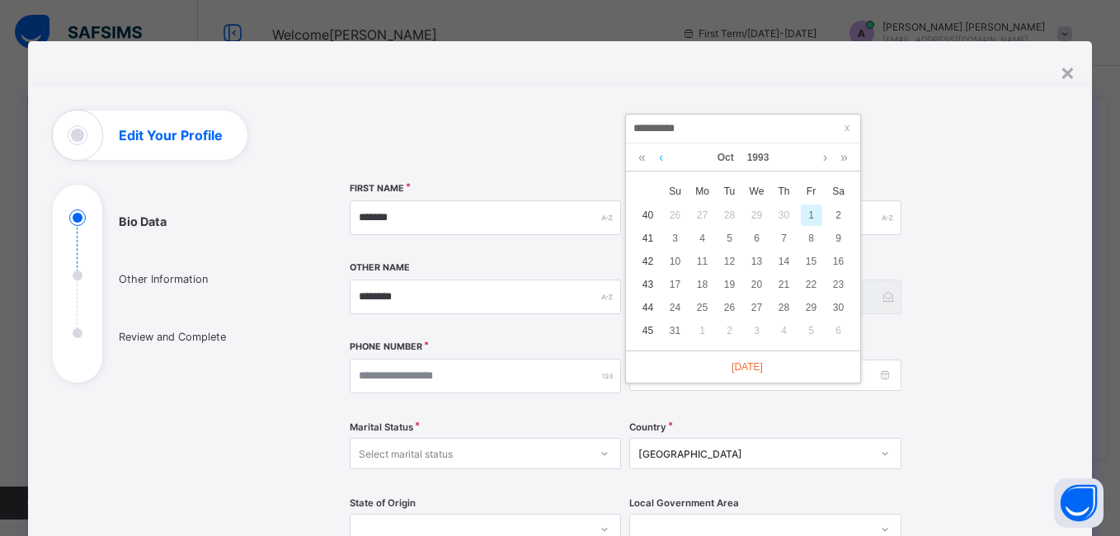
click at [663, 158] on link at bounding box center [661, 157] width 12 height 28
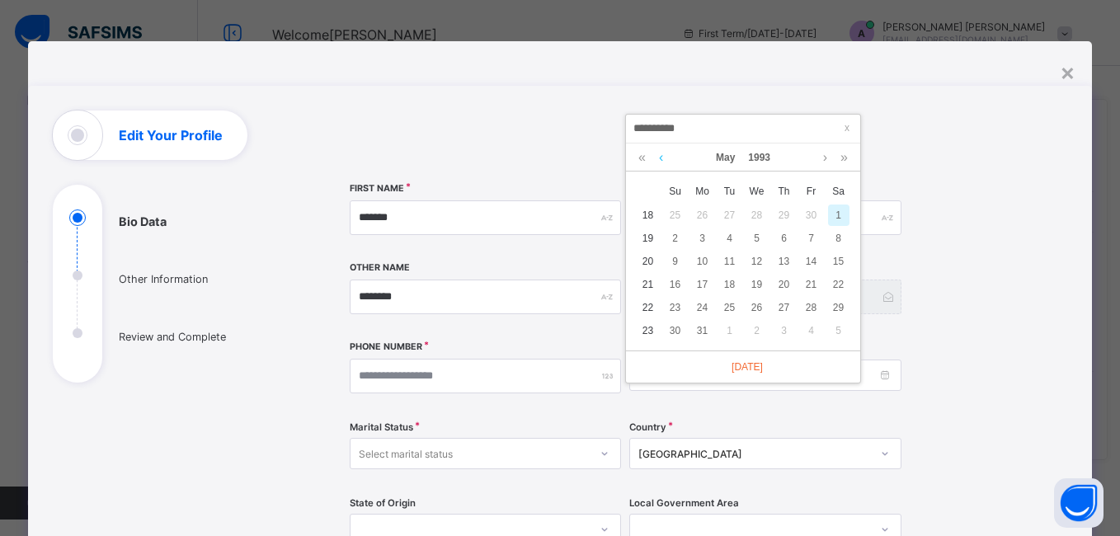
click at [663, 158] on link at bounding box center [661, 157] width 12 height 28
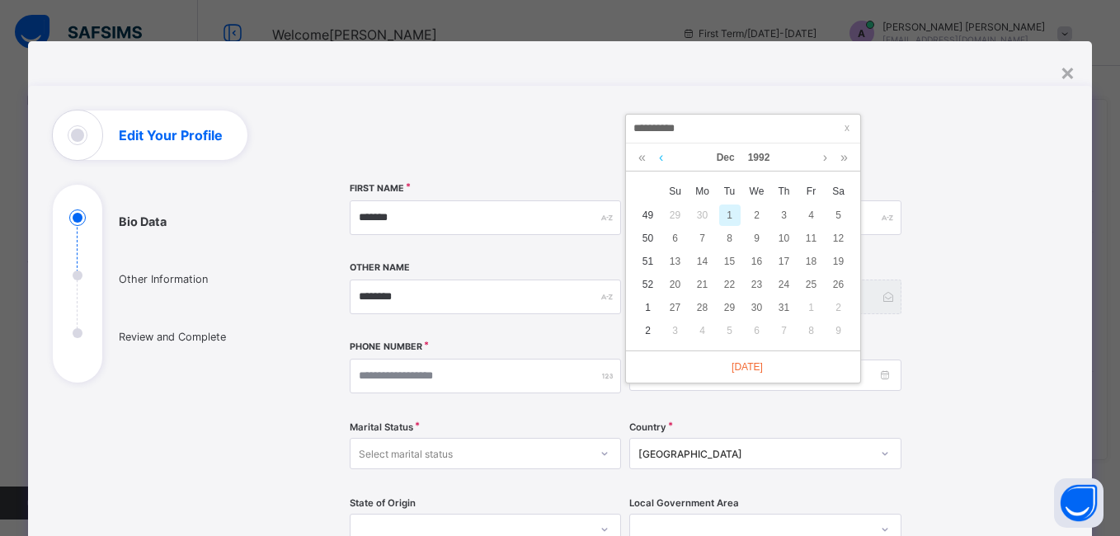
click at [663, 158] on link at bounding box center [661, 157] width 12 height 28
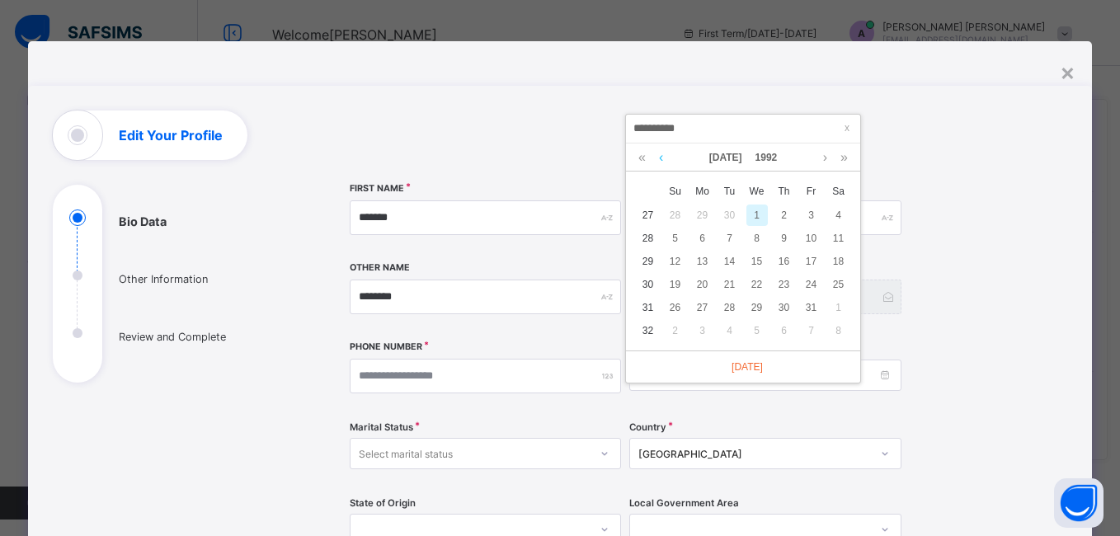
click at [663, 158] on link at bounding box center [661, 157] width 12 height 28
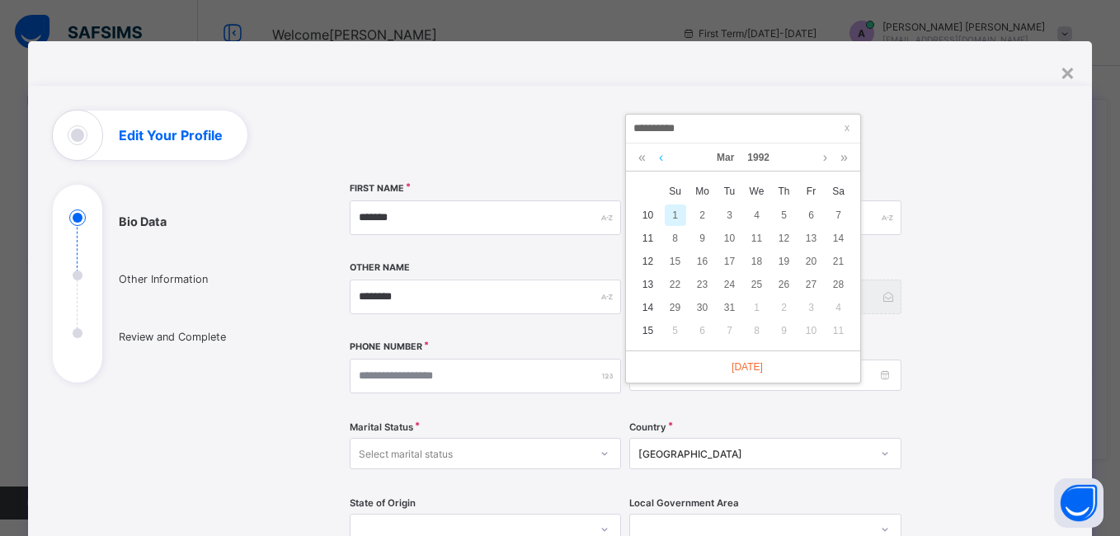
click at [663, 158] on link at bounding box center [661, 157] width 12 height 28
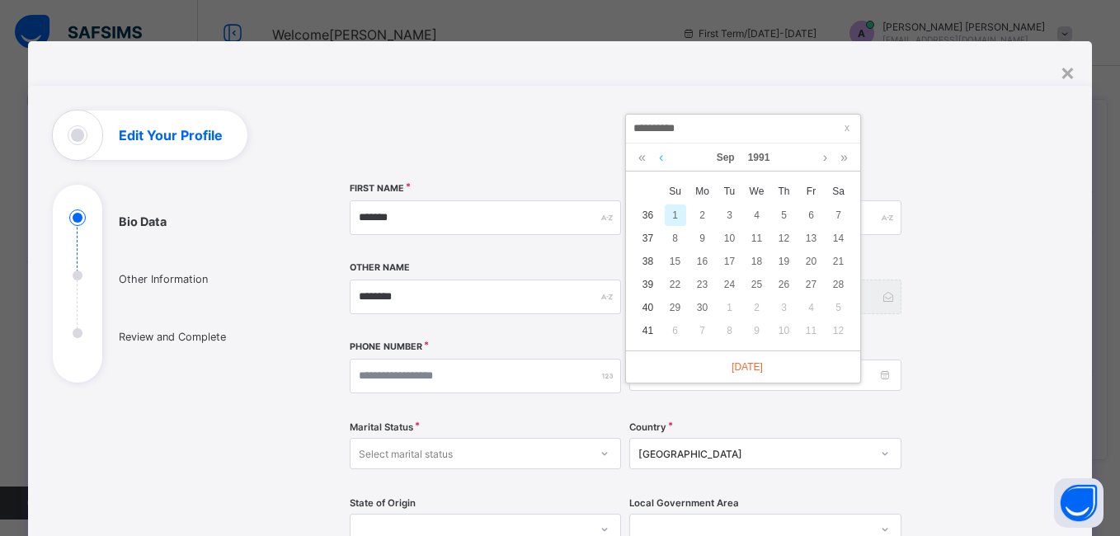
click at [663, 158] on link at bounding box center [661, 157] width 12 height 28
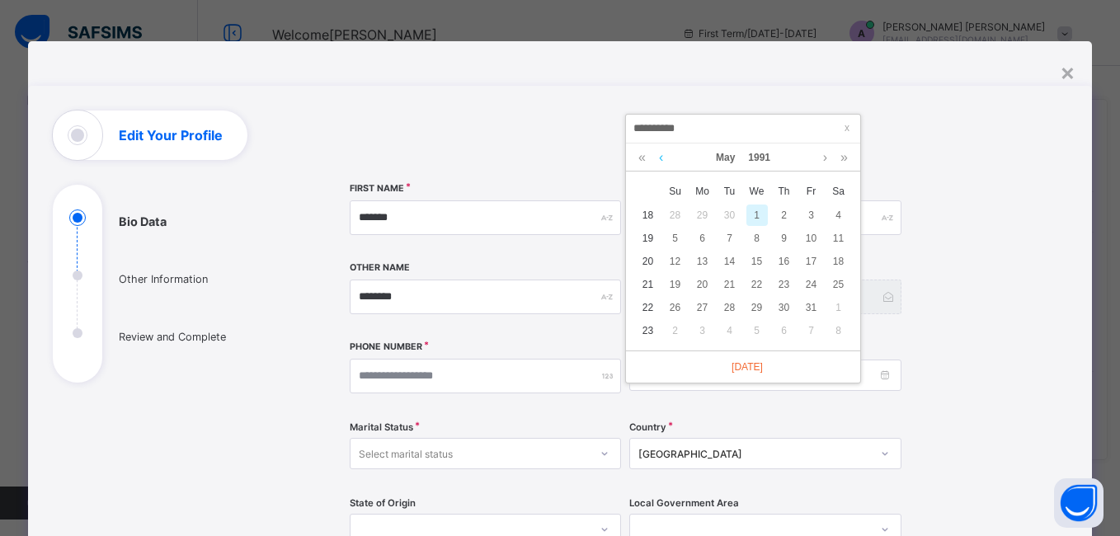
click at [663, 158] on link at bounding box center [661, 157] width 12 height 28
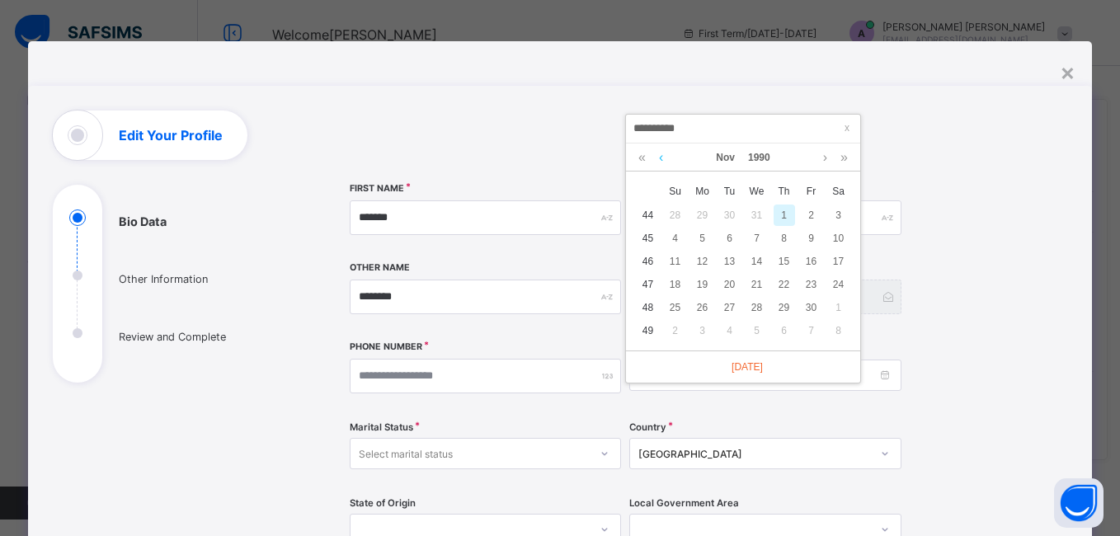
click at [663, 158] on link at bounding box center [661, 157] width 12 height 28
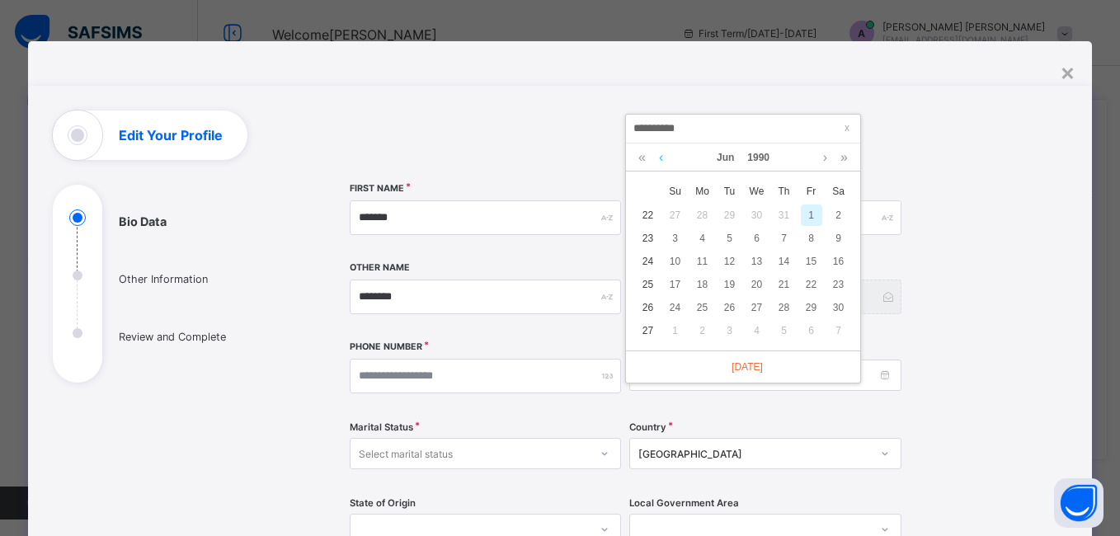
click at [663, 158] on link at bounding box center [661, 157] width 12 height 28
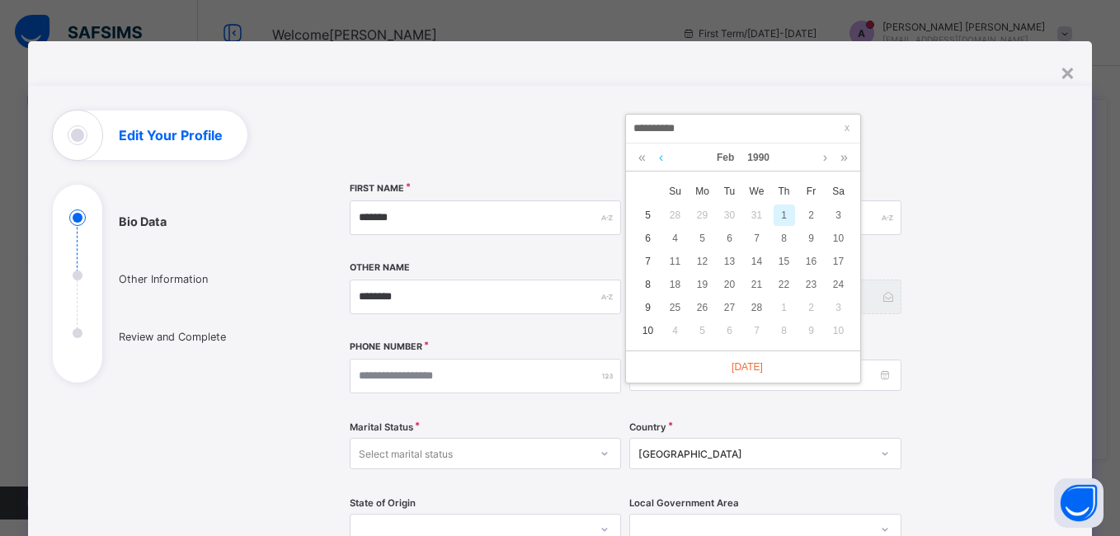
click at [663, 158] on link at bounding box center [661, 157] width 12 height 28
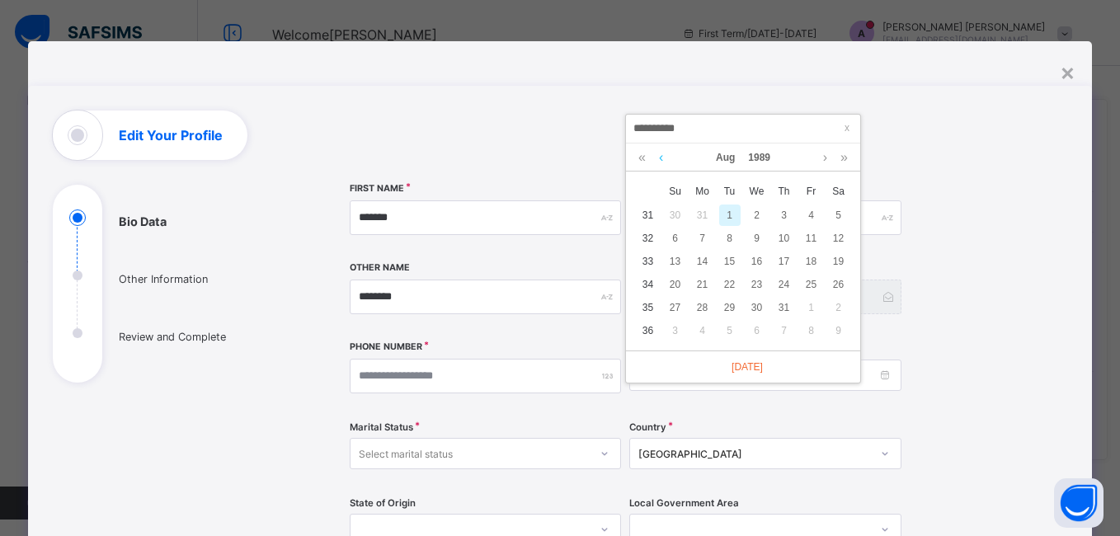
click at [663, 158] on link at bounding box center [661, 157] width 12 height 28
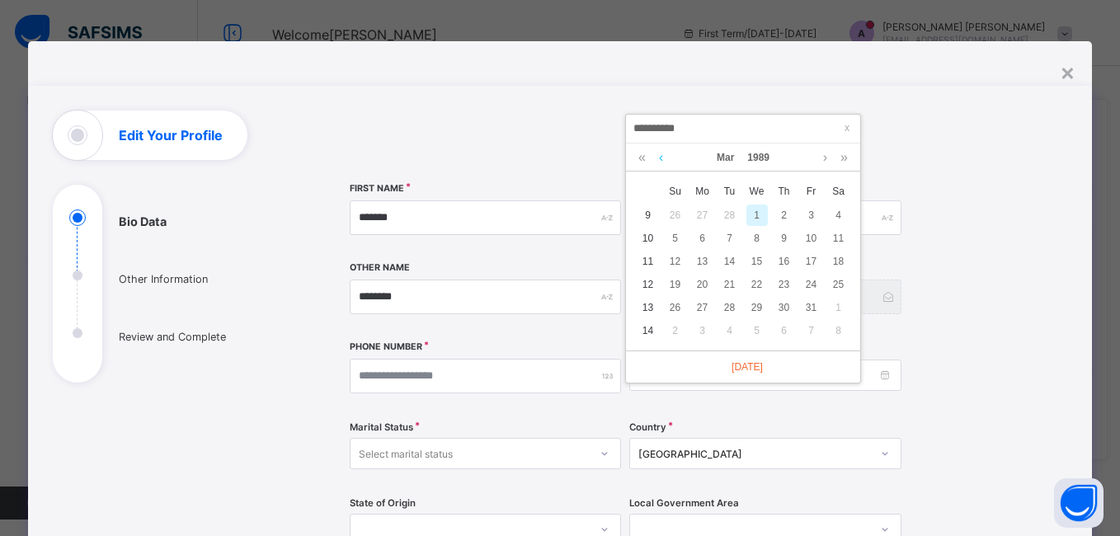
click at [663, 158] on link at bounding box center [661, 157] width 12 height 28
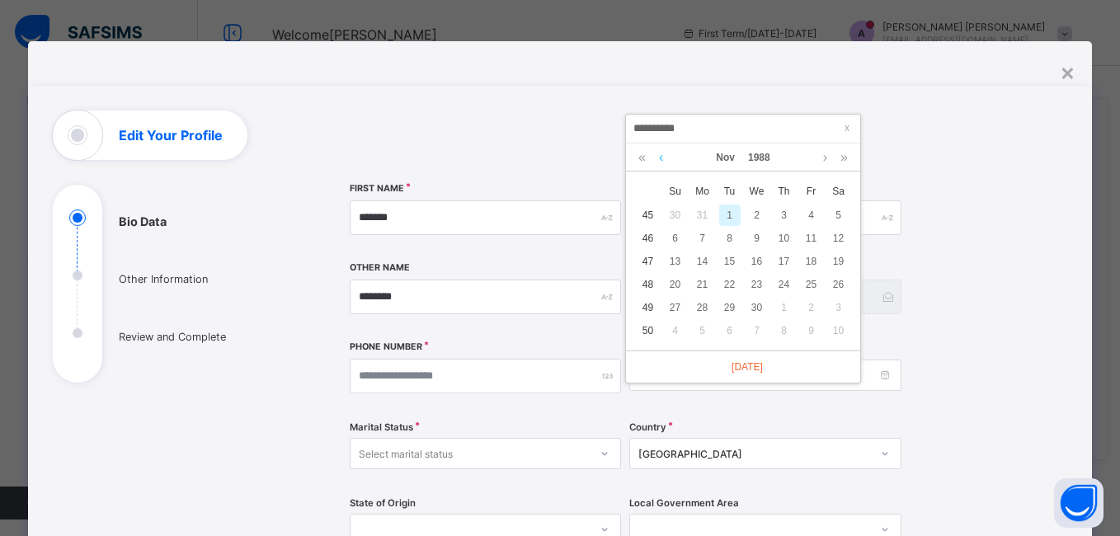
click at [663, 158] on link at bounding box center [661, 157] width 12 height 28
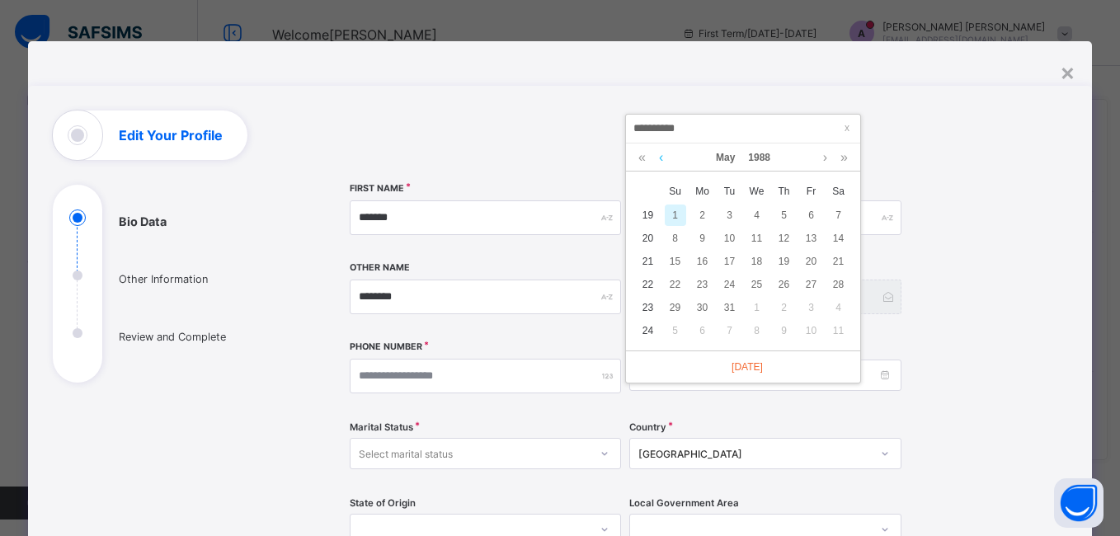
click at [663, 158] on link at bounding box center [661, 157] width 12 height 28
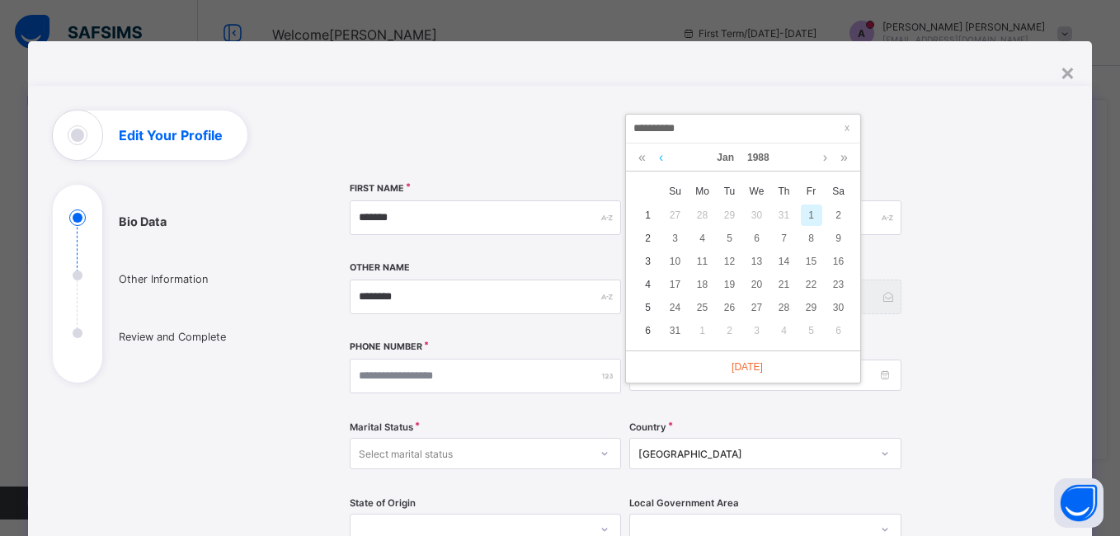
click at [663, 158] on link at bounding box center [661, 157] width 12 height 28
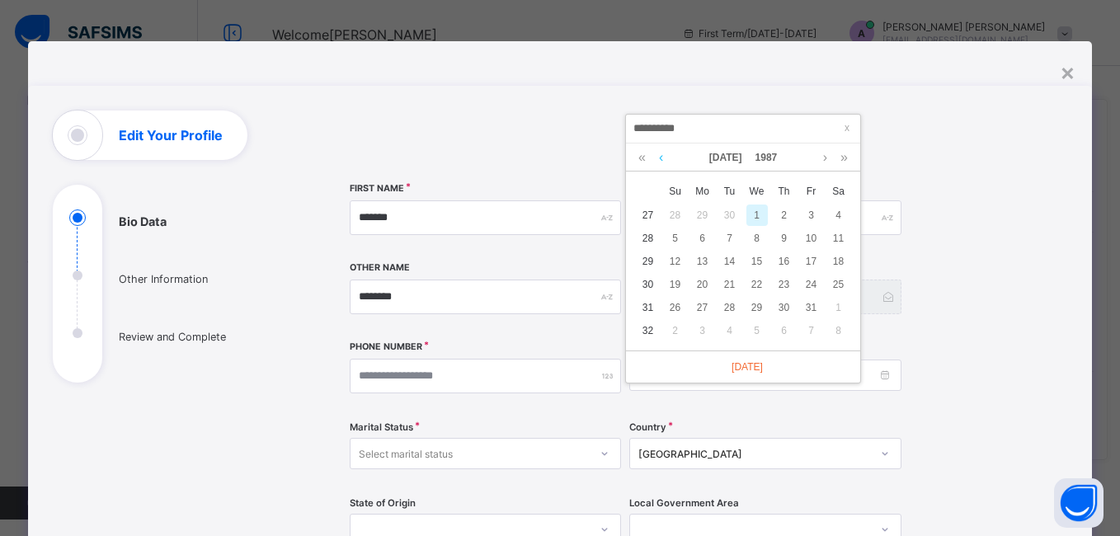
click at [663, 158] on link at bounding box center [661, 157] width 12 height 28
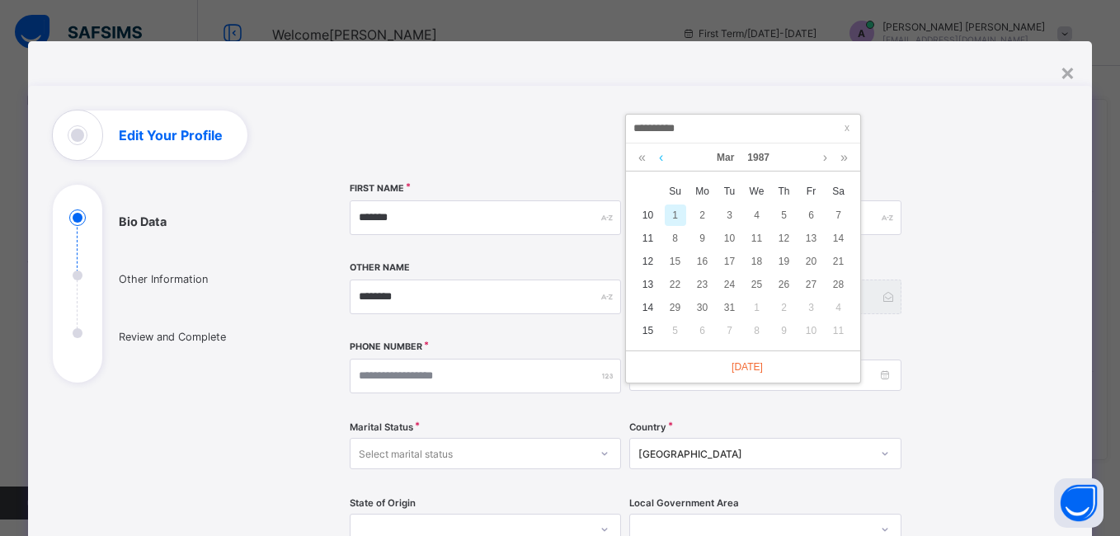
click at [663, 158] on link at bounding box center [661, 157] width 12 height 28
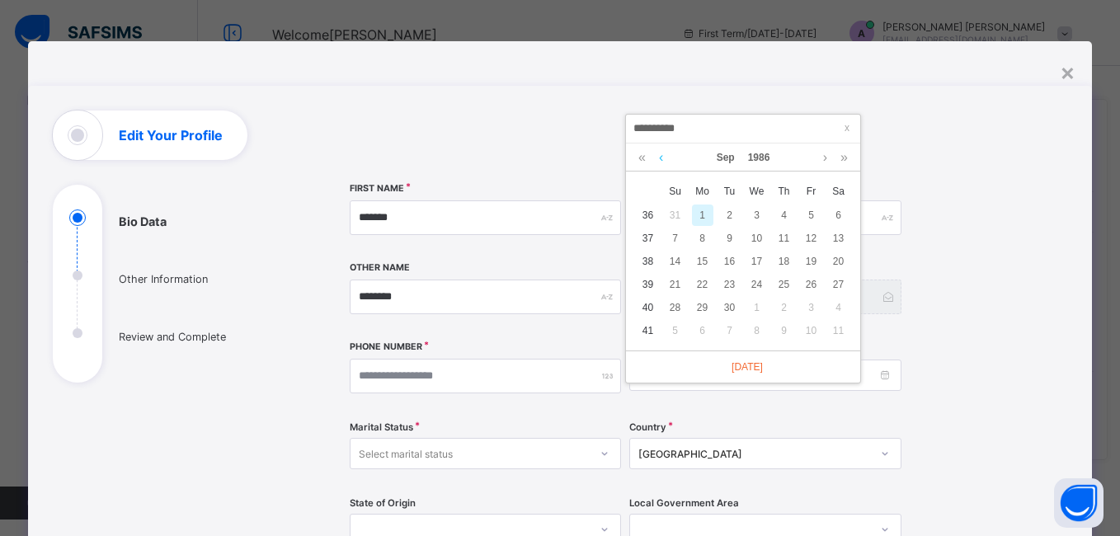
click at [663, 158] on link at bounding box center [661, 157] width 12 height 28
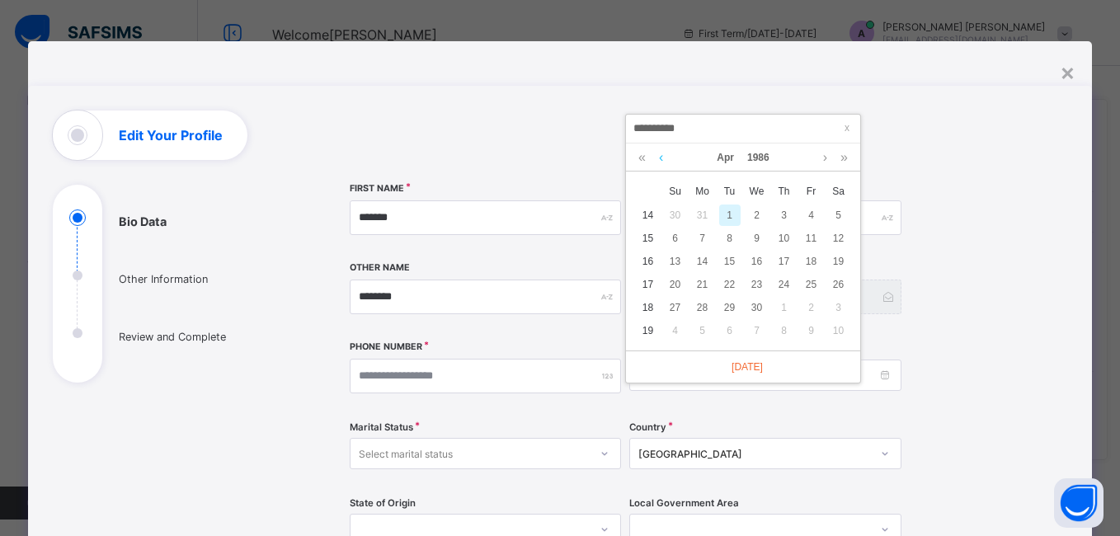
click at [663, 158] on link at bounding box center [661, 157] width 12 height 28
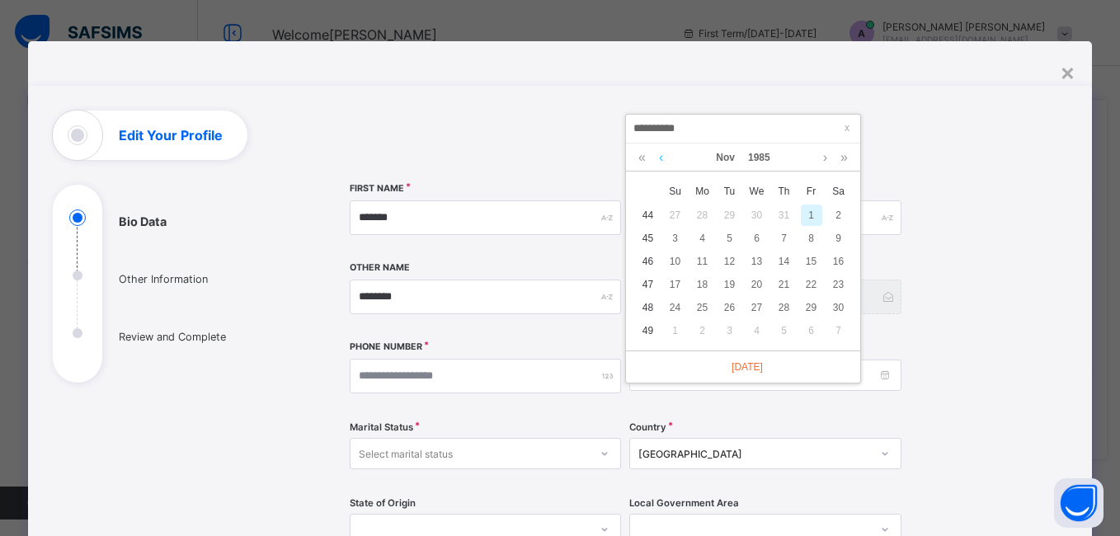
click at [663, 158] on link at bounding box center [661, 157] width 12 height 28
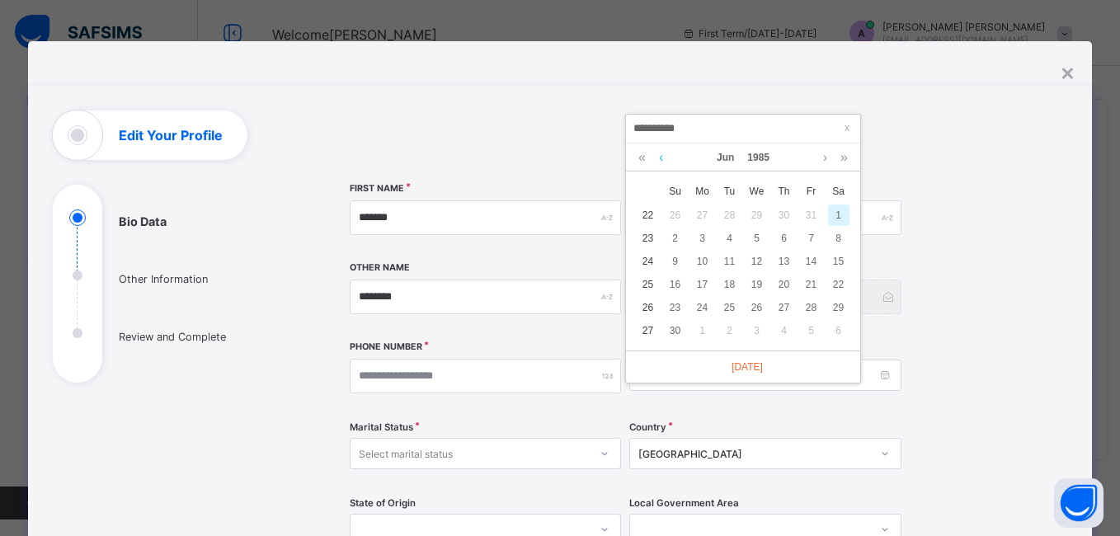
click at [663, 158] on link at bounding box center [661, 157] width 12 height 28
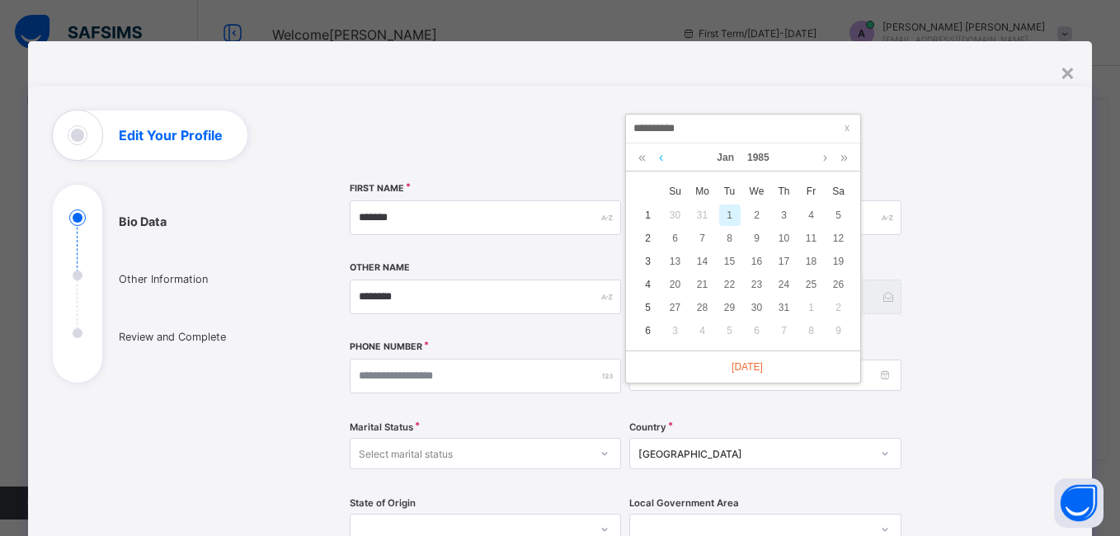
click at [663, 158] on link at bounding box center [661, 157] width 12 height 28
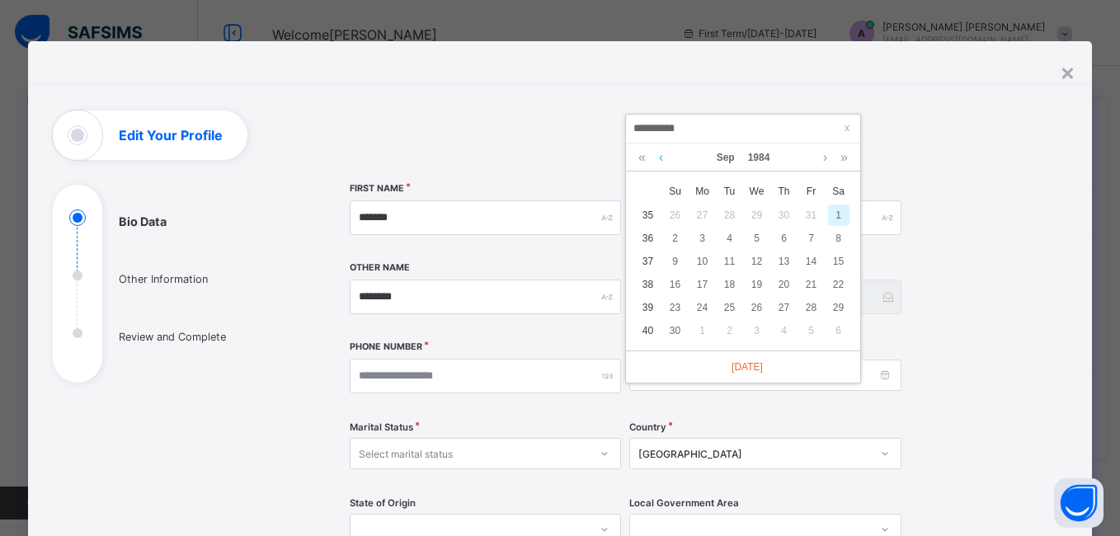
click at [663, 158] on link at bounding box center [661, 157] width 12 height 28
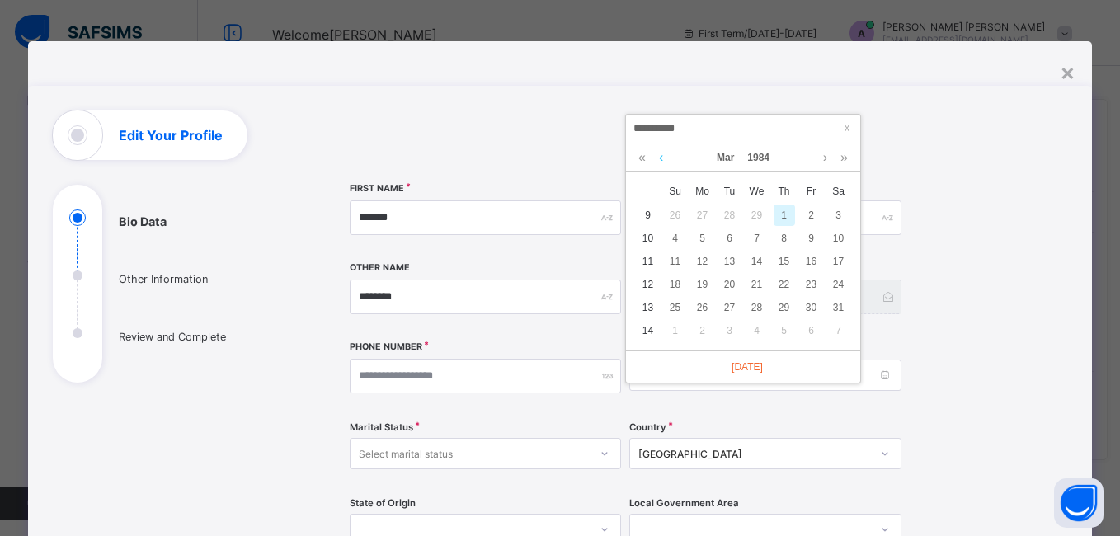
click at [663, 158] on link at bounding box center [661, 157] width 12 height 28
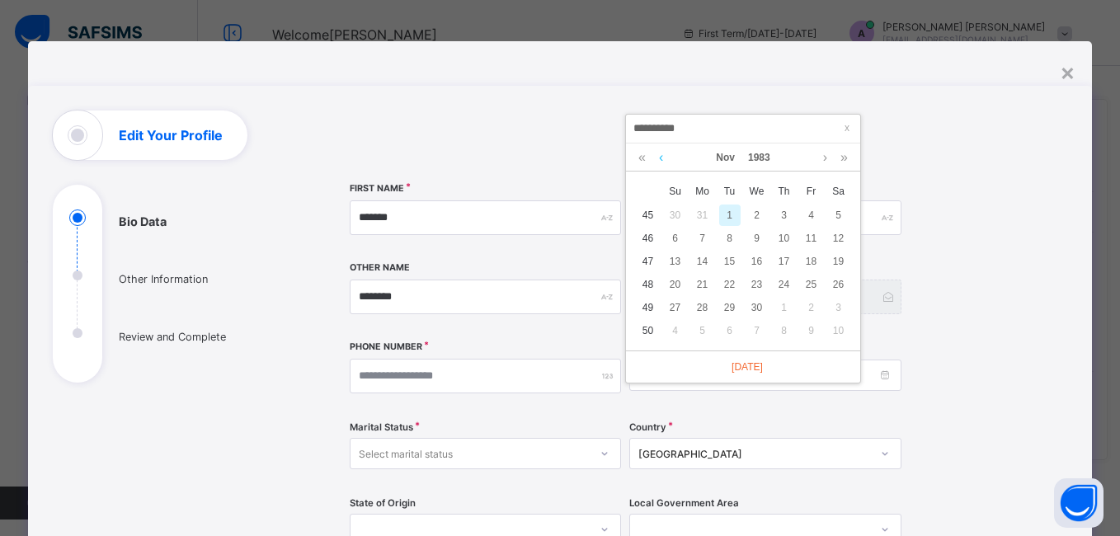
click at [663, 158] on link at bounding box center [661, 157] width 12 height 28
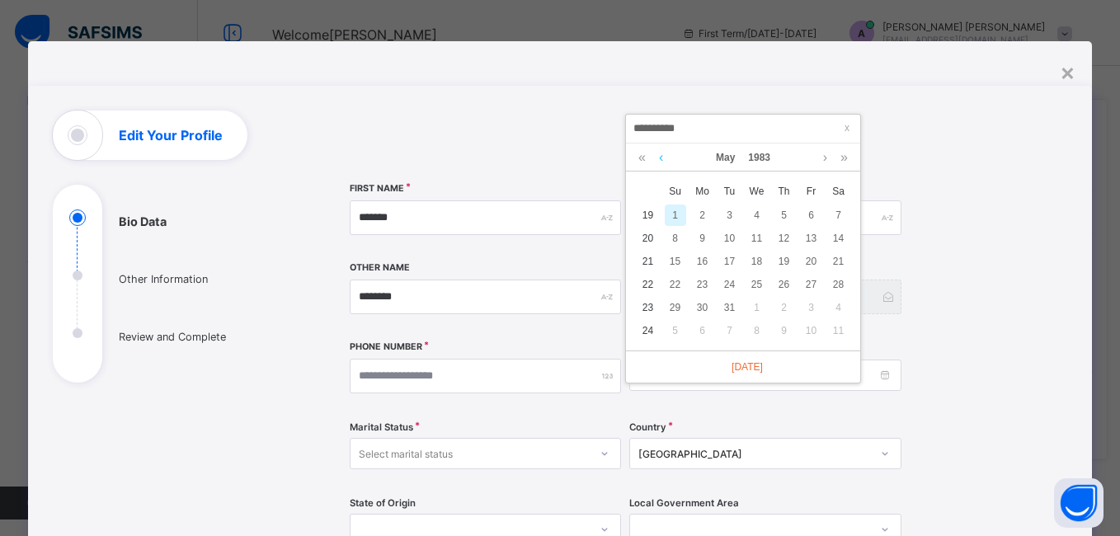
click at [663, 158] on link at bounding box center [661, 157] width 12 height 28
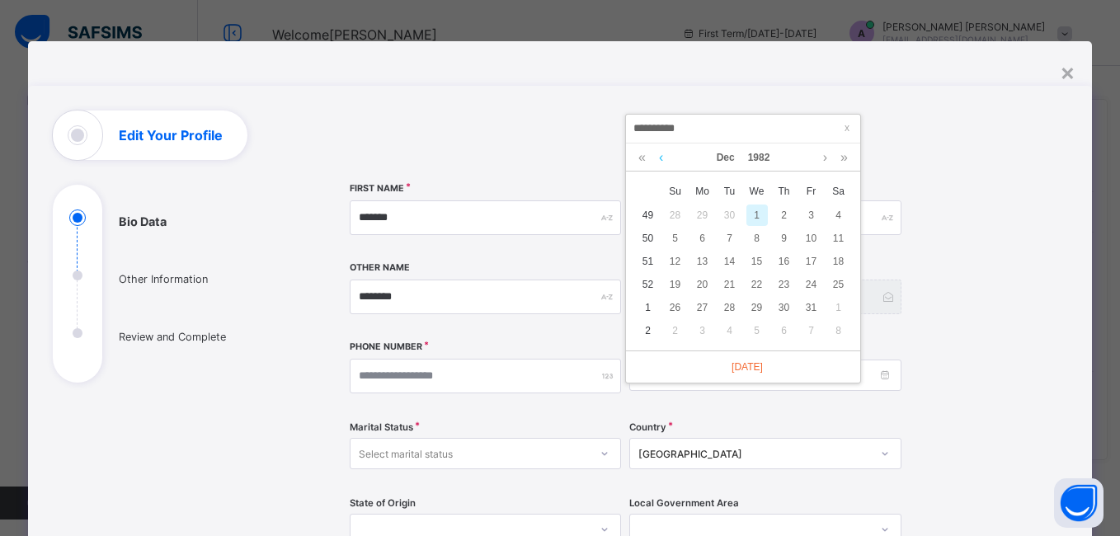
click at [663, 158] on link at bounding box center [661, 157] width 12 height 28
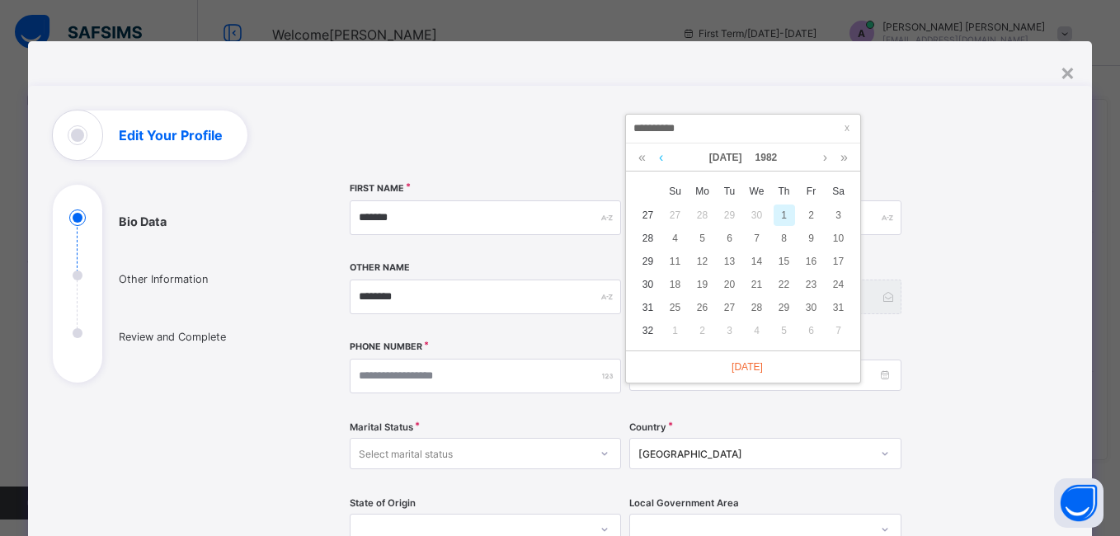
click at [663, 158] on link at bounding box center [661, 157] width 12 height 28
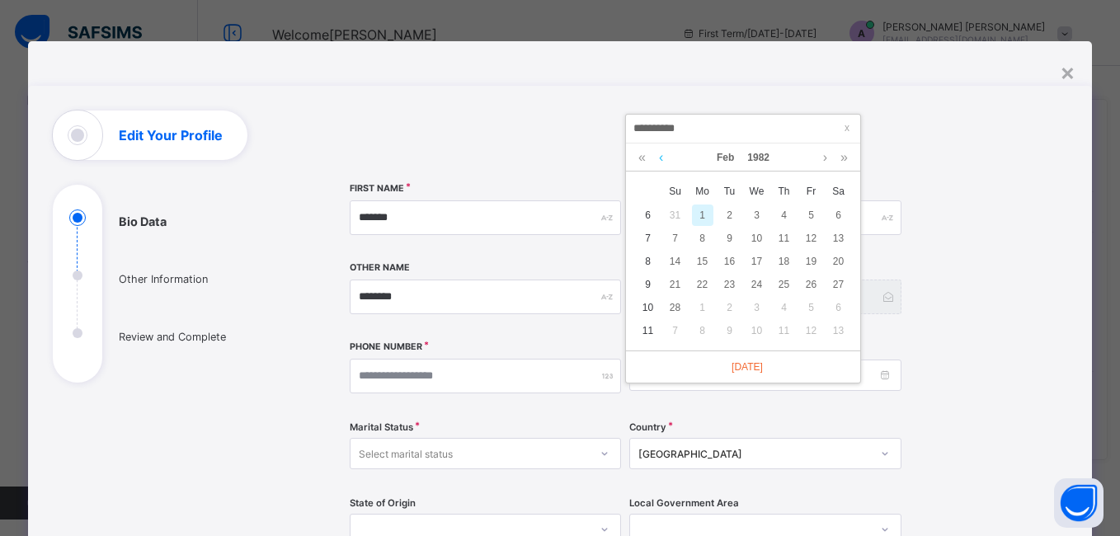
click at [663, 158] on link at bounding box center [661, 157] width 12 height 28
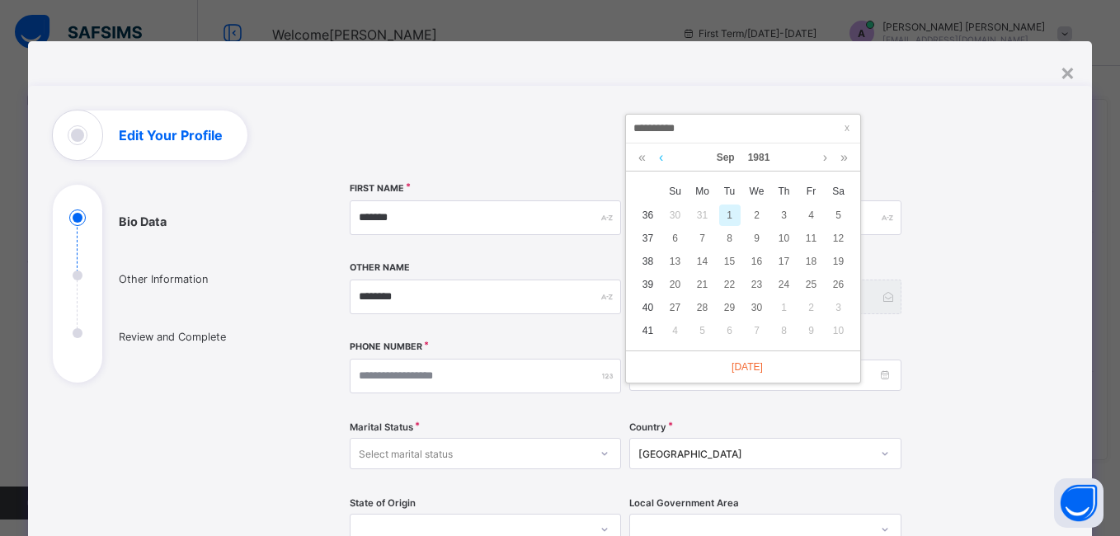
click at [663, 158] on link at bounding box center [661, 157] width 12 height 28
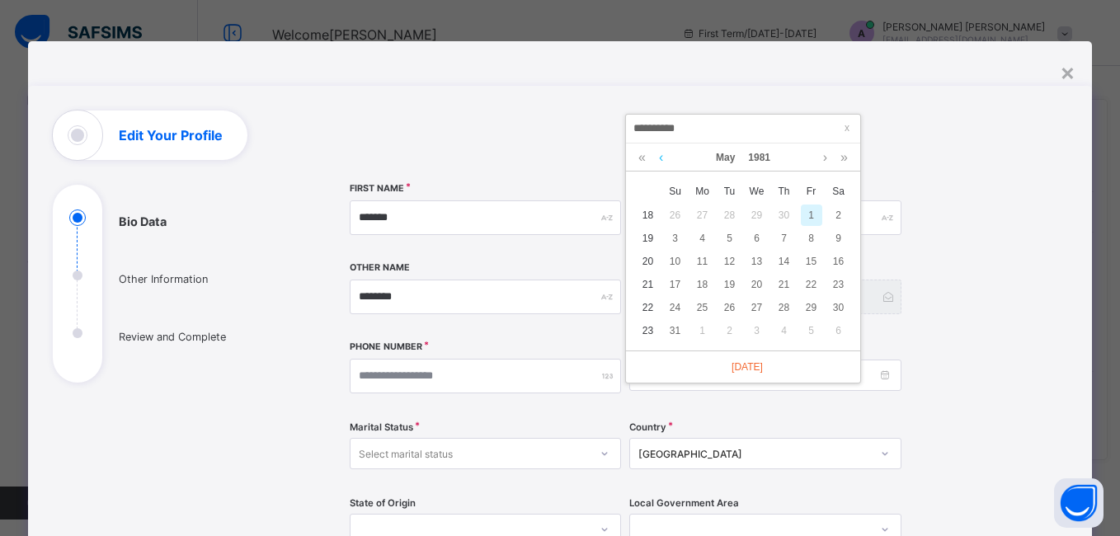
click at [663, 158] on link at bounding box center [661, 157] width 12 height 28
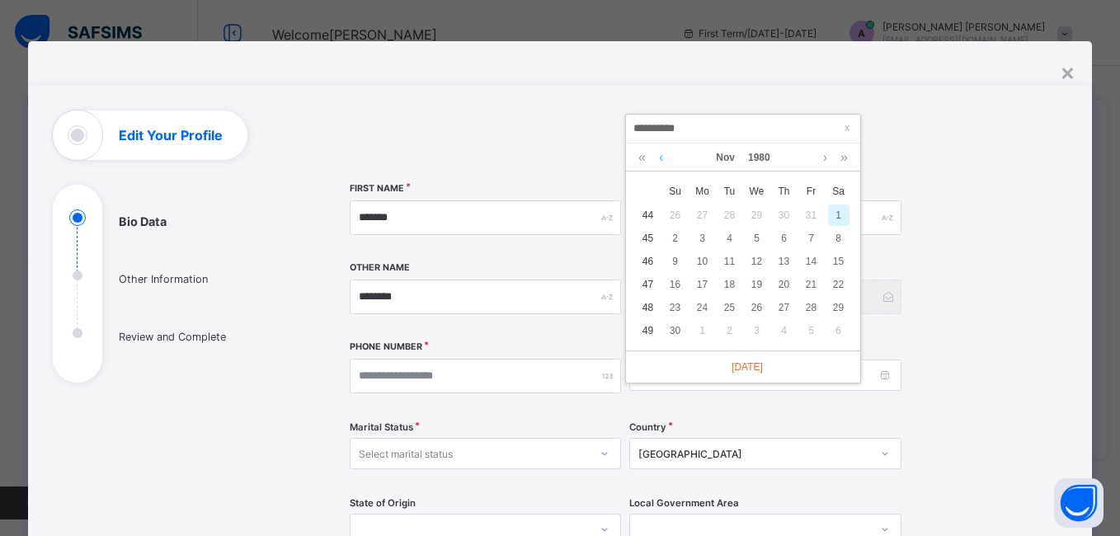
click at [663, 158] on link at bounding box center [661, 157] width 12 height 28
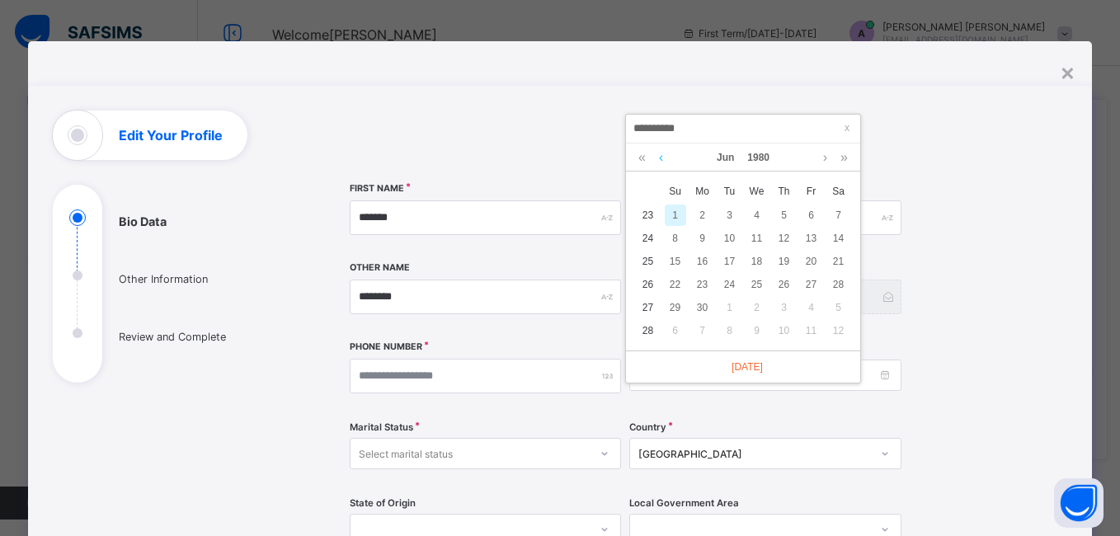
click at [663, 158] on link at bounding box center [661, 157] width 12 height 28
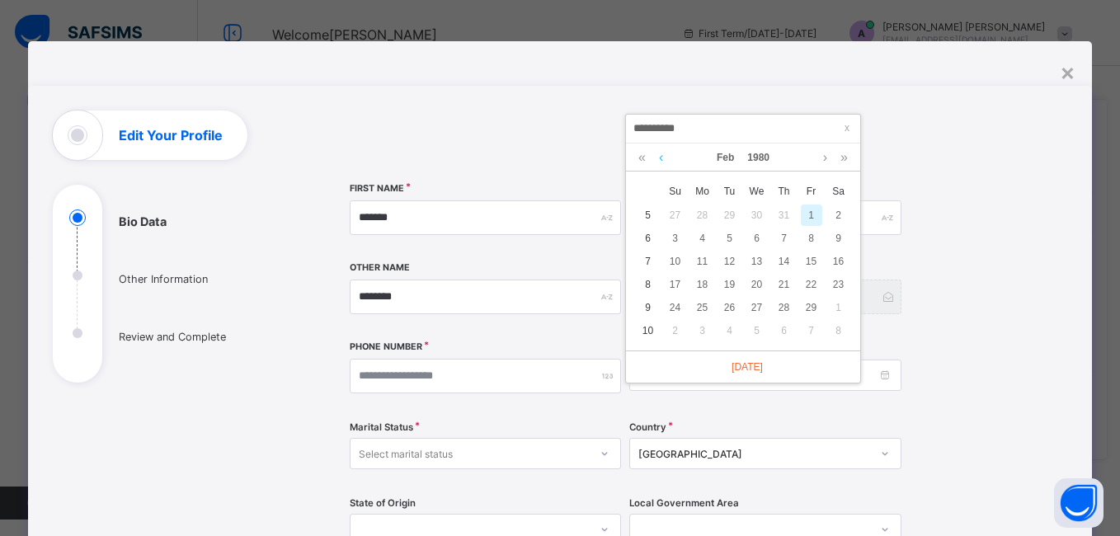
click at [663, 158] on link at bounding box center [661, 157] width 12 height 28
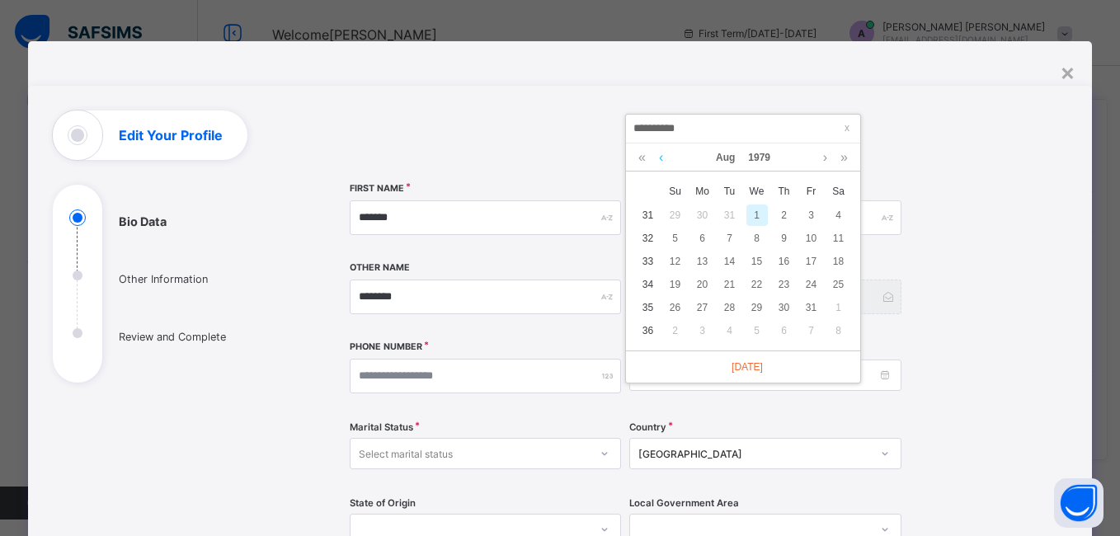
click at [663, 158] on link at bounding box center [661, 157] width 12 height 28
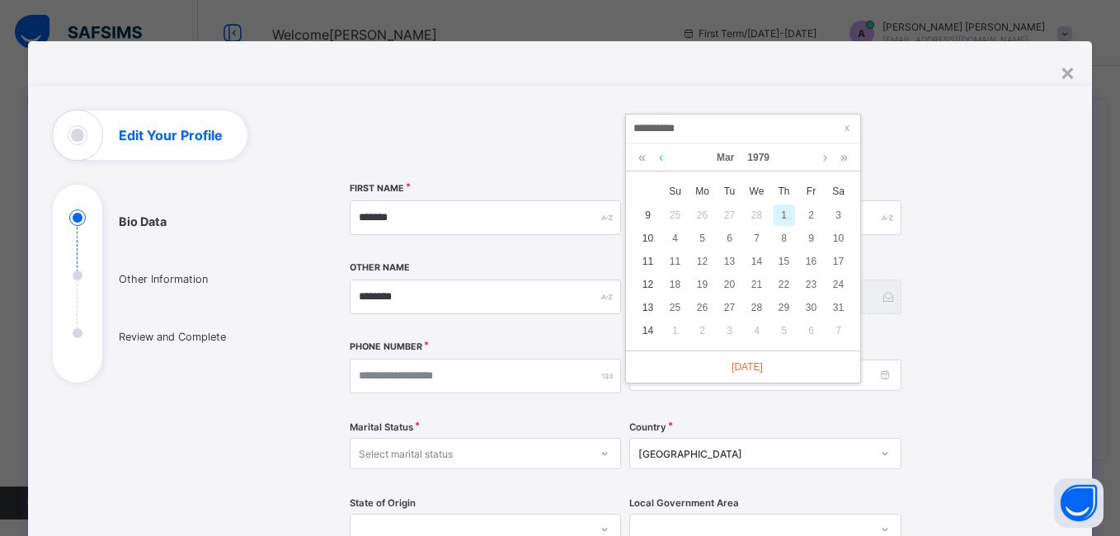
click at [663, 158] on link at bounding box center [661, 157] width 12 height 28
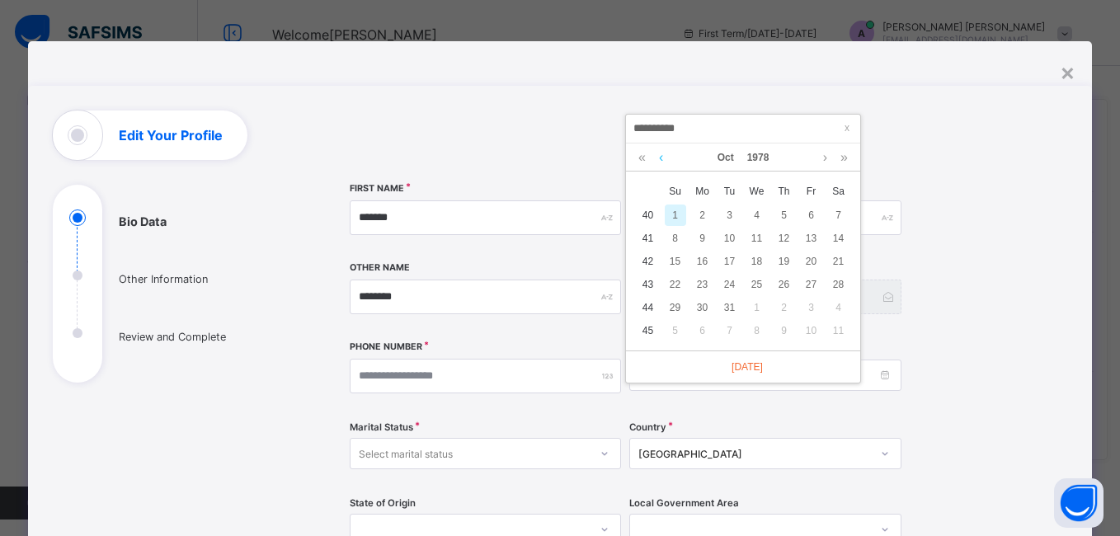
click at [663, 158] on link at bounding box center [661, 157] width 12 height 28
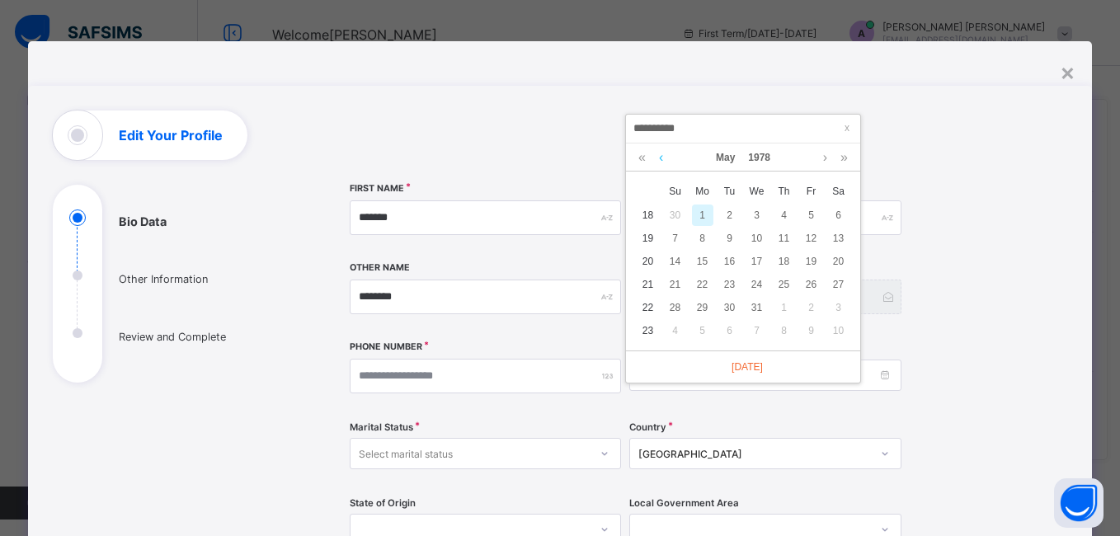
click at [663, 158] on link at bounding box center [661, 157] width 12 height 28
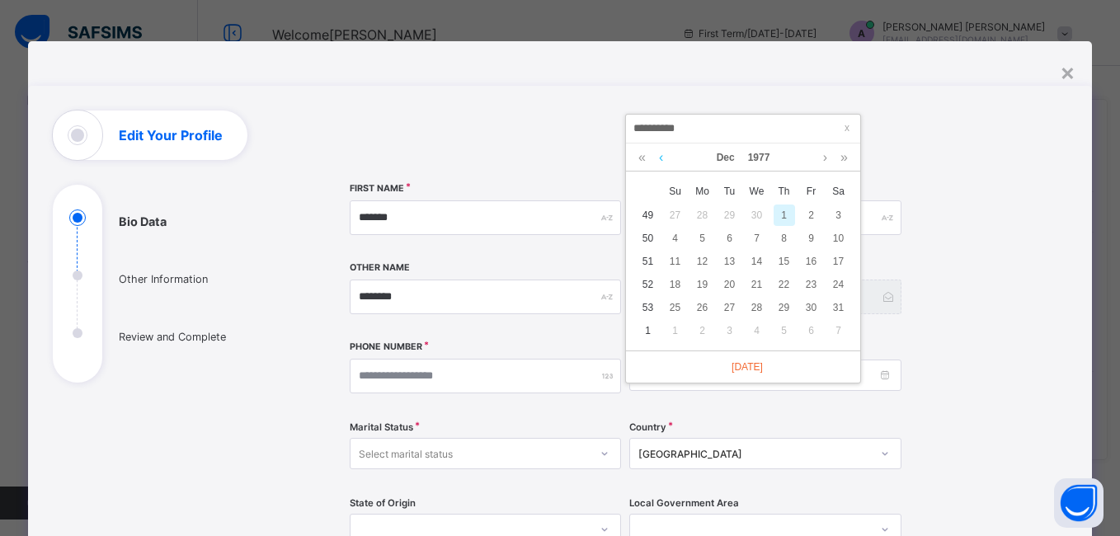
click at [663, 158] on link at bounding box center [661, 157] width 12 height 28
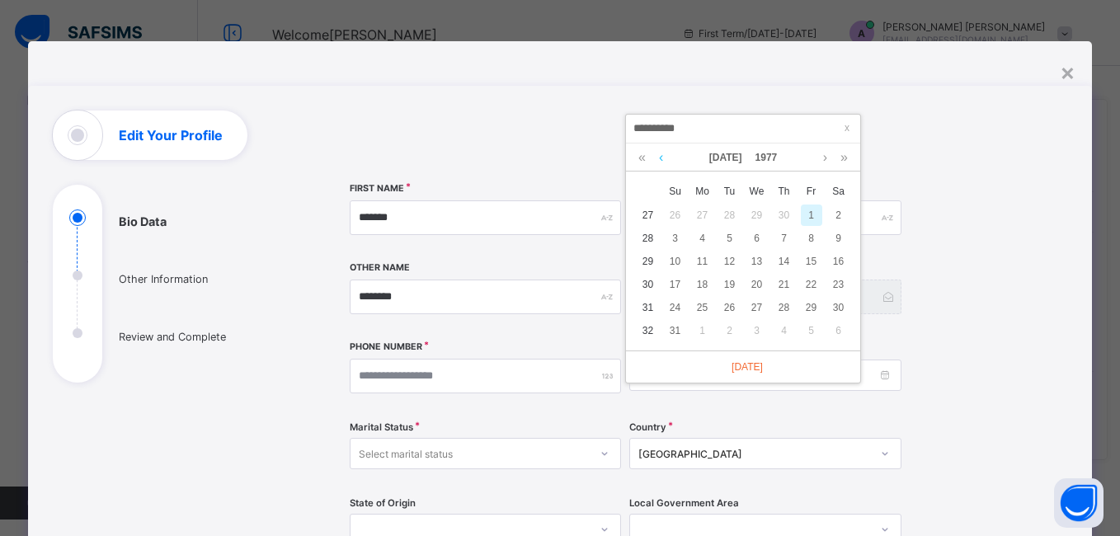
click at [663, 158] on link at bounding box center [661, 157] width 12 height 28
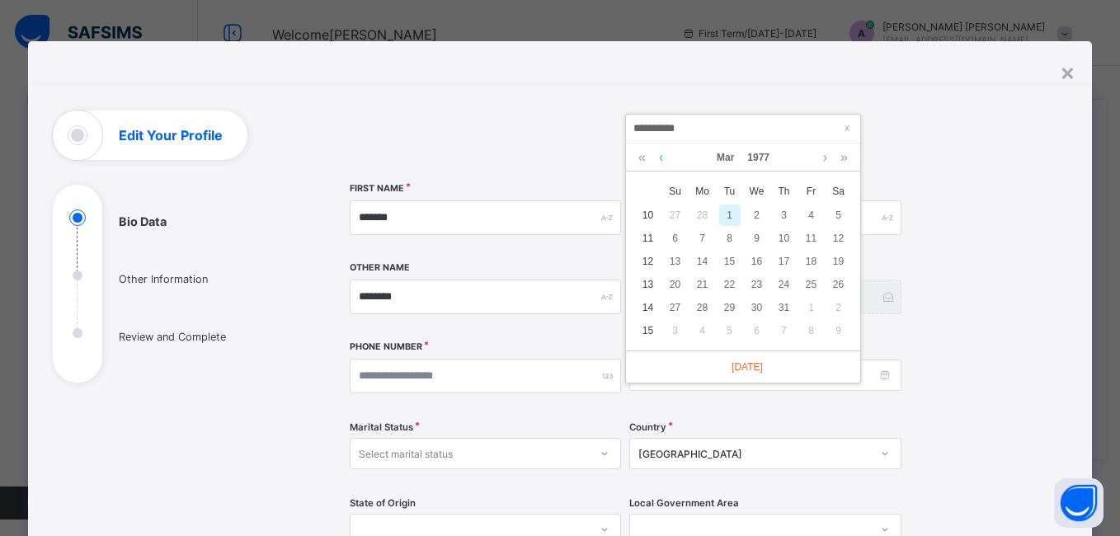
click at [663, 158] on link at bounding box center [661, 157] width 12 height 28
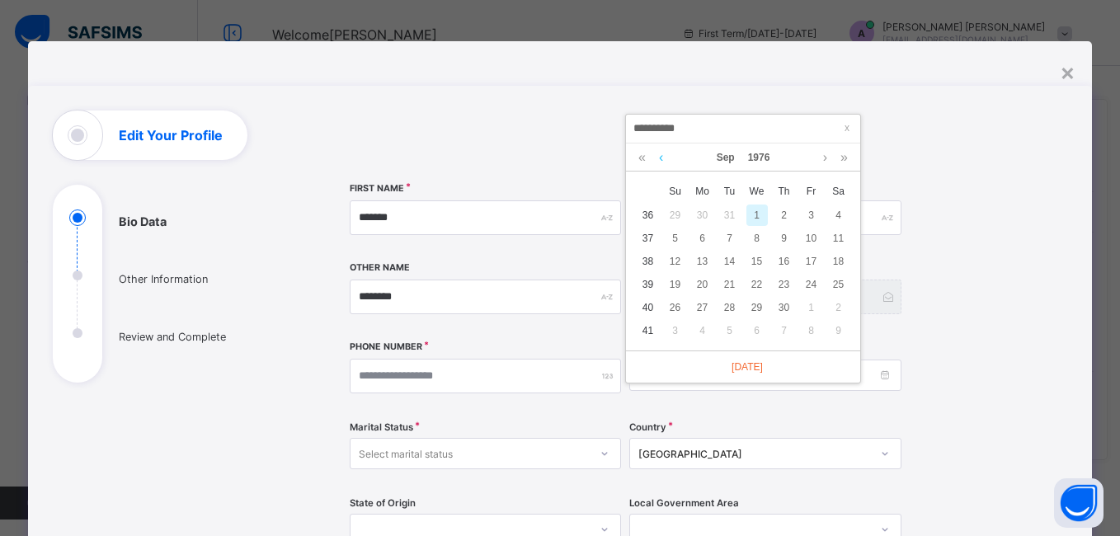
click at [663, 158] on link at bounding box center [661, 157] width 12 height 28
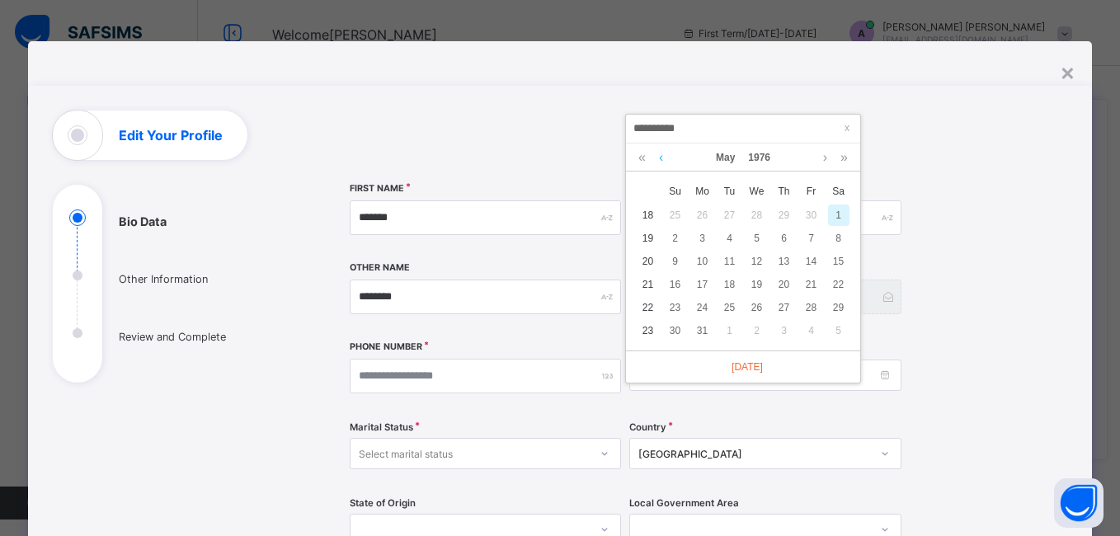
click at [663, 158] on link at bounding box center [661, 157] width 12 height 28
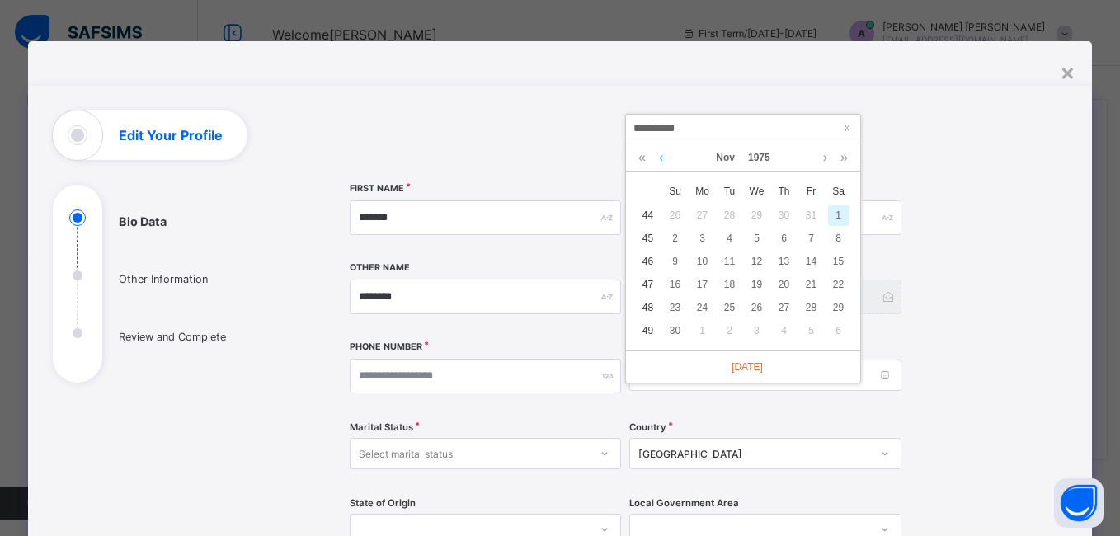
click at [663, 158] on link at bounding box center [661, 157] width 12 height 28
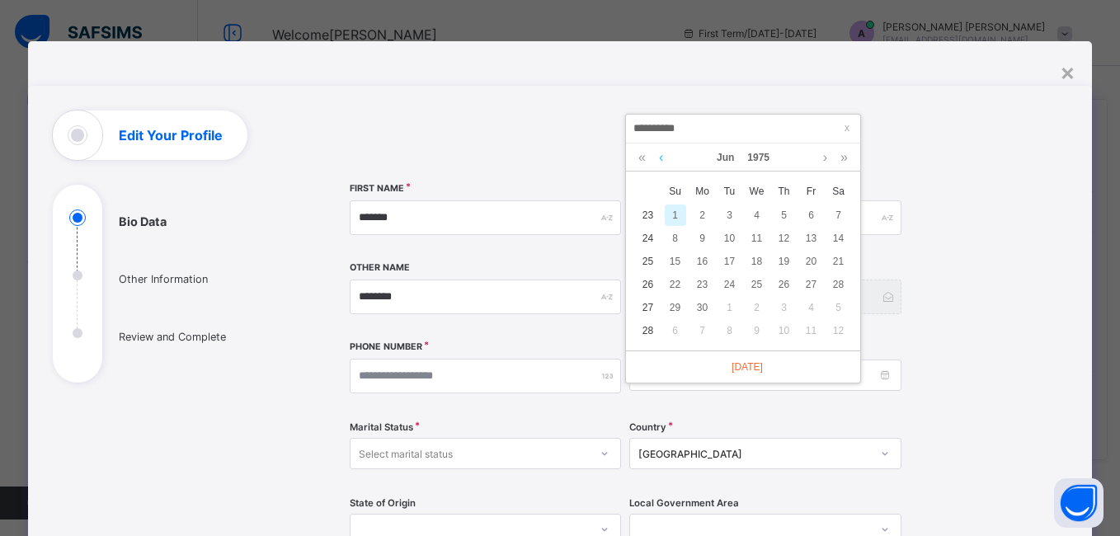
click at [663, 158] on link at bounding box center [661, 157] width 12 height 28
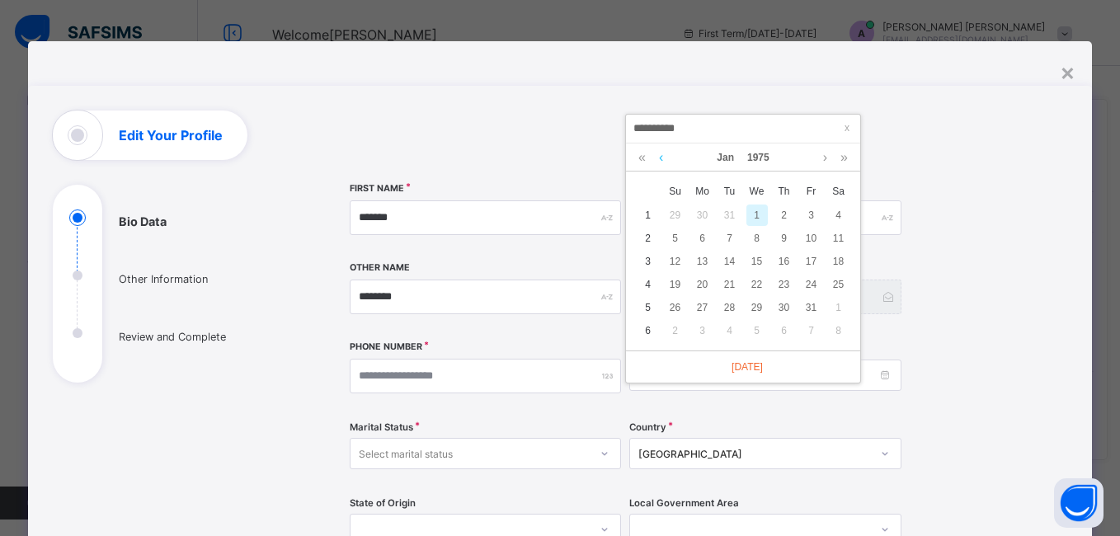
click at [663, 158] on link at bounding box center [661, 157] width 12 height 28
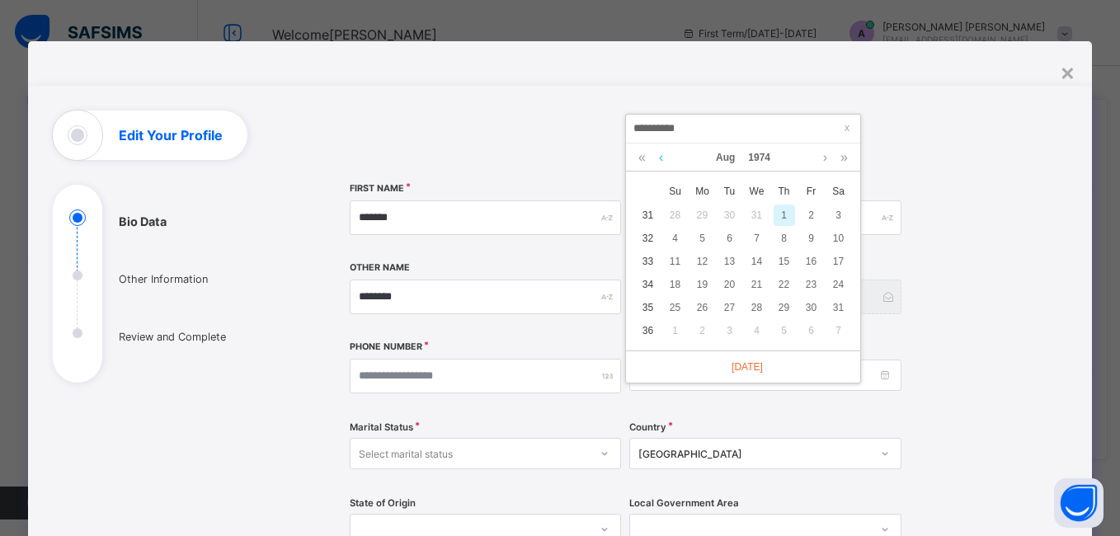
click at [663, 158] on link at bounding box center [661, 157] width 12 height 28
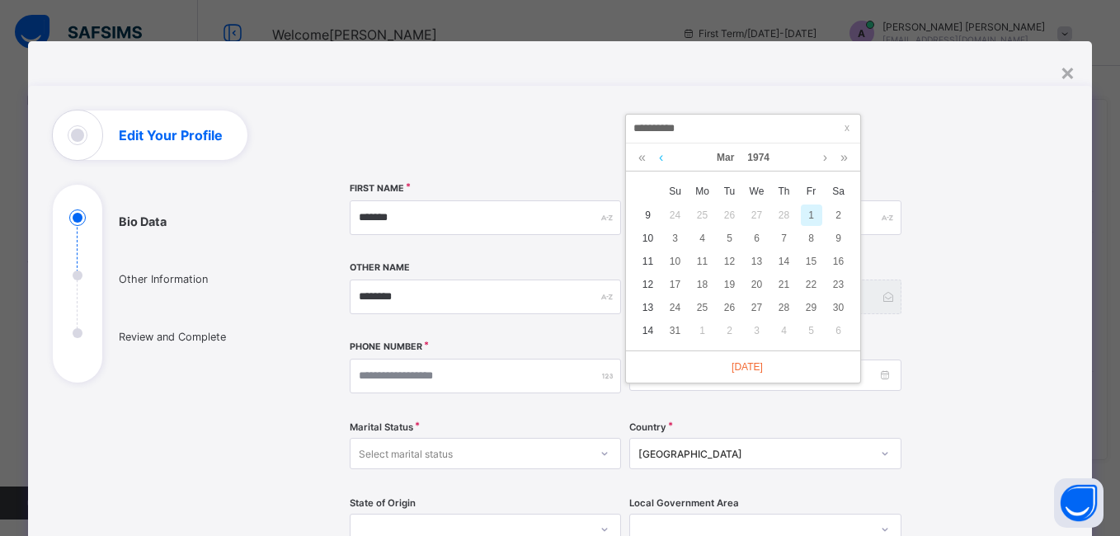
click at [663, 158] on link at bounding box center [661, 157] width 12 height 28
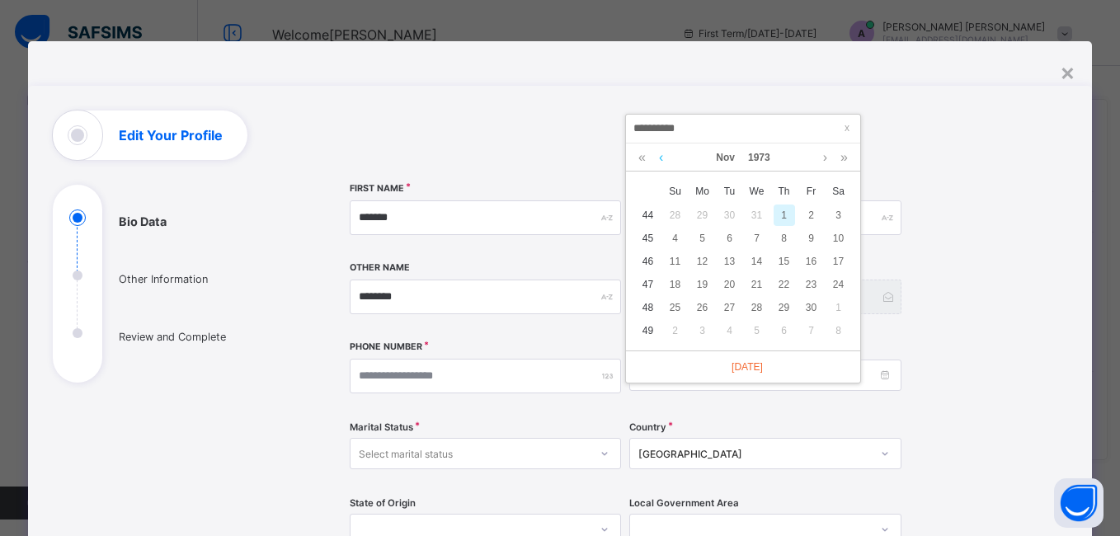
click at [663, 158] on link at bounding box center [661, 157] width 12 height 28
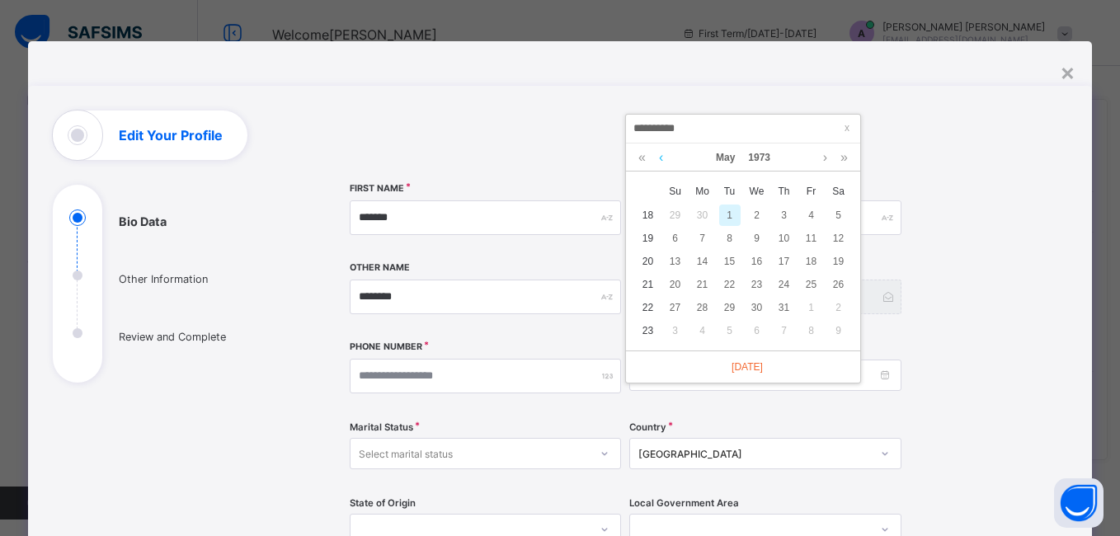
click at [663, 158] on link at bounding box center [661, 157] width 12 height 28
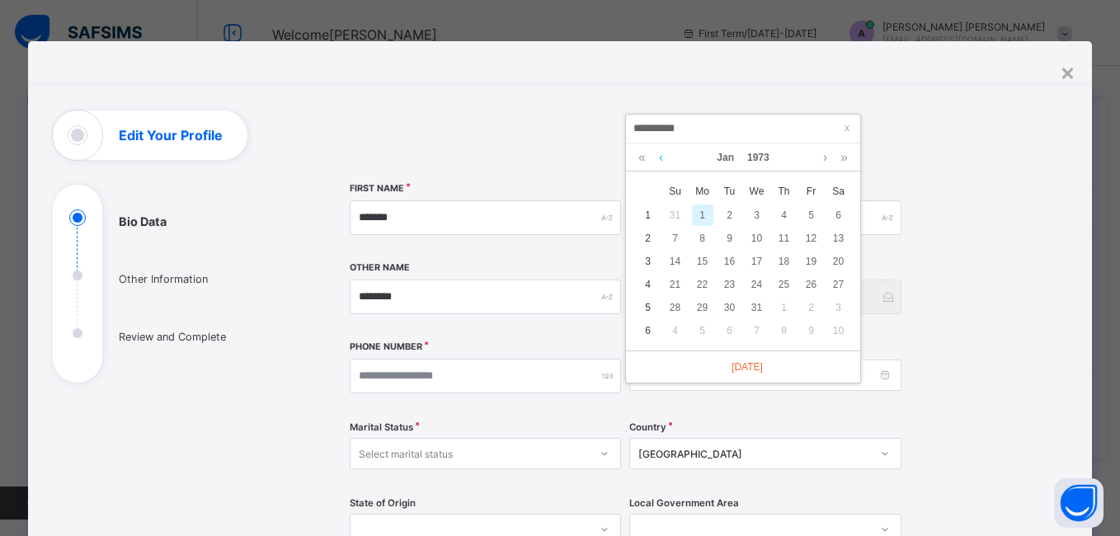
click at [663, 158] on link at bounding box center [661, 157] width 12 height 28
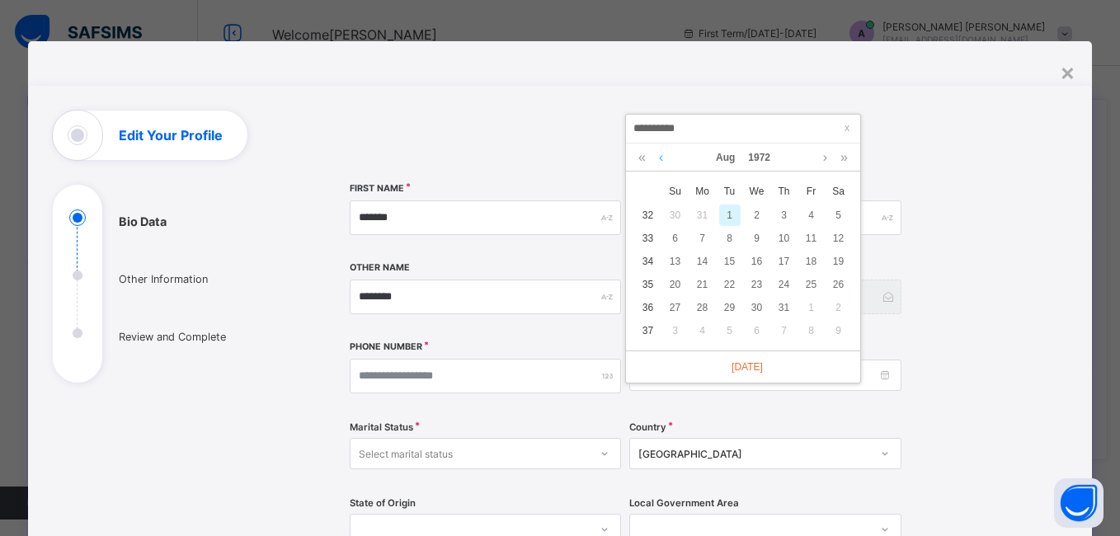
click at [663, 158] on link at bounding box center [661, 157] width 12 height 28
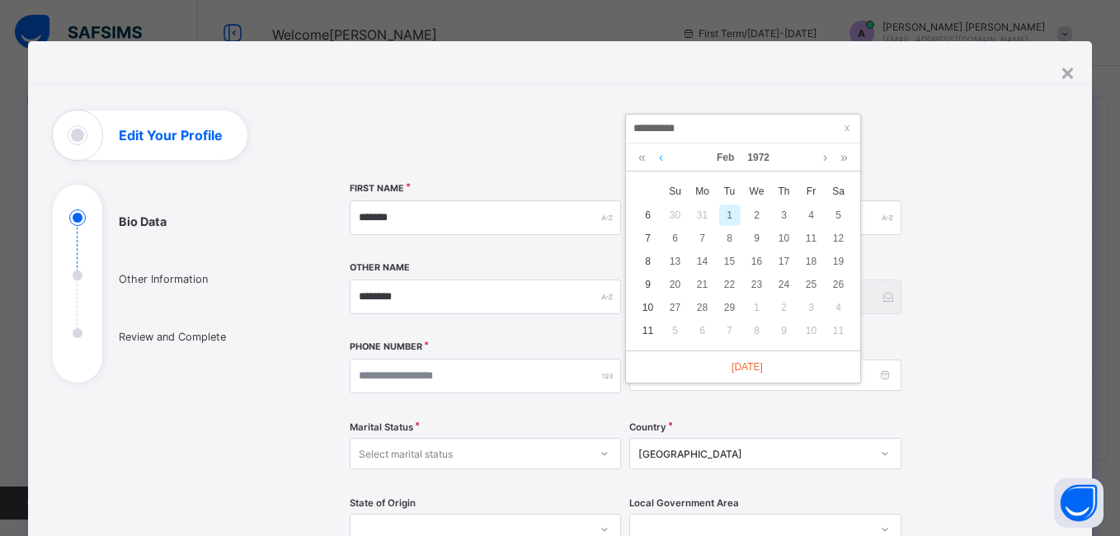
click at [663, 158] on link at bounding box center [661, 157] width 12 height 28
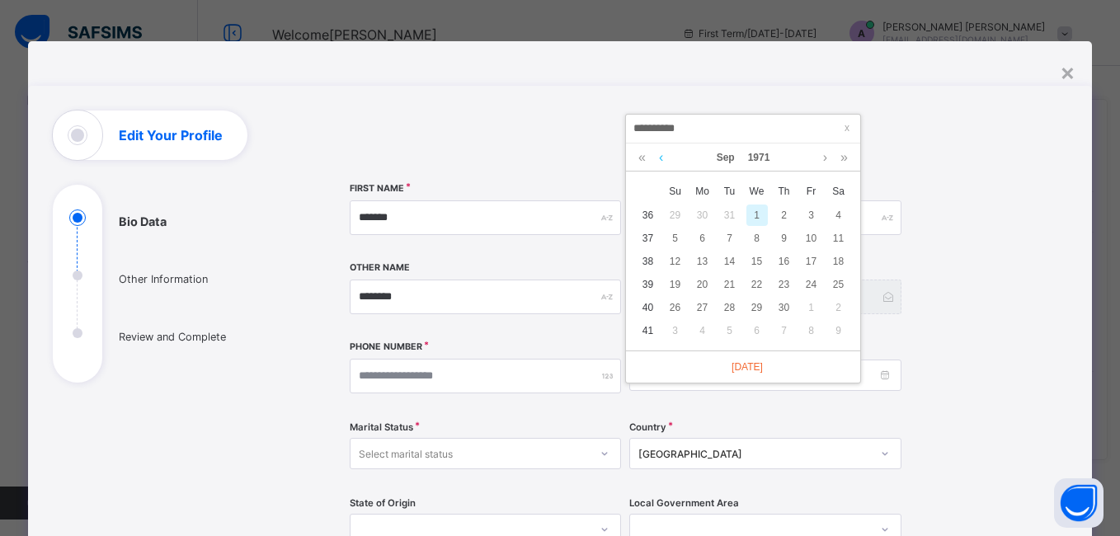
click at [663, 158] on link at bounding box center [661, 157] width 12 height 28
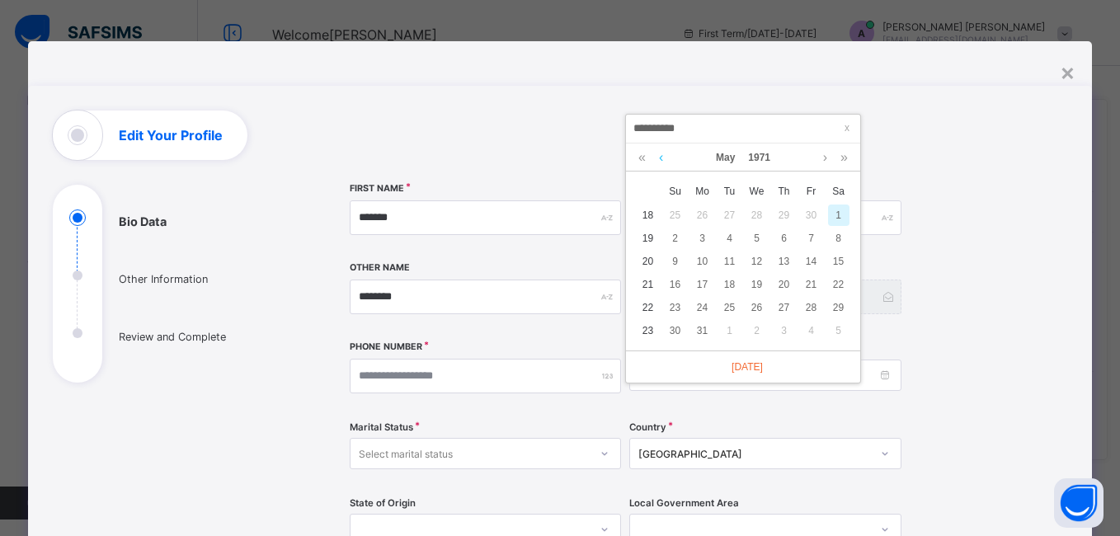
click at [663, 158] on link at bounding box center [661, 157] width 12 height 28
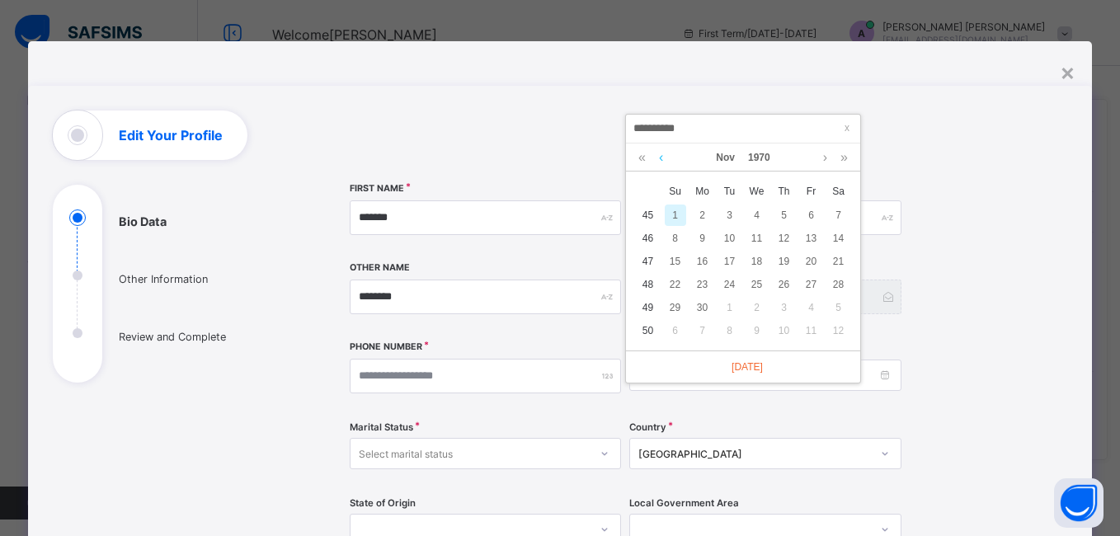
click at [663, 158] on link at bounding box center [661, 157] width 12 height 28
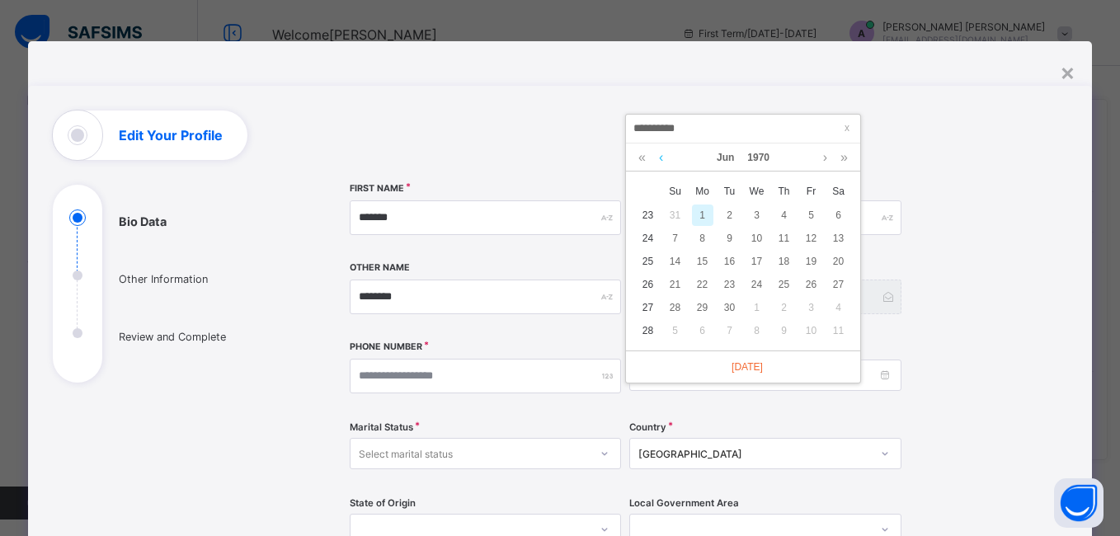
click at [663, 158] on link at bounding box center [661, 157] width 12 height 28
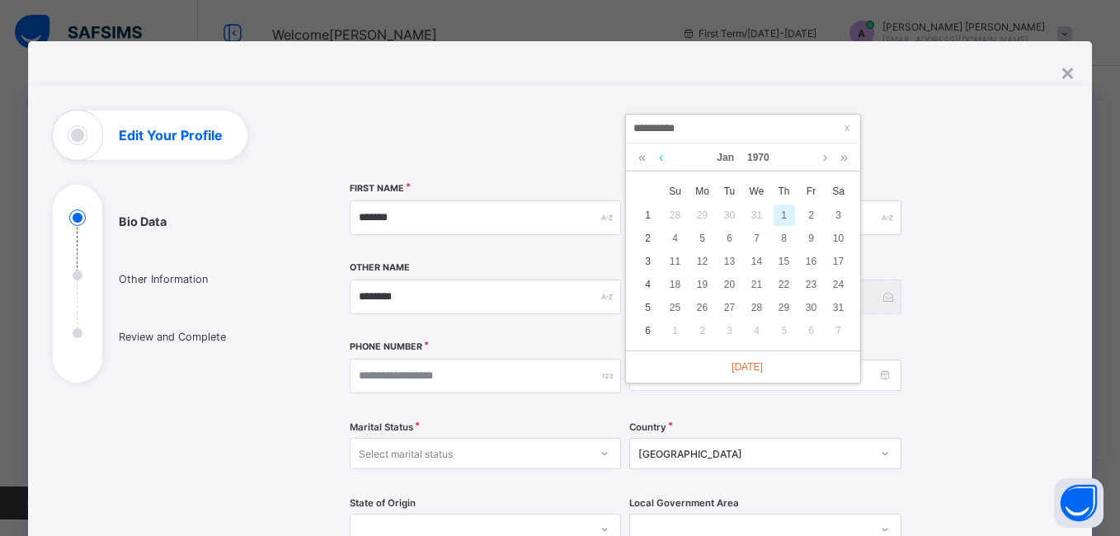
click at [663, 158] on link at bounding box center [661, 157] width 12 height 28
click at [821, 158] on link at bounding box center [825, 157] width 12 height 28
click at [812, 306] on div "30" at bounding box center [811, 307] width 21 height 21
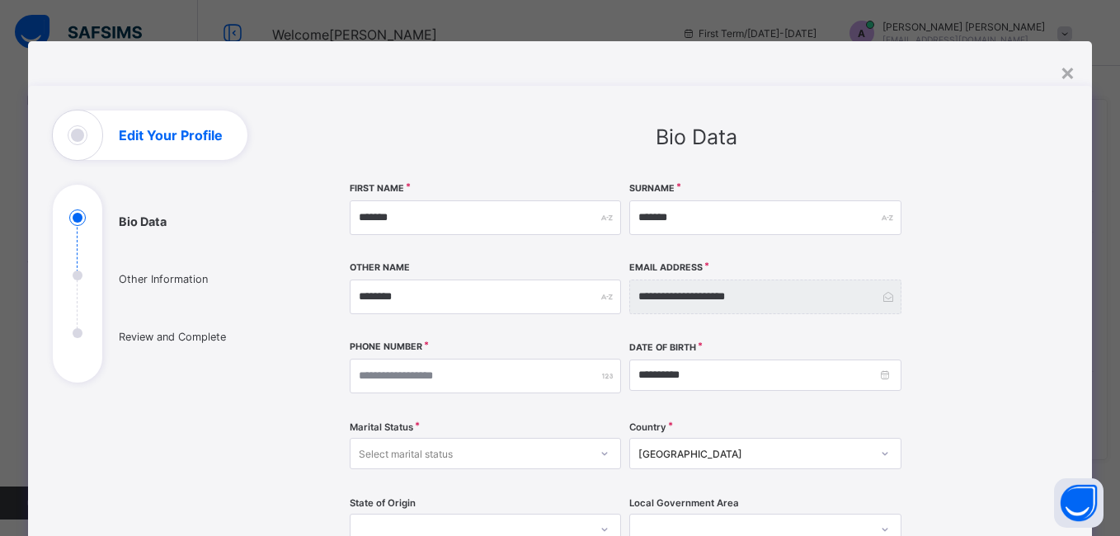
click at [474, 457] on div "Select marital status" at bounding box center [469, 453] width 238 height 23
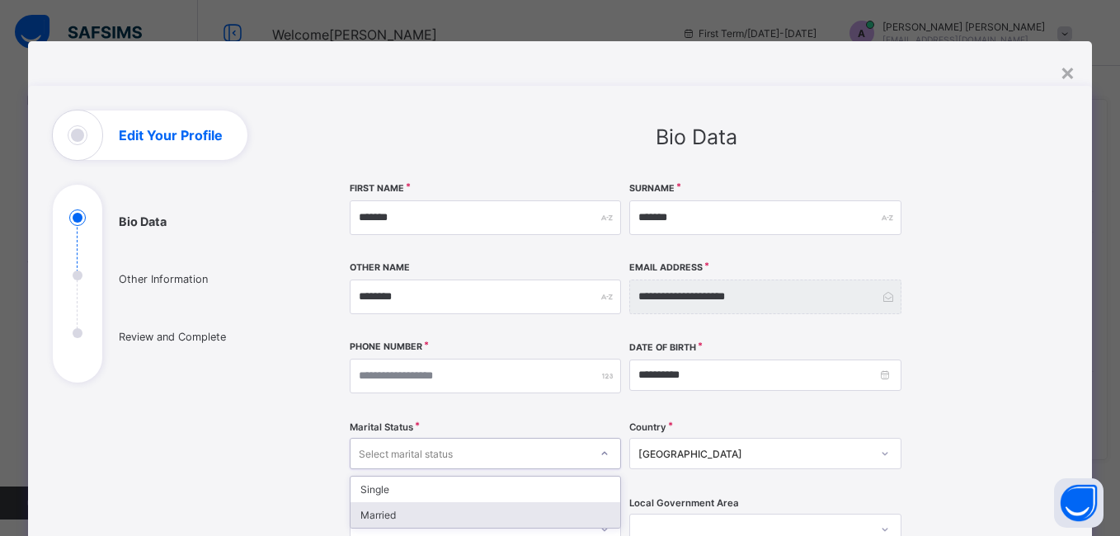
click at [414, 519] on div "Married" at bounding box center [485, 515] width 270 height 26
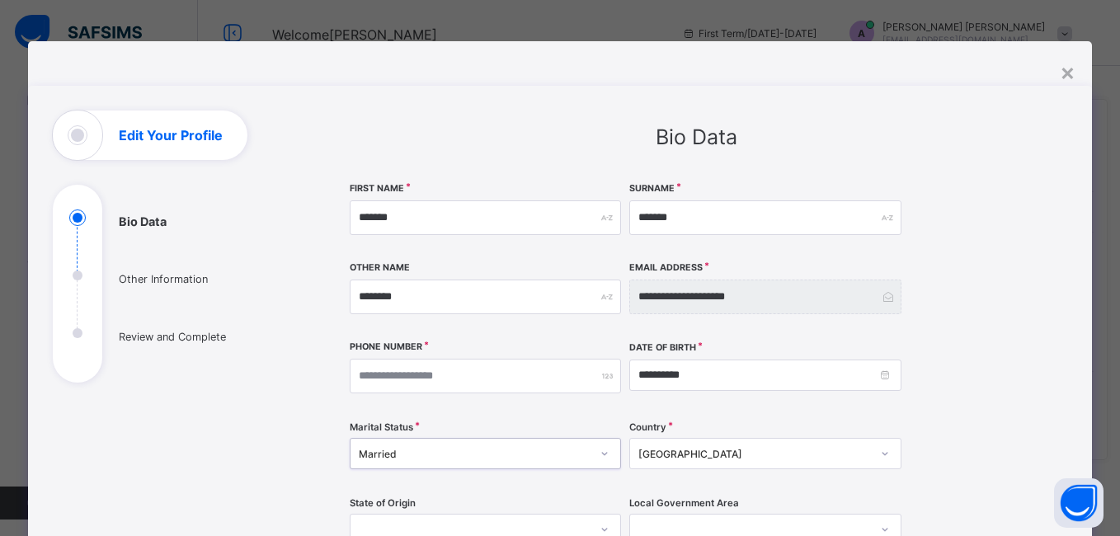
click at [883, 458] on div "[GEOGRAPHIC_DATA]" at bounding box center [764, 453] width 271 height 31
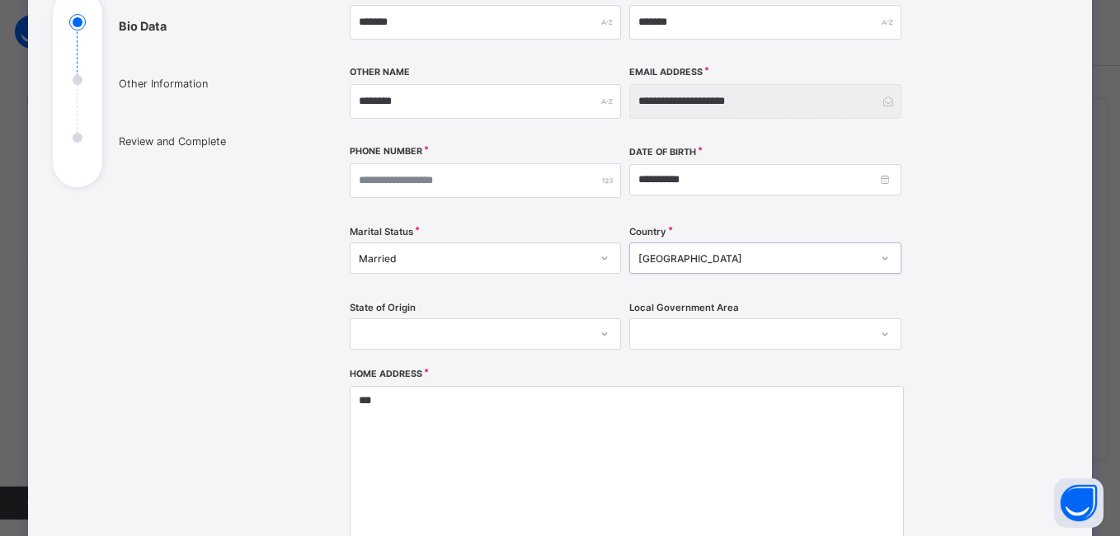
click at [798, 256] on div "[GEOGRAPHIC_DATA]" at bounding box center [754, 258] width 232 height 12
click at [416, 327] on div at bounding box center [485, 333] width 271 height 31
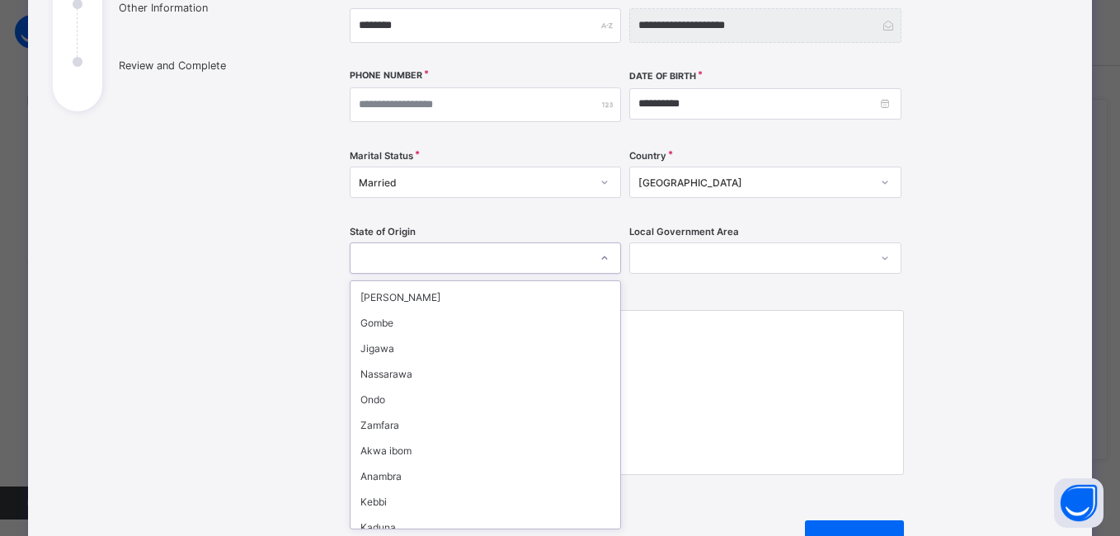
scroll to position [330, 0]
click at [395, 324] on div "Gombe" at bounding box center [485, 322] width 270 height 26
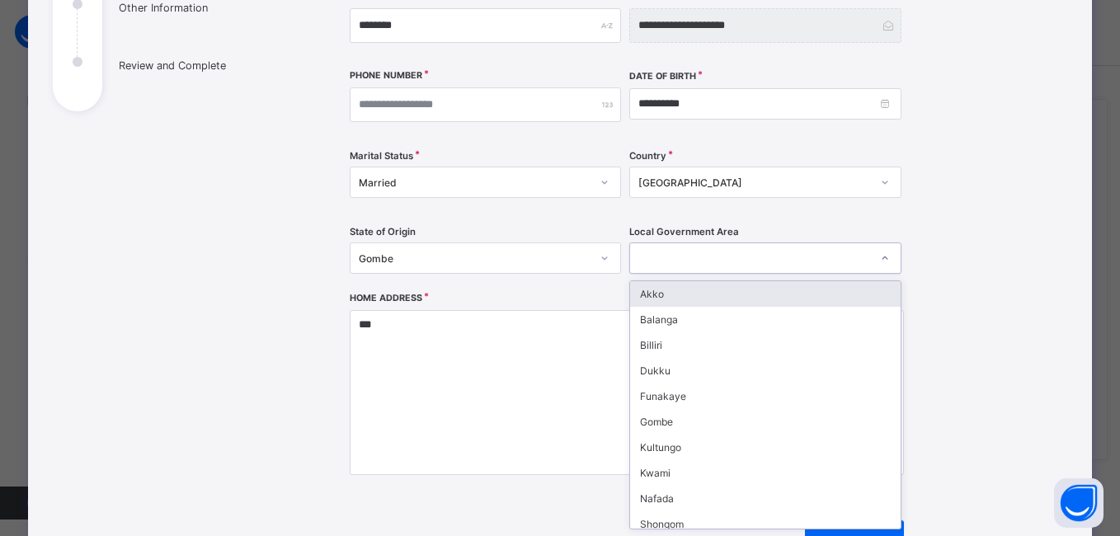
click at [881, 259] on icon at bounding box center [884, 257] width 6 height 3
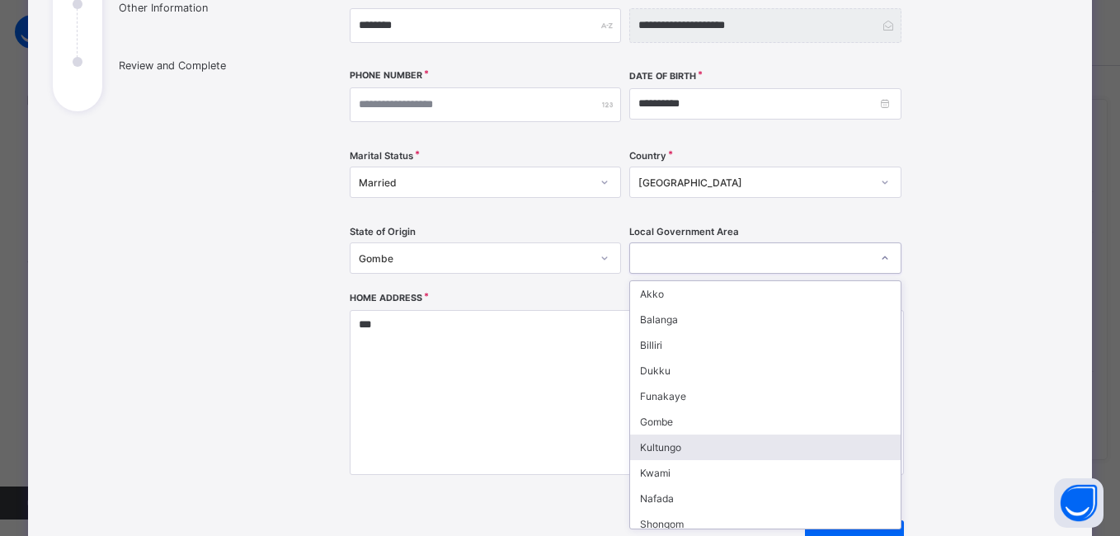
click at [662, 451] on div "Kultungo" at bounding box center [765, 448] width 270 height 26
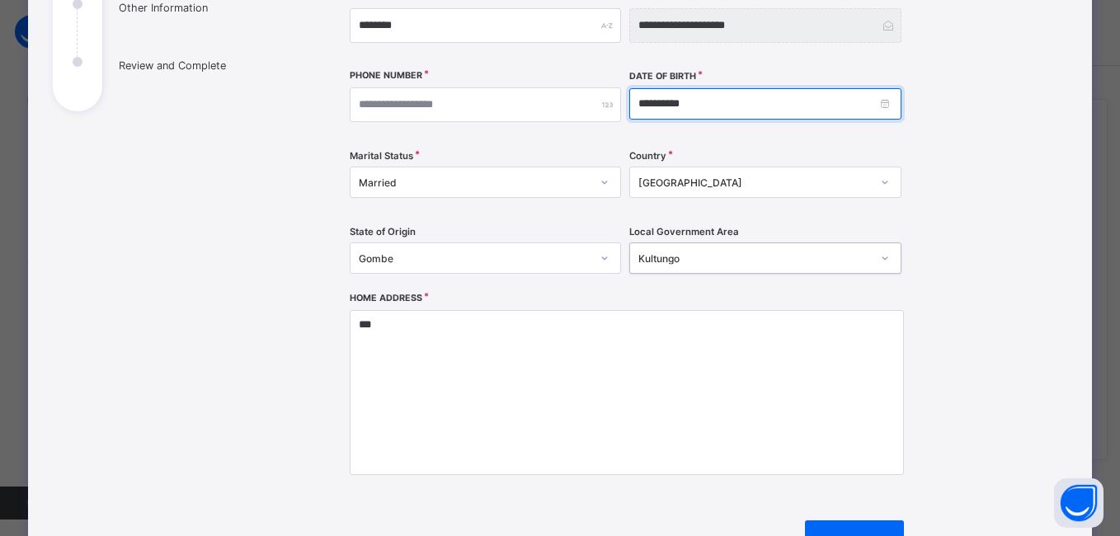
click at [695, 100] on input "**********" at bounding box center [764, 103] width 271 height 31
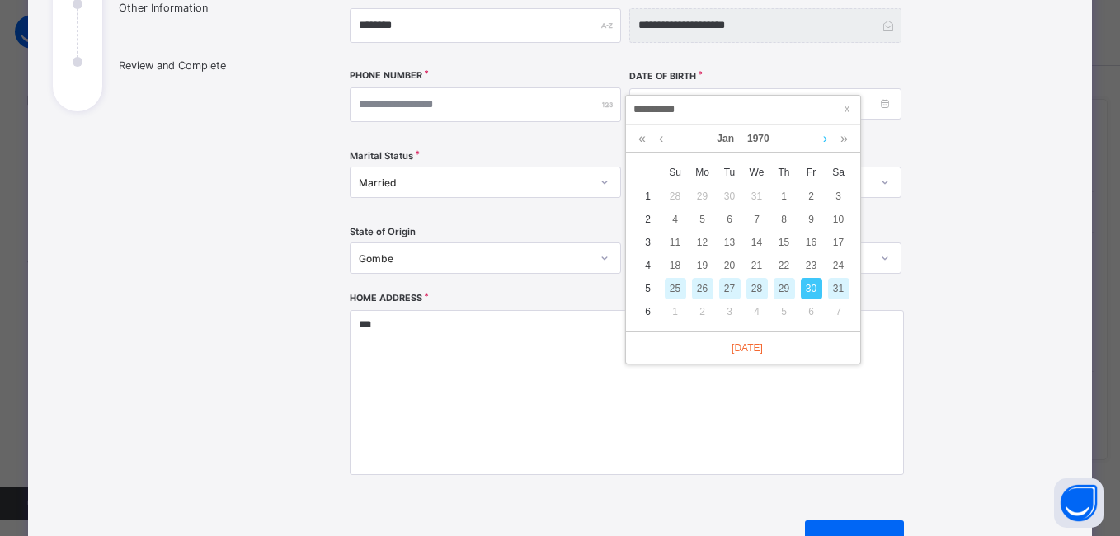
click at [822, 139] on link at bounding box center [825, 139] width 12 height 28
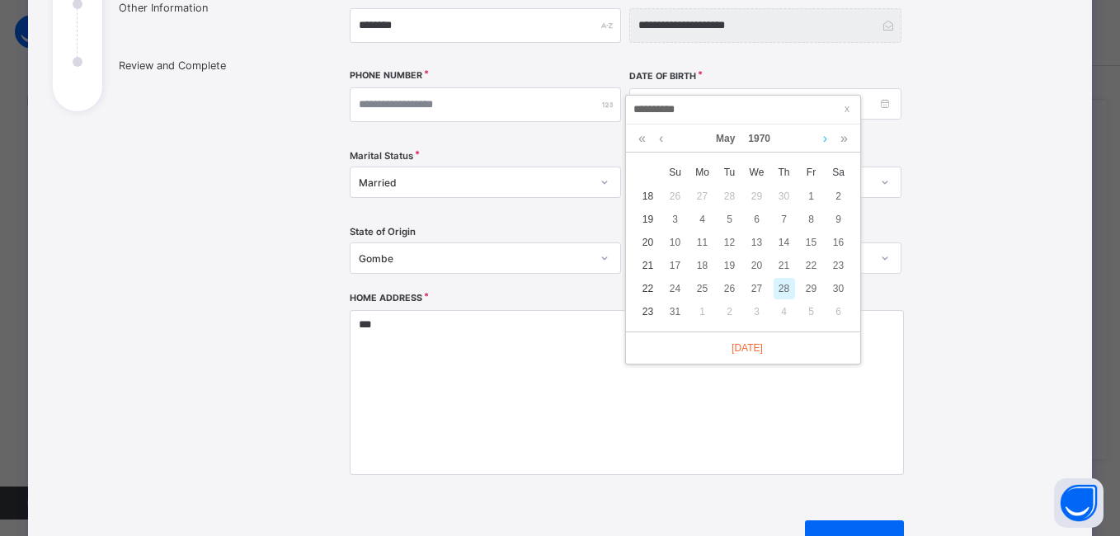
click at [822, 139] on link at bounding box center [825, 139] width 12 height 28
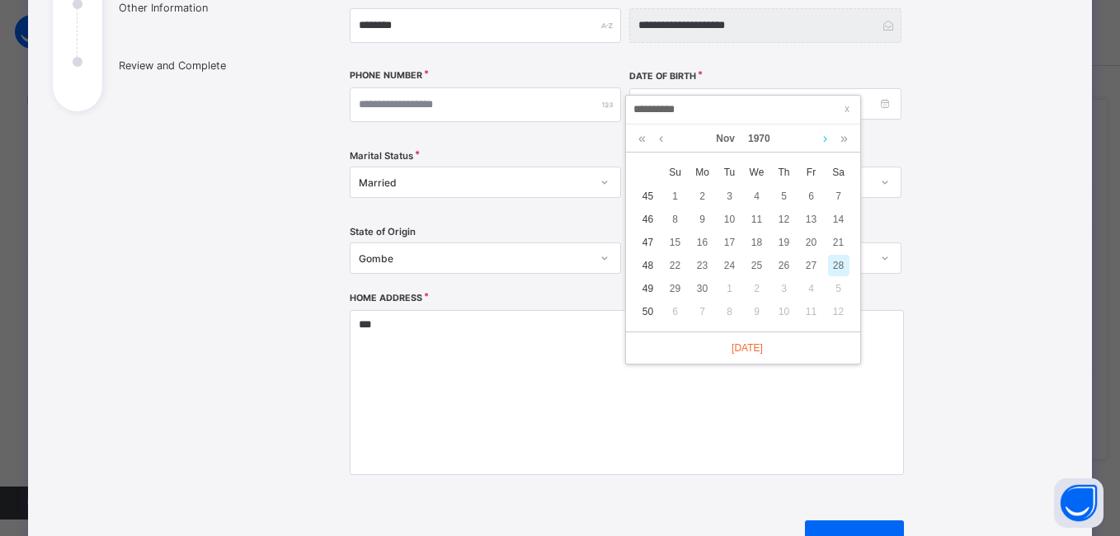
click at [822, 139] on link at bounding box center [825, 139] width 12 height 28
click
type input "**********"
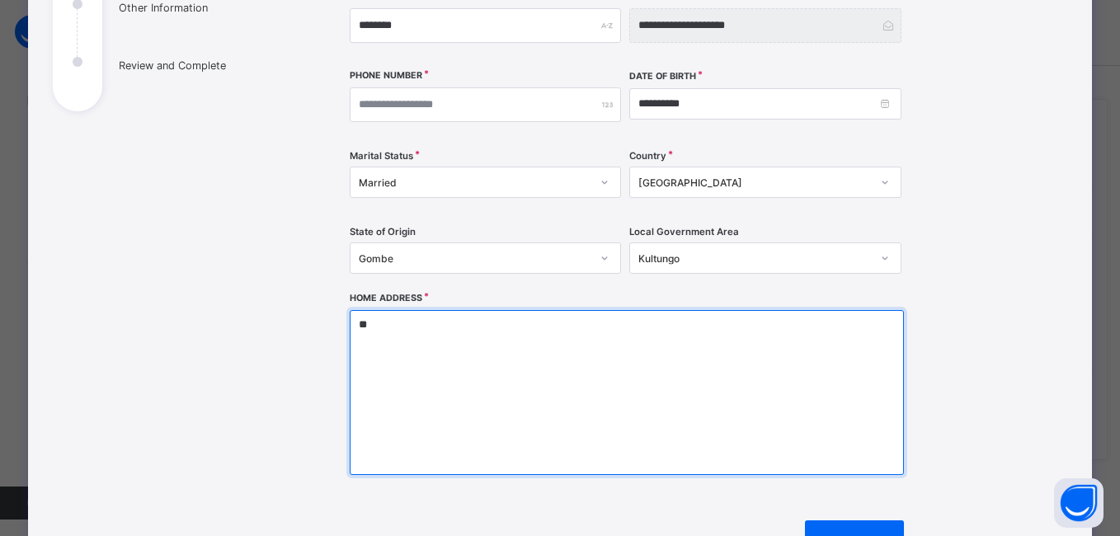
type textarea "*"
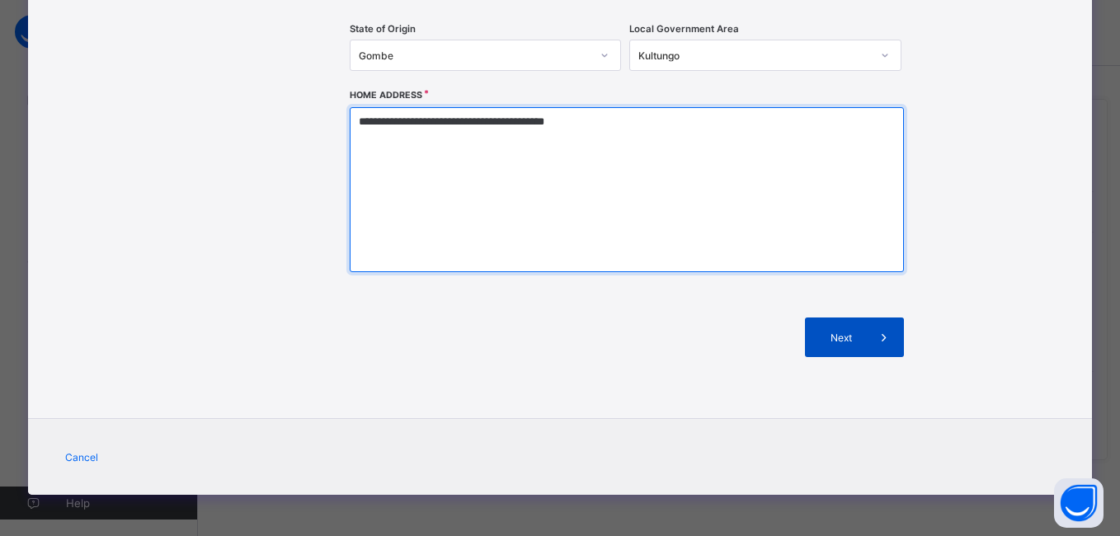
type textarea "**********"
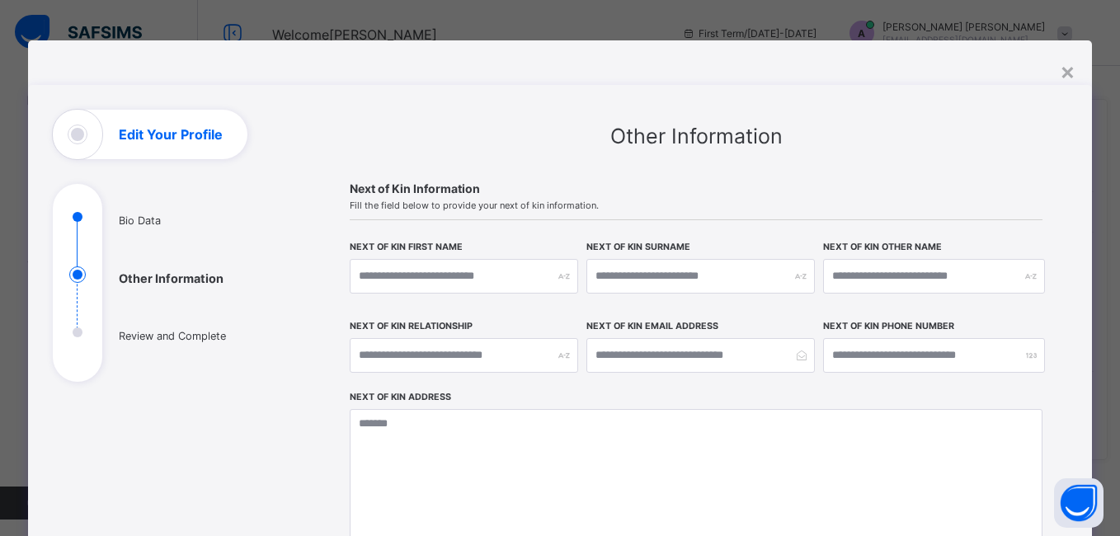
scroll to position [0, 0]
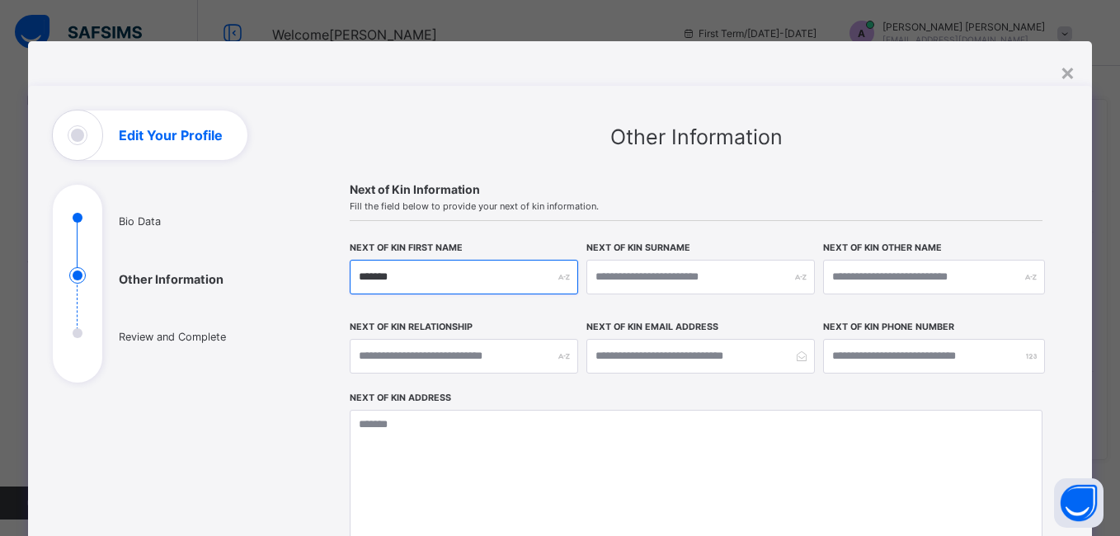
type input "******"
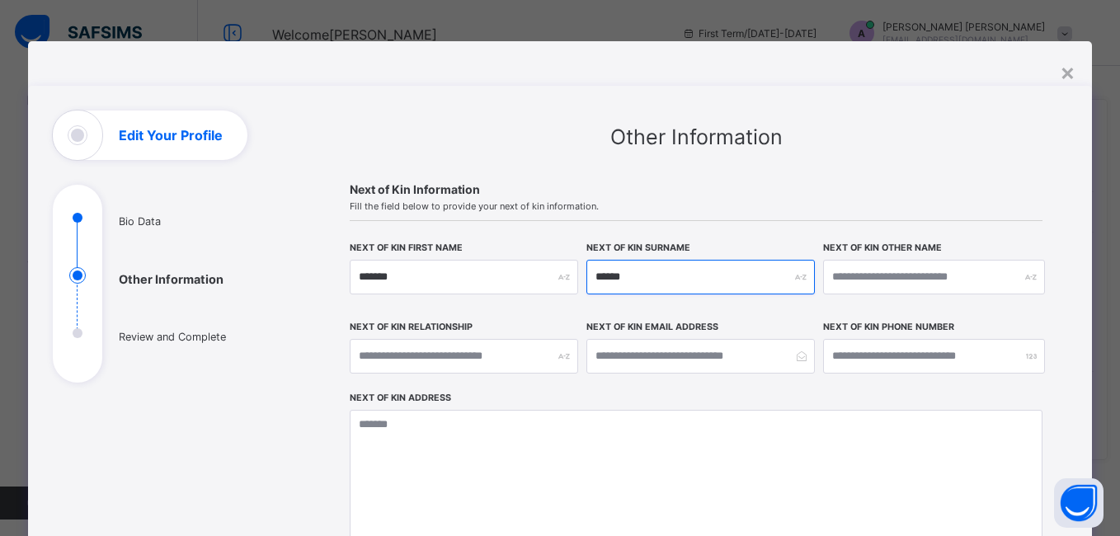
type input "******"
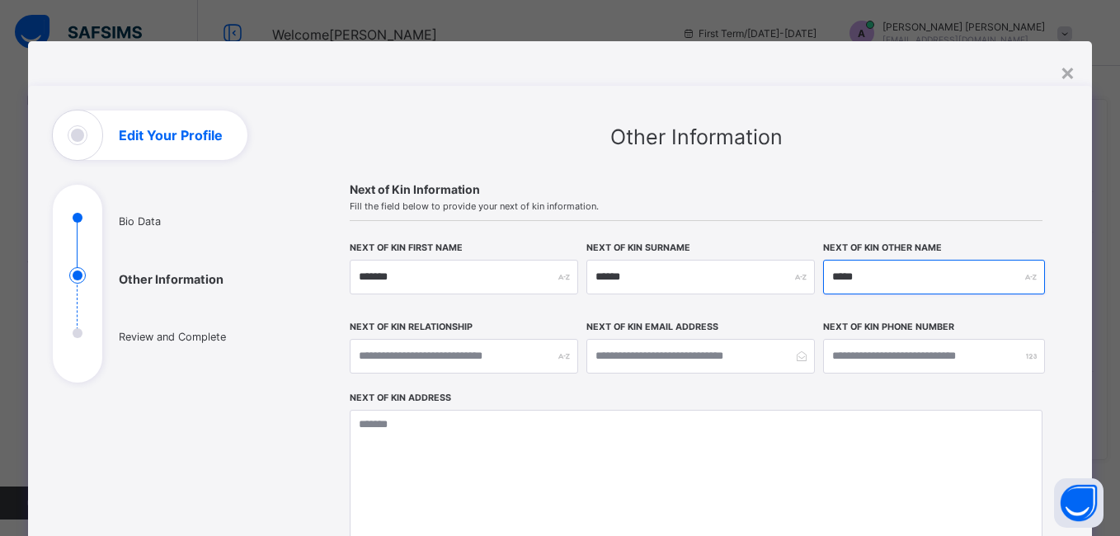
type input "*****"
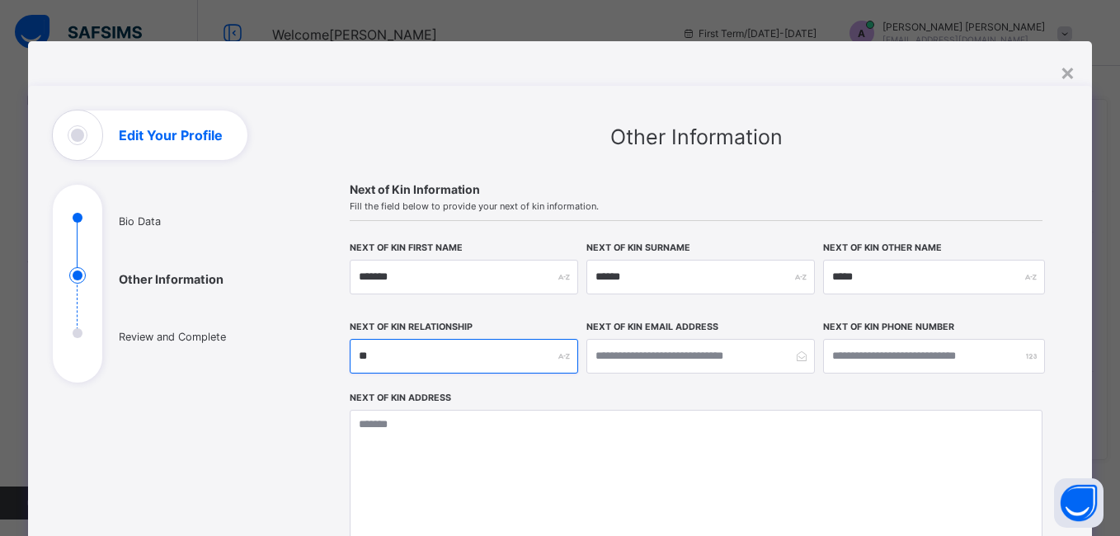
type input "*"
type input "******"
type input "**********"
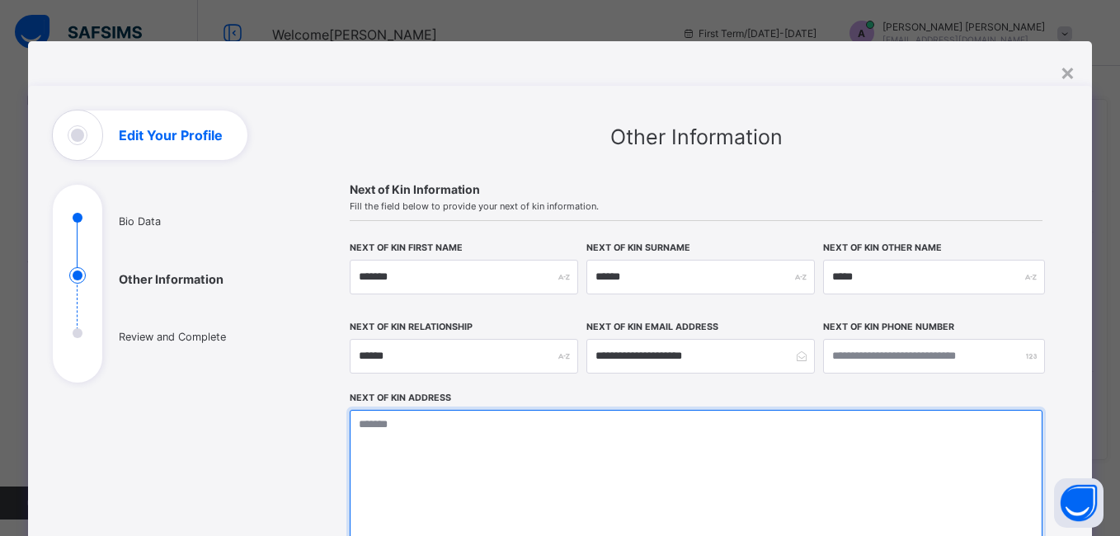
type textarea "**********"
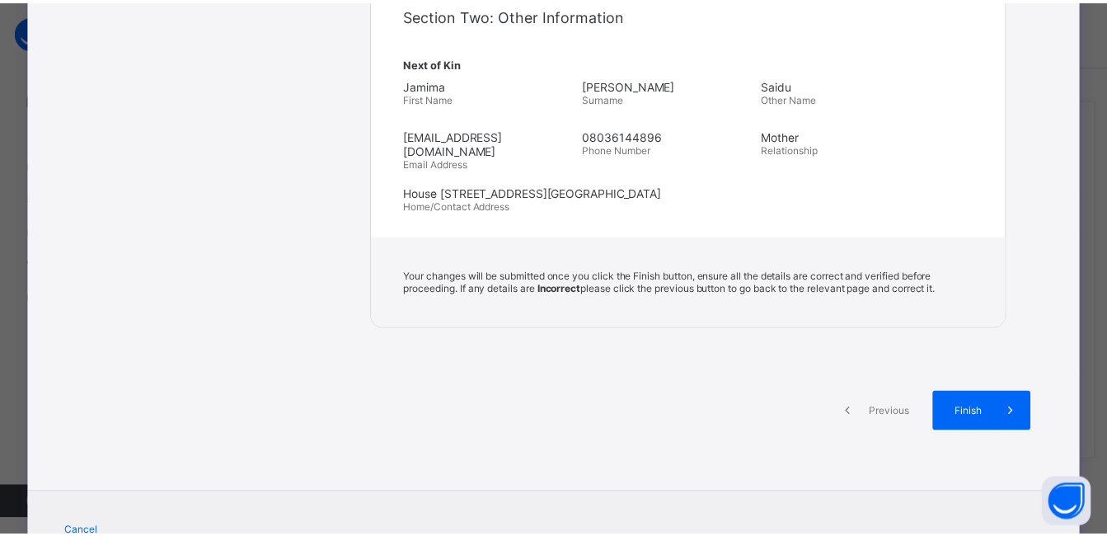
scroll to position [663, 0]
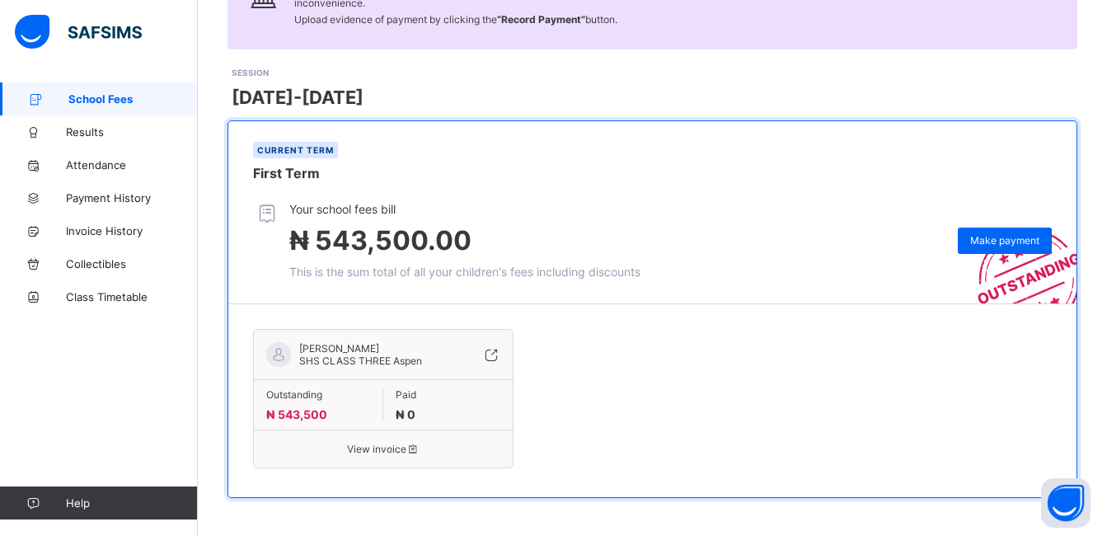
scroll to position [184, 0]
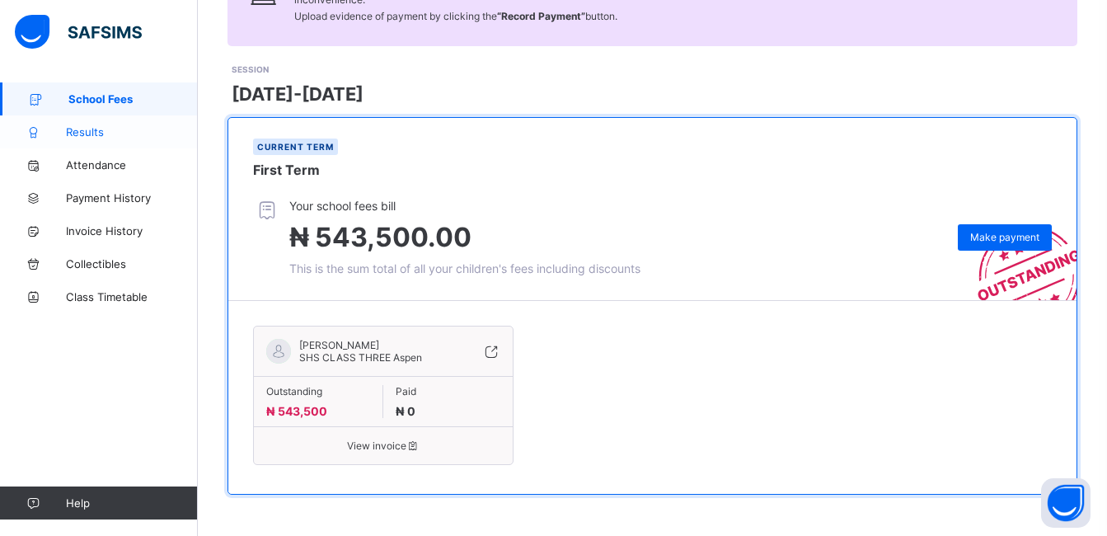
click at [97, 130] on span "Results" at bounding box center [132, 131] width 132 height 13
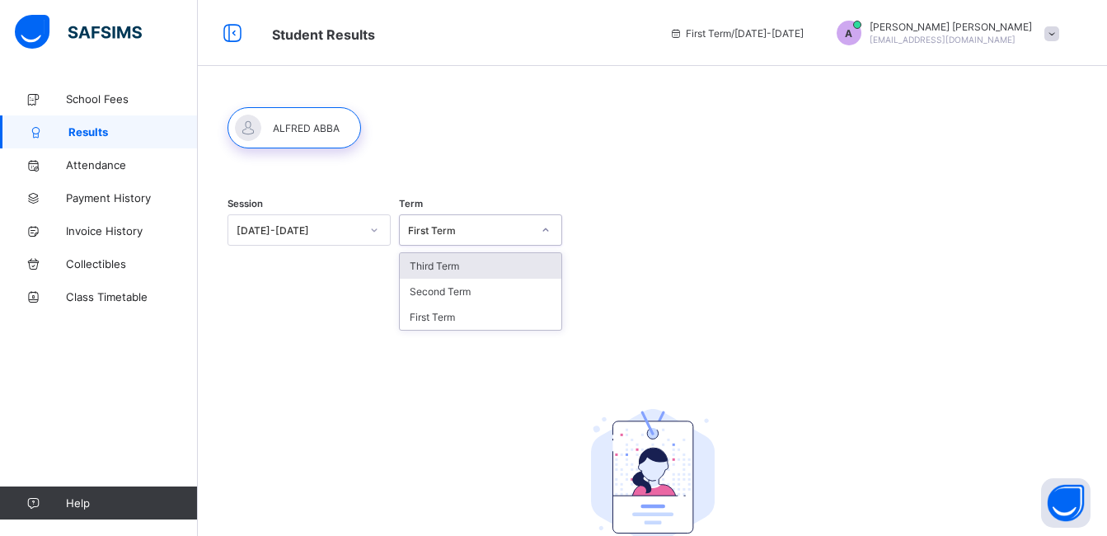
click at [549, 231] on icon at bounding box center [546, 230] width 10 height 16
click at [482, 311] on div "First Term" at bounding box center [481, 317] width 162 height 26
click at [374, 233] on icon at bounding box center [374, 230] width 10 height 16
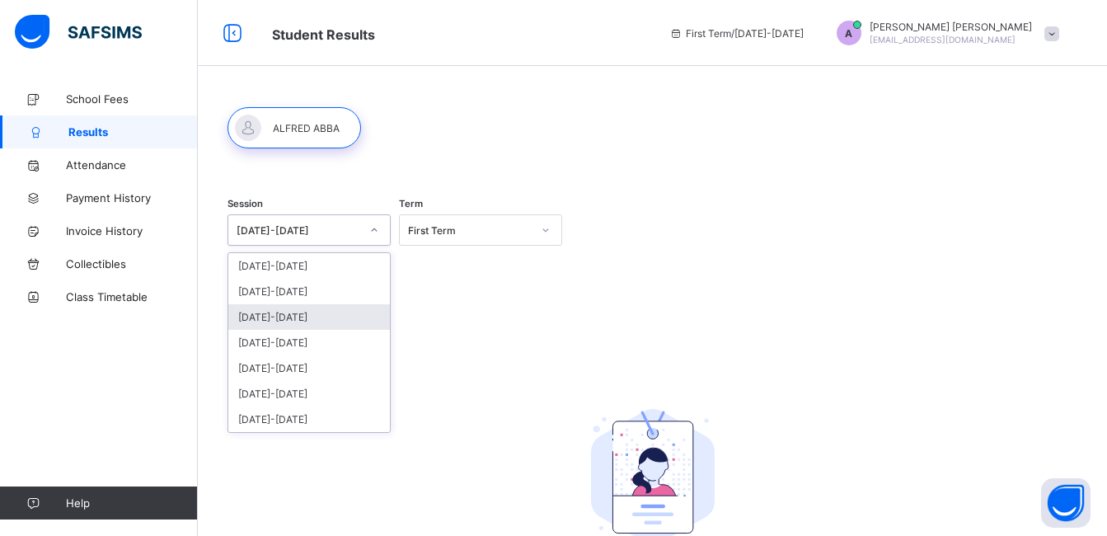
click at [306, 314] on div "[DATE]-[DATE]" at bounding box center [309, 317] width 162 height 26
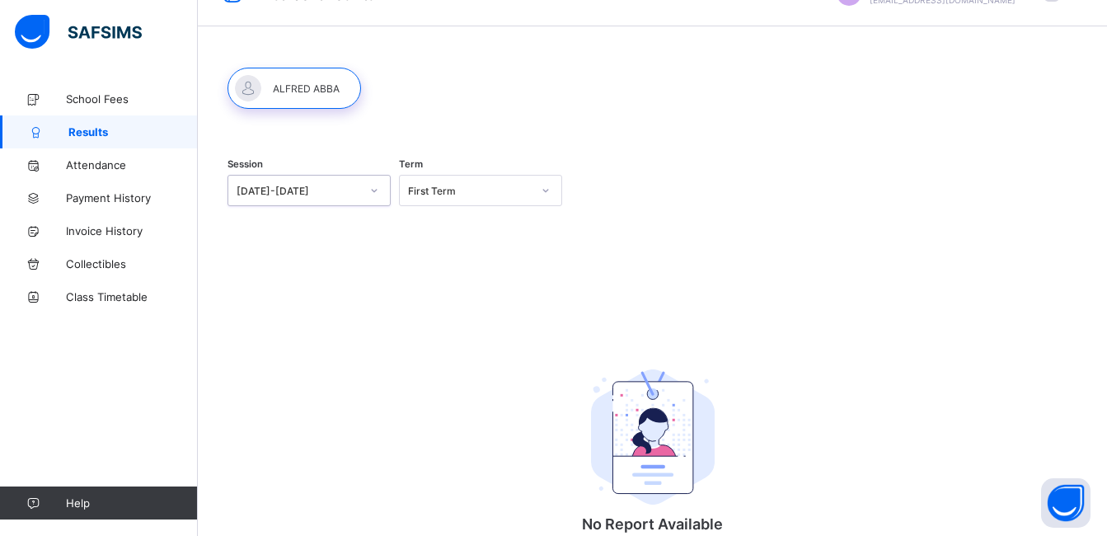
scroll to position [66, 0]
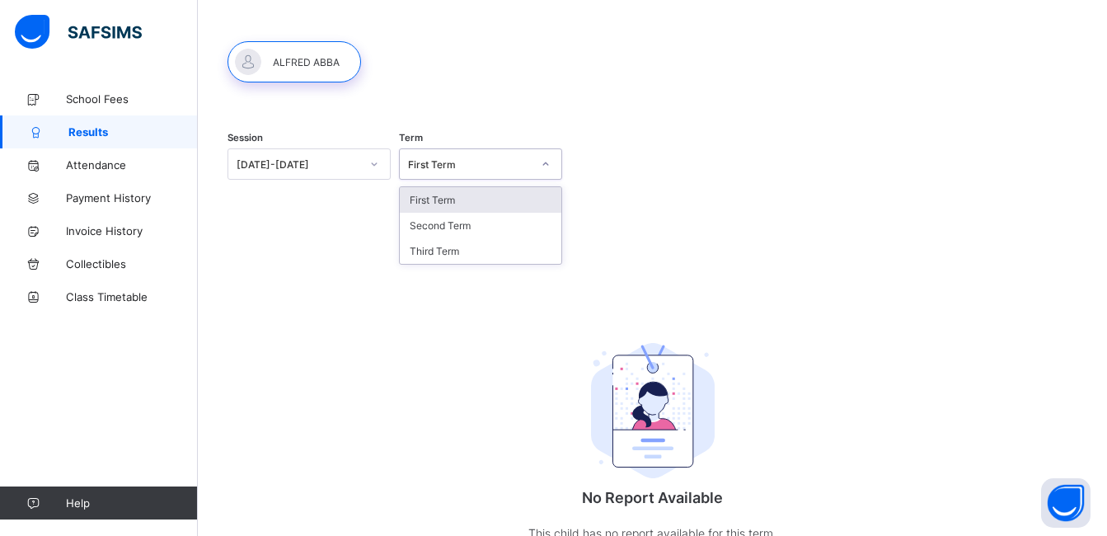
click at [551, 164] on icon at bounding box center [546, 164] width 10 height 16
click at [523, 193] on div "First Term" at bounding box center [481, 200] width 162 height 26
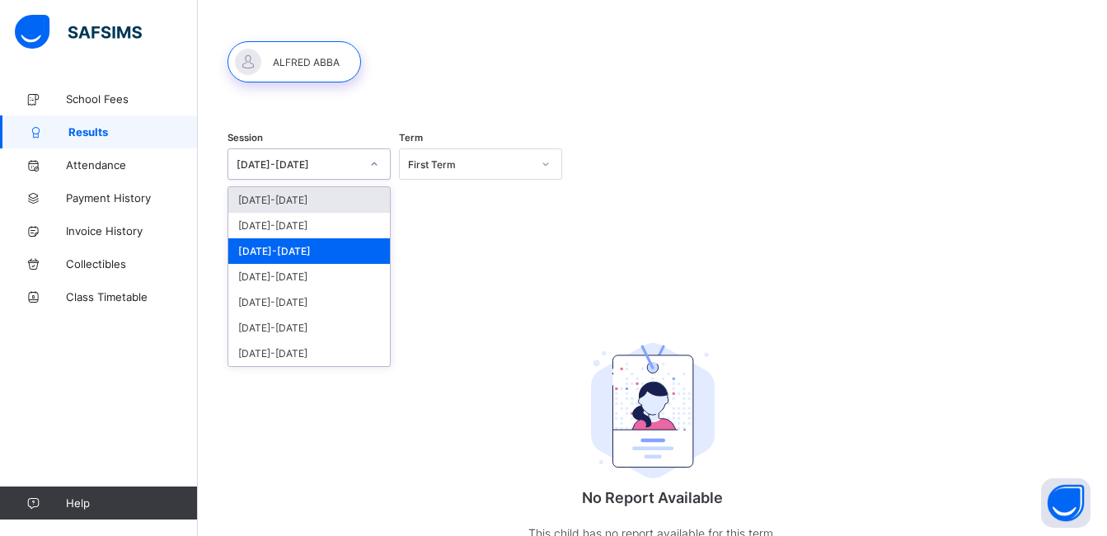
click at [375, 162] on icon at bounding box center [374, 164] width 10 height 16
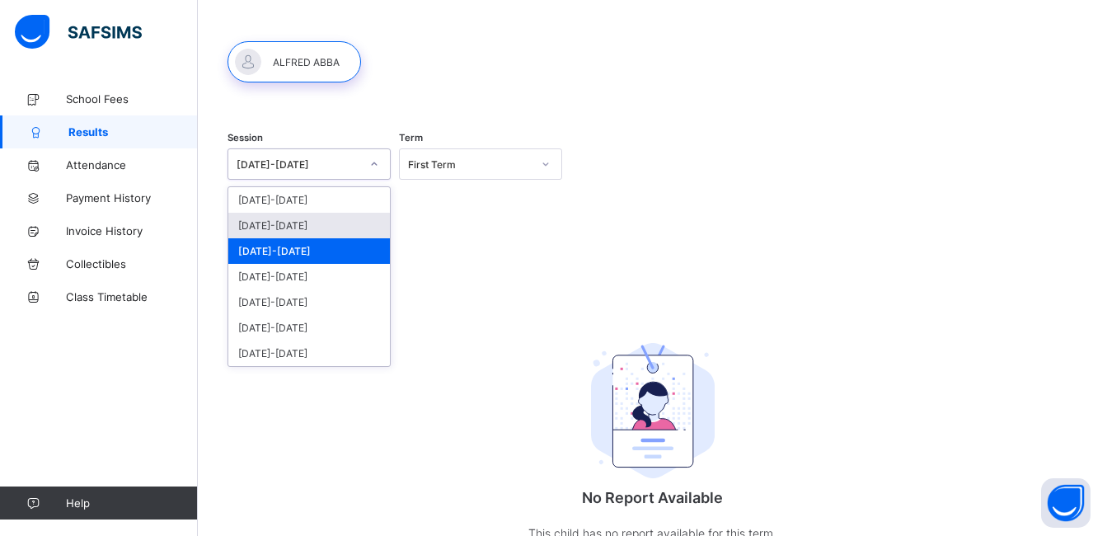
click at [323, 223] on div "[DATE]-[DATE]" at bounding box center [309, 226] width 162 height 26
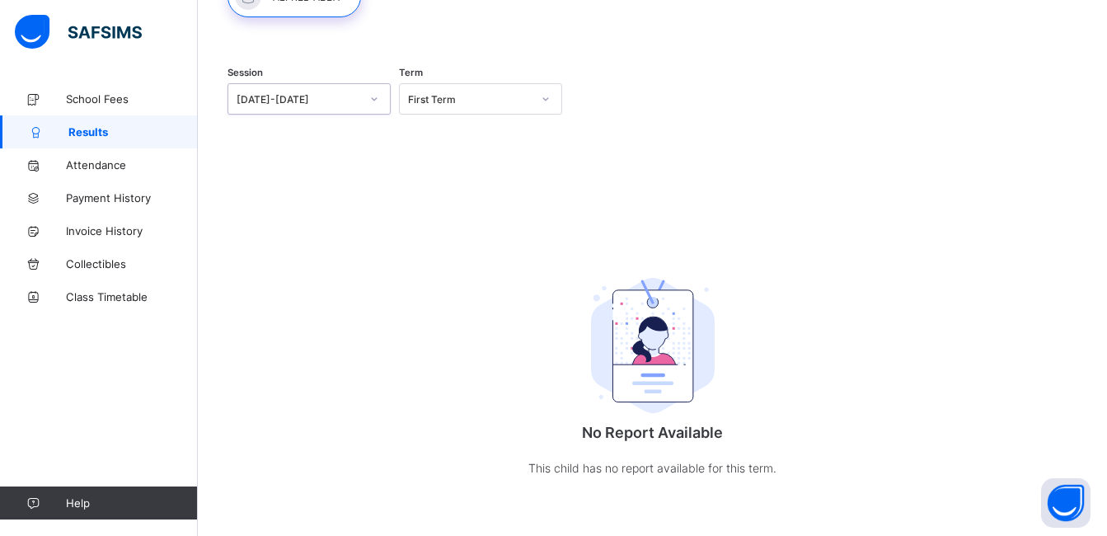
scroll to position [132, 0]
click at [83, 170] on span "Attendance" at bounding box center [132, 164] width 132 height 13
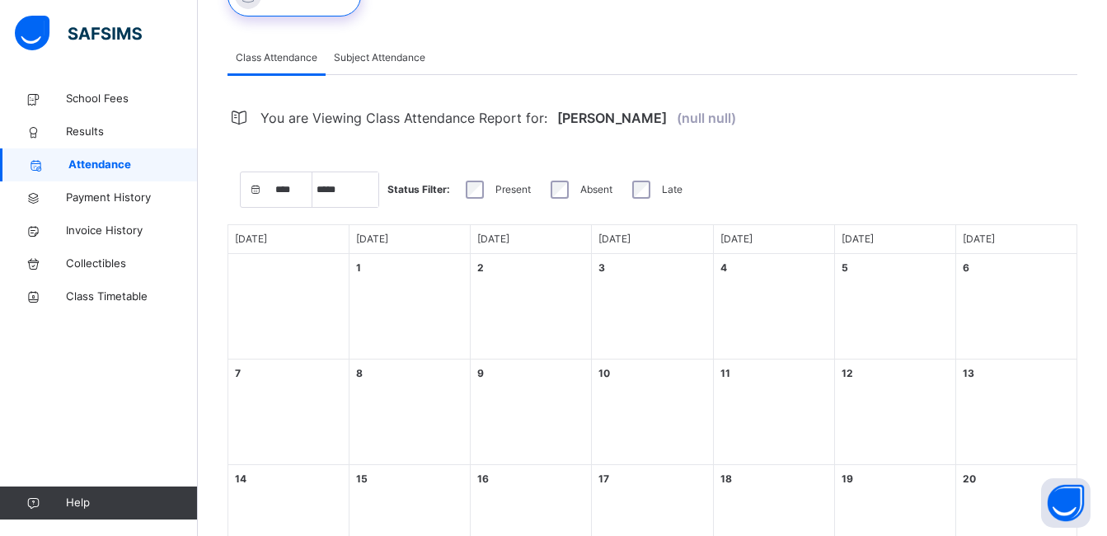
select select "****"
select select "*"
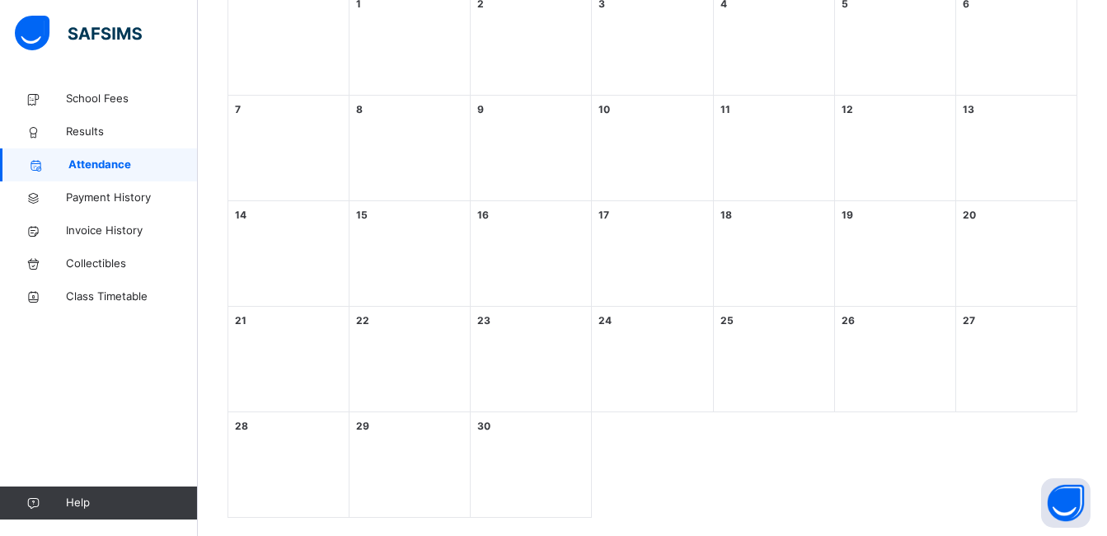
scroll to position [419, 0]
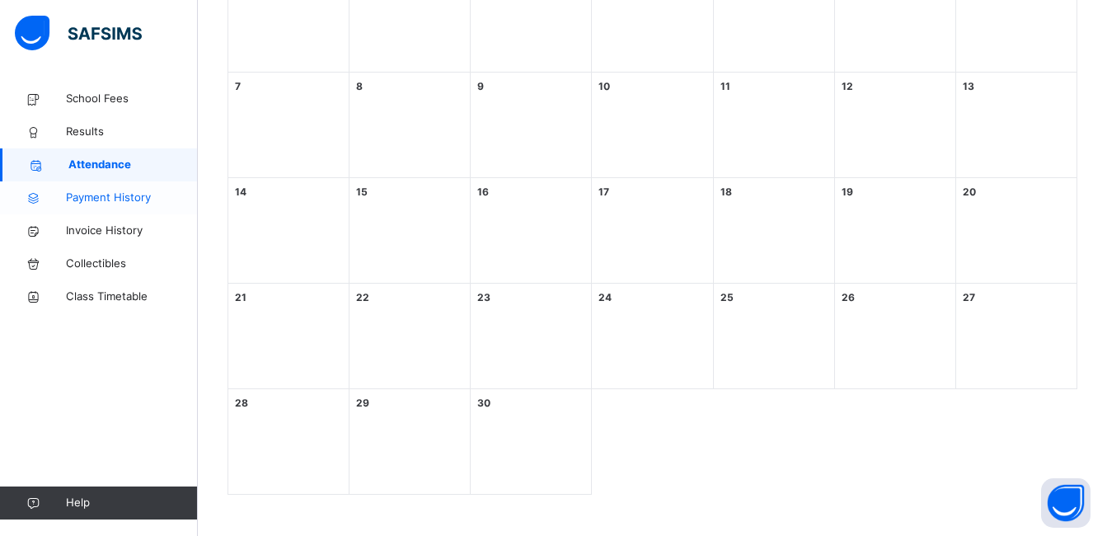
click at [113, 197] on span "Payment History" at bounding box center [132, 198] width 132 height 16
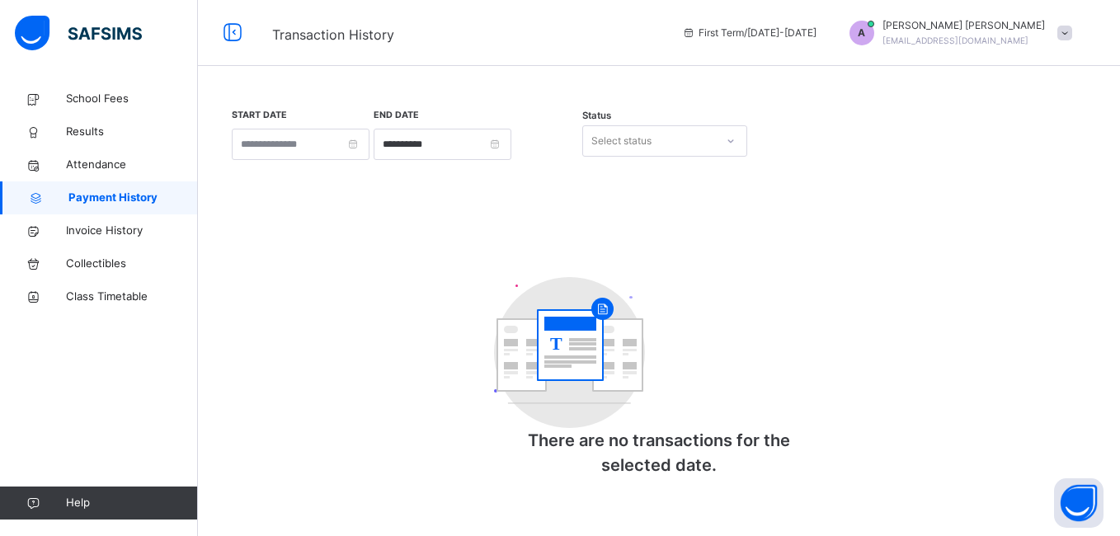
click at [733, 139] on icon at bounding box center [731, 141] width 10 height 16
click at [643, 203] on div "Successful" at bounding box center [664, 206] width 163 height 28
click at [511, 148] on input "**********" at bounding box center [443, 144] width 138 height 31
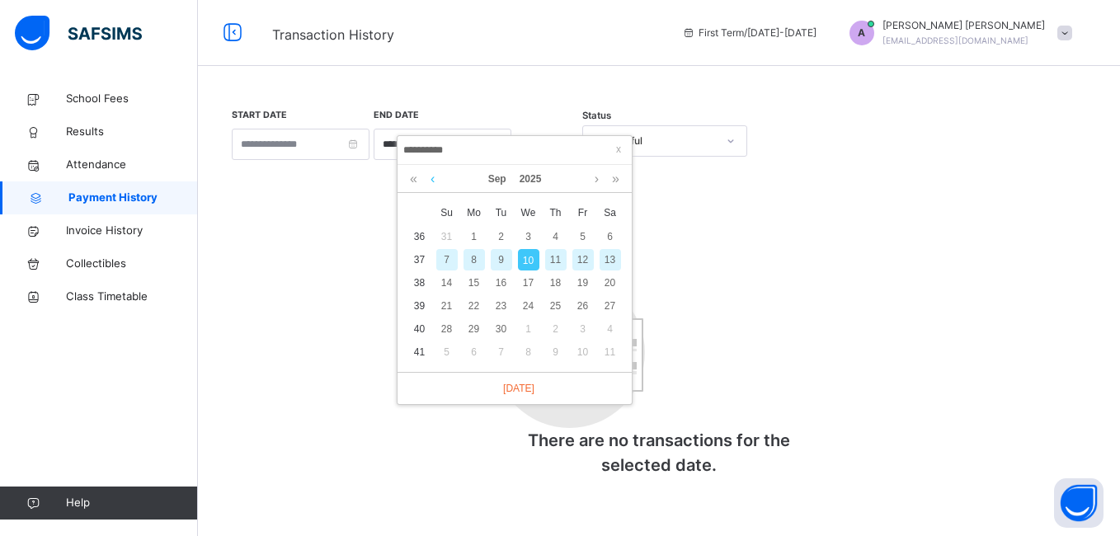
click at [434, 176] on link at bounding box center [432, 179] width 12 height 28
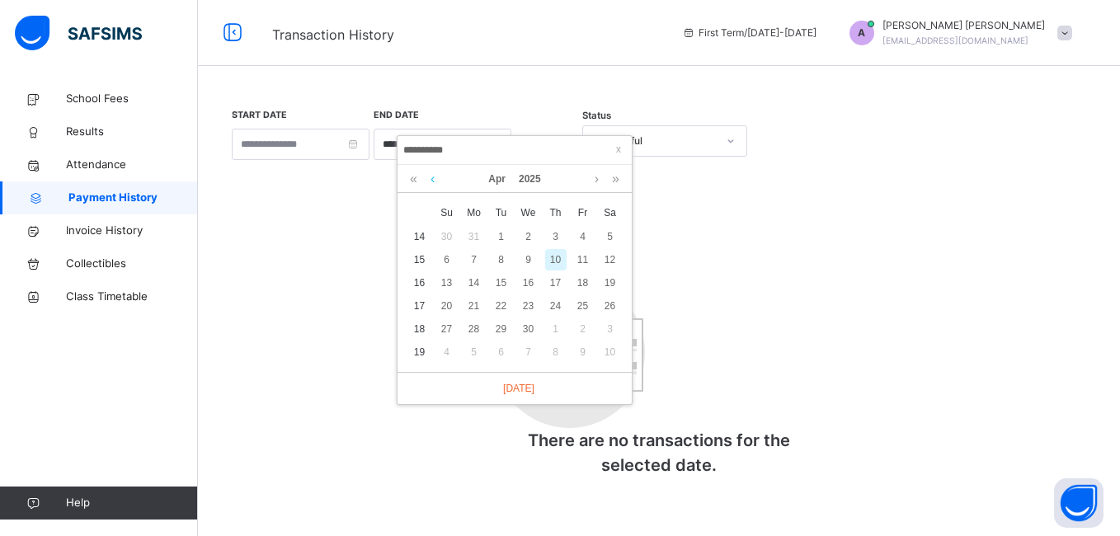
click at [434, 176] on link at bounding box center [432, 179] width 12 height 28
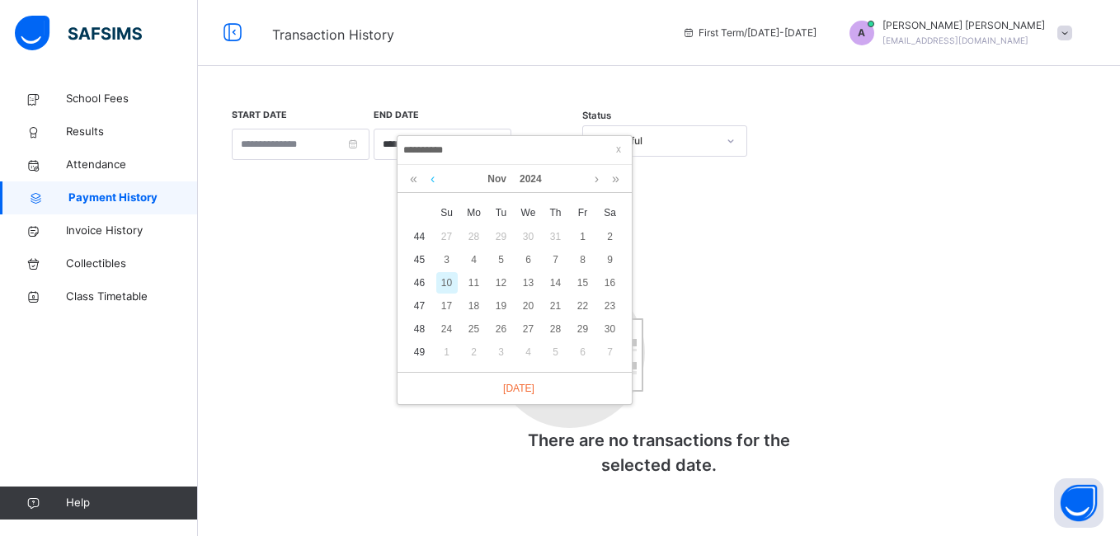
click at [434, 176] on link at bounding box center [432, 179] width 12 height 28
click at [597, 177] on link at bounding box center [596, 179] width 12 height 28
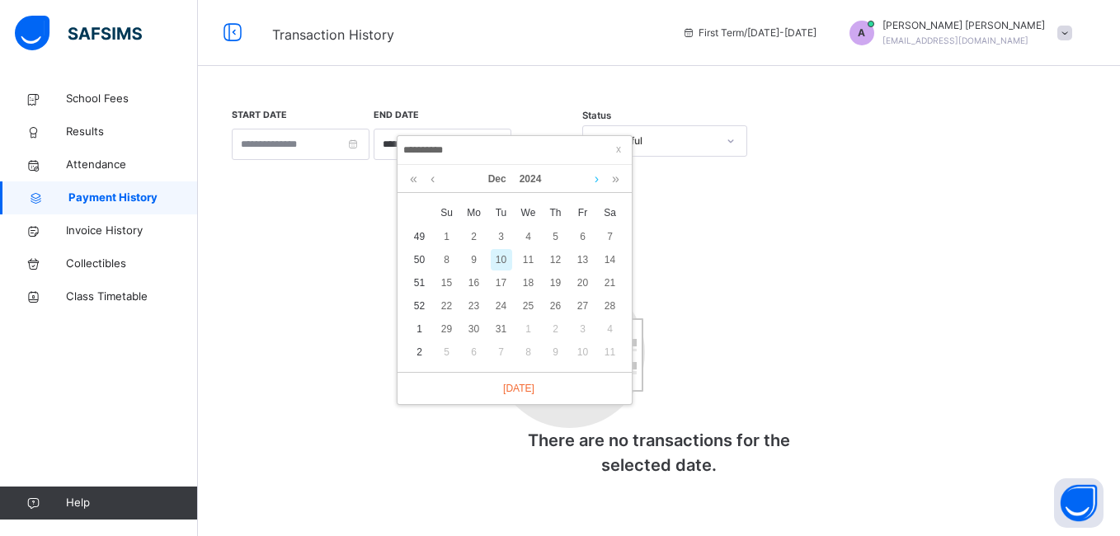
click at [597, 177] on link at bounding box center [596, 179] width 12 height 28
click at [471, 415] on div "T There are no transactions for the selected date." at bounding box center [659, 377] width 862 height 233
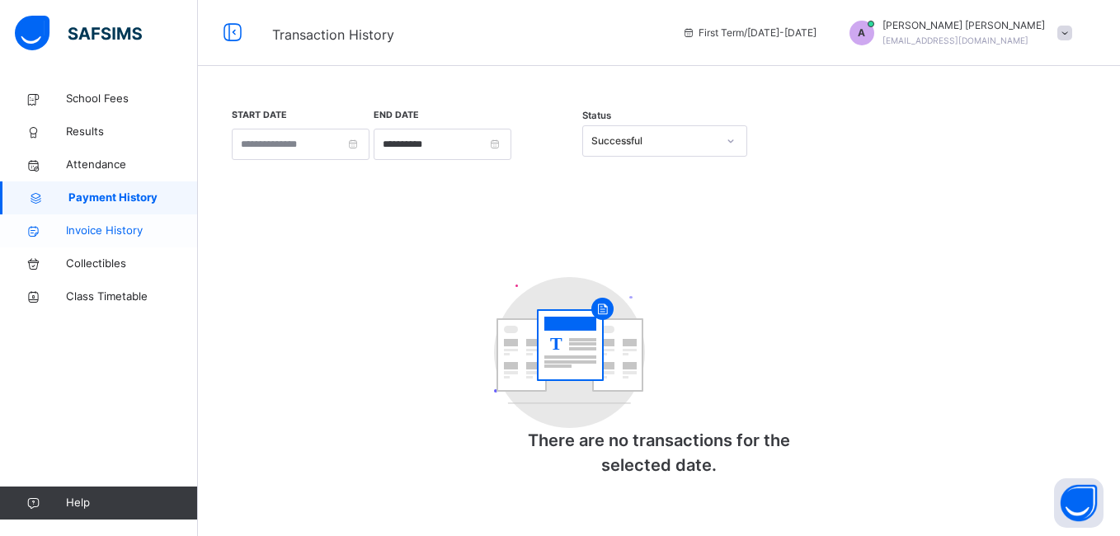
click at [109, 231] on span "Invoice History" at bounding box center [132, 231] width 132 height 16
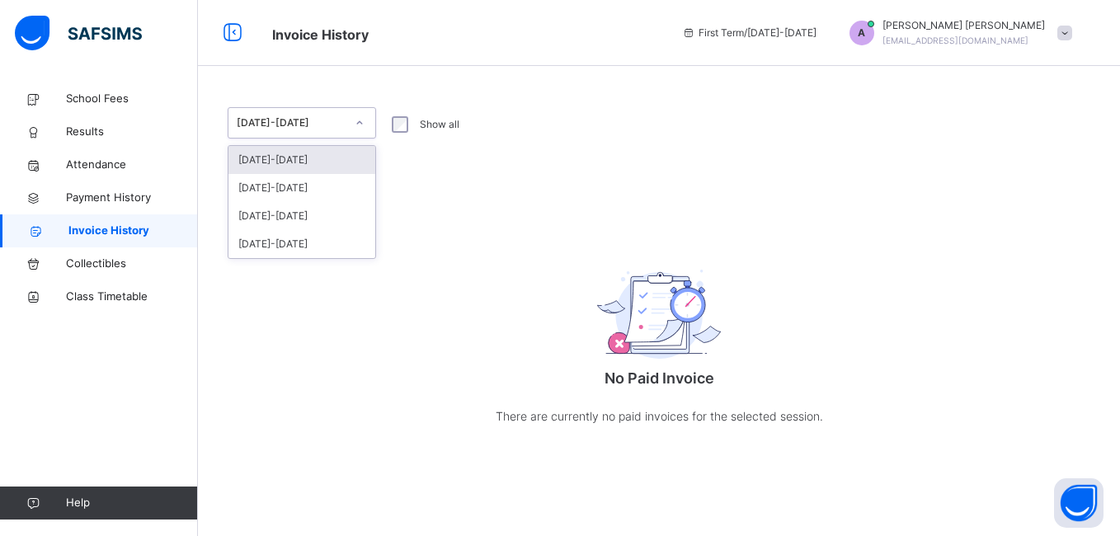
click at [360, 123] on icon at bounding box center [360, 123] width 10 height 16
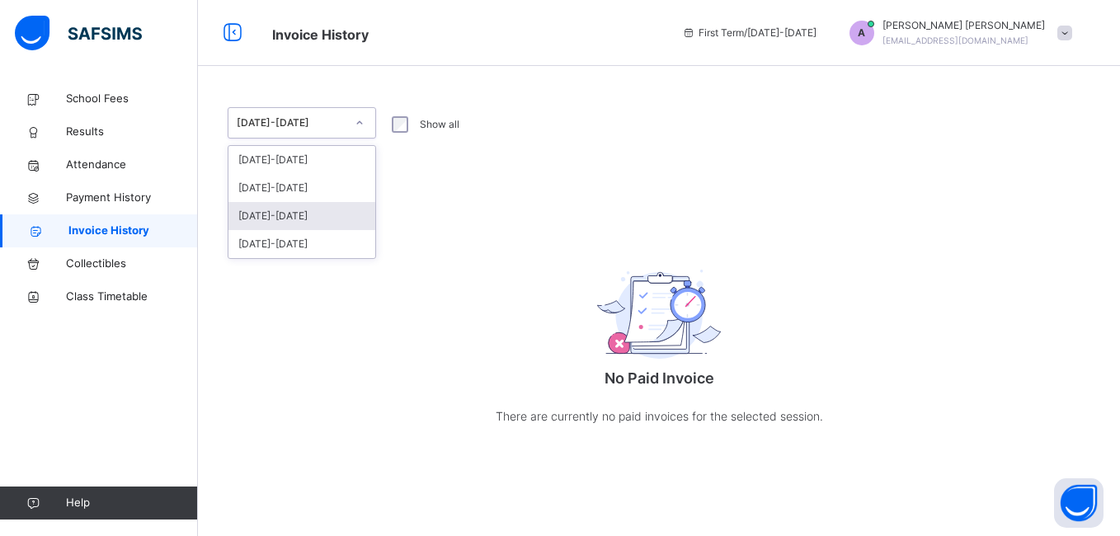
click at [298, 214] on div "[DATE]-[DATE]" at bounding box center [301, 216] width 147 height 28
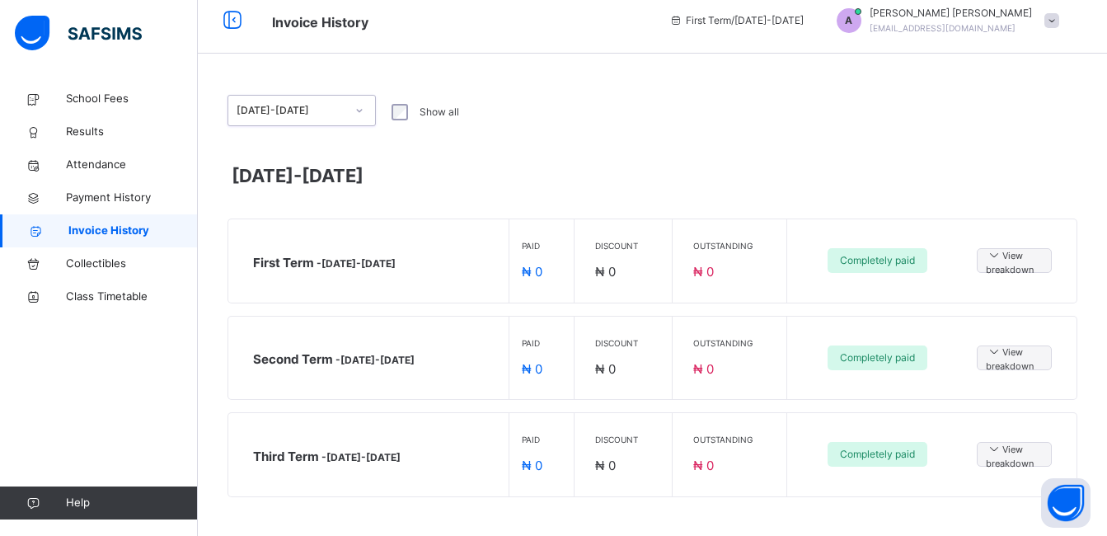
scroll to position [15, 0]
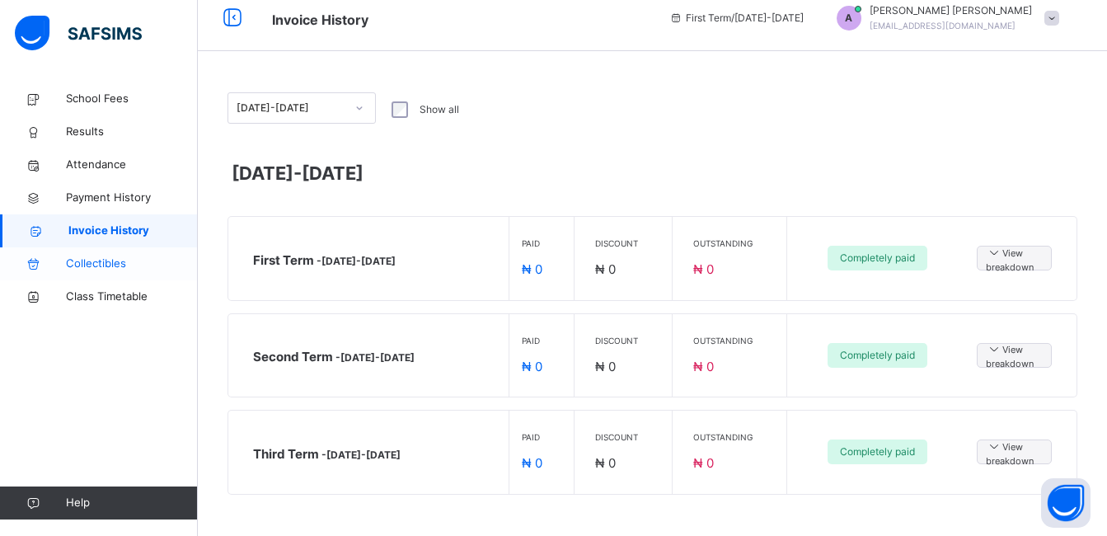
click at [101, 267] on span "Collectibles" at bounding box center [132, 264] width 132 height 16
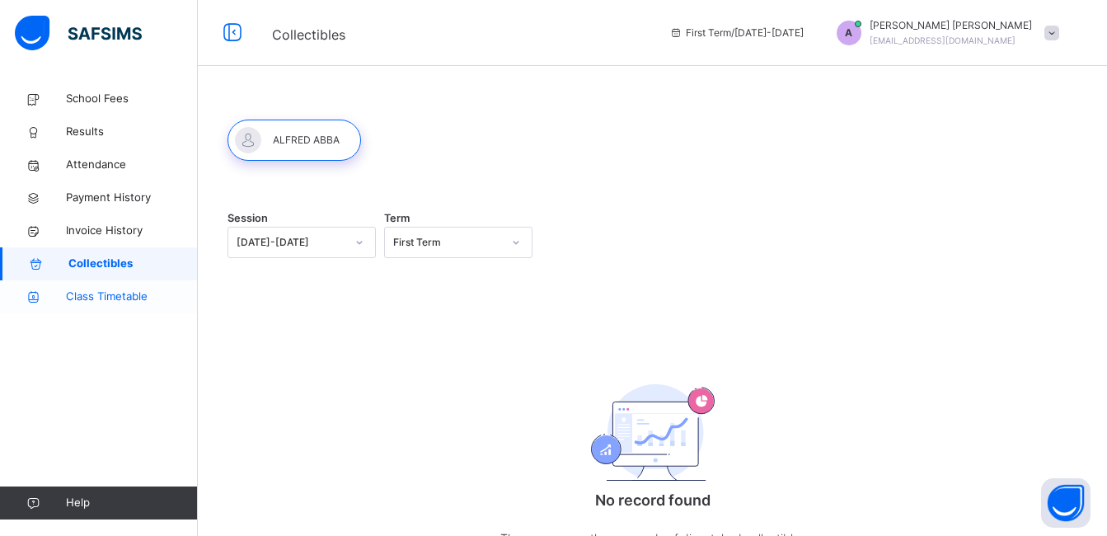
click at [142, 299] on span "Class Timetable" at bounding box center [132, 297] width 132 height 16
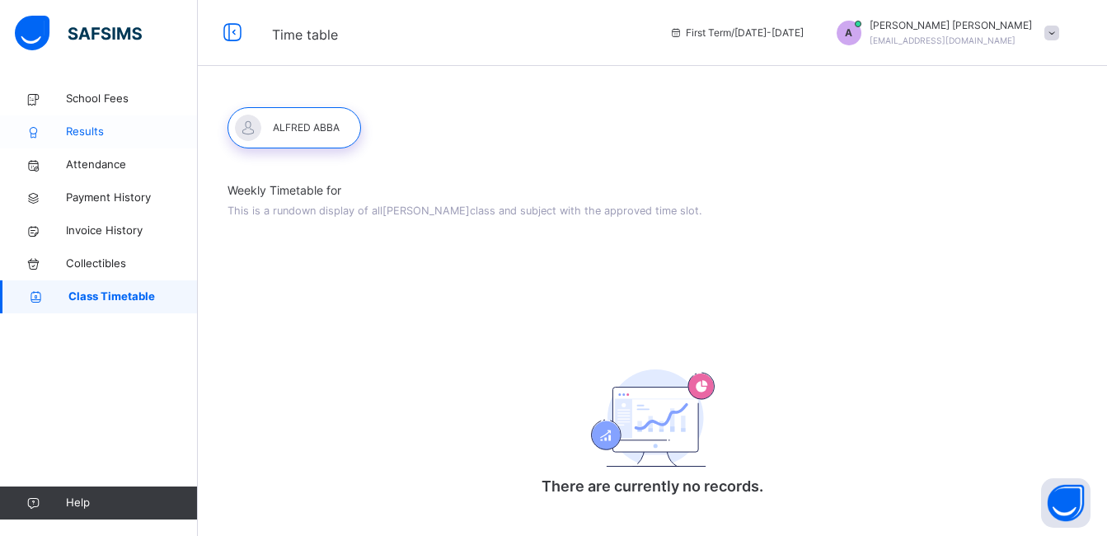
click at [86, 137] on span "Results" at bounding box center [132, 132] width 132 height 16
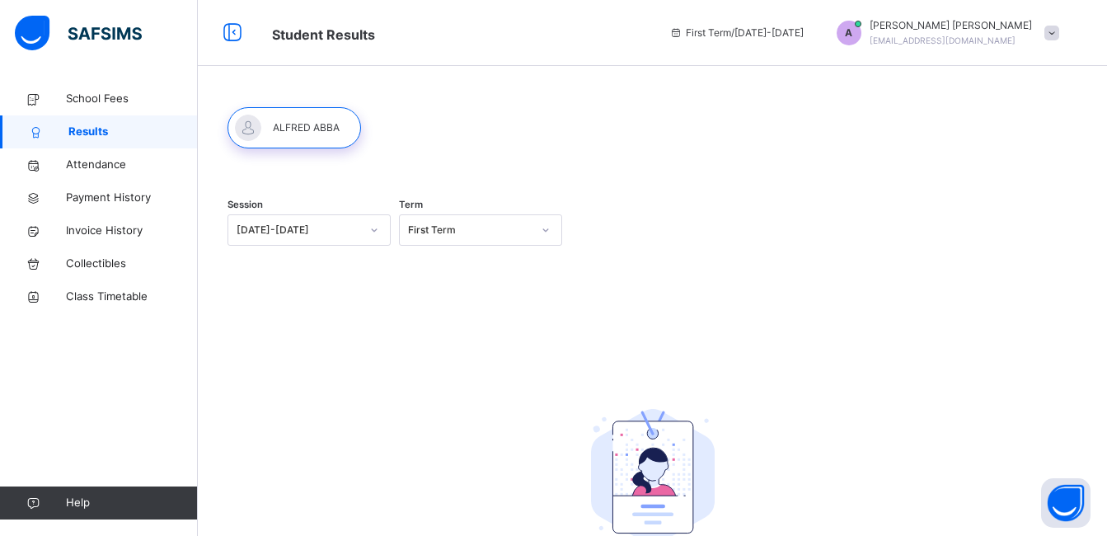
click at [375, 230] on icon at bounding box center [375, 229] width 6 height 3
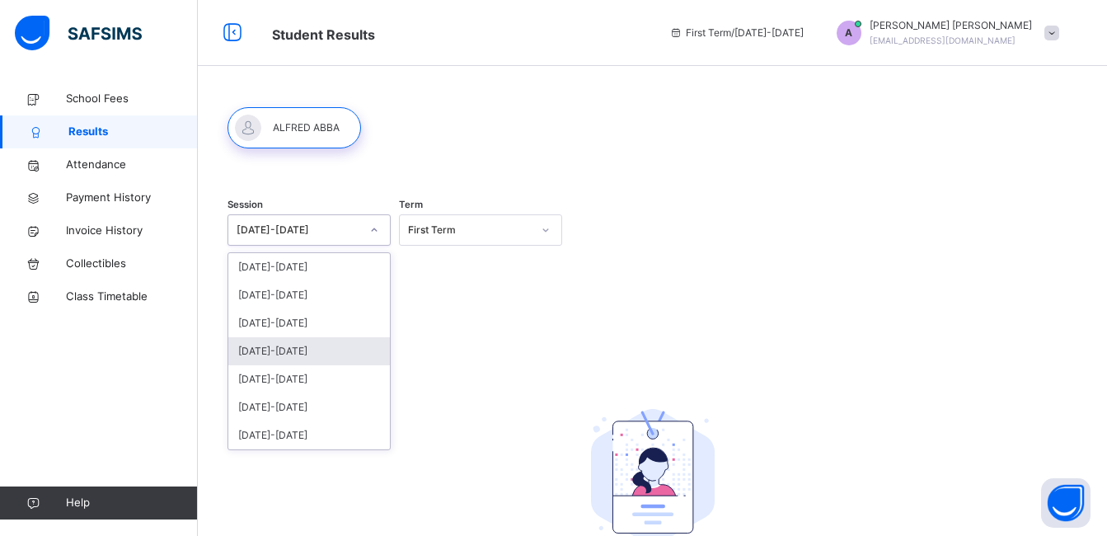
click at [314, 349] on div "[DATE]-[DATE]" at bounding box center [309, 351] width 162 height 28
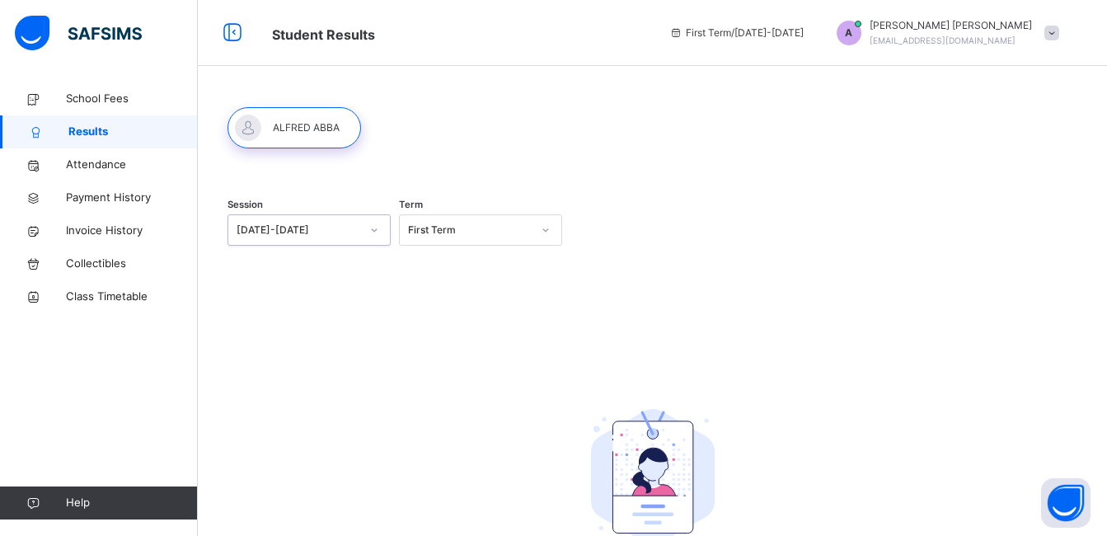
click at [551, 233] on icon at bounding box center [546, 230] width 10 height 16
click at [471, 324] on div "Third Term" at bounding box center [481, 323] width 162 height 28
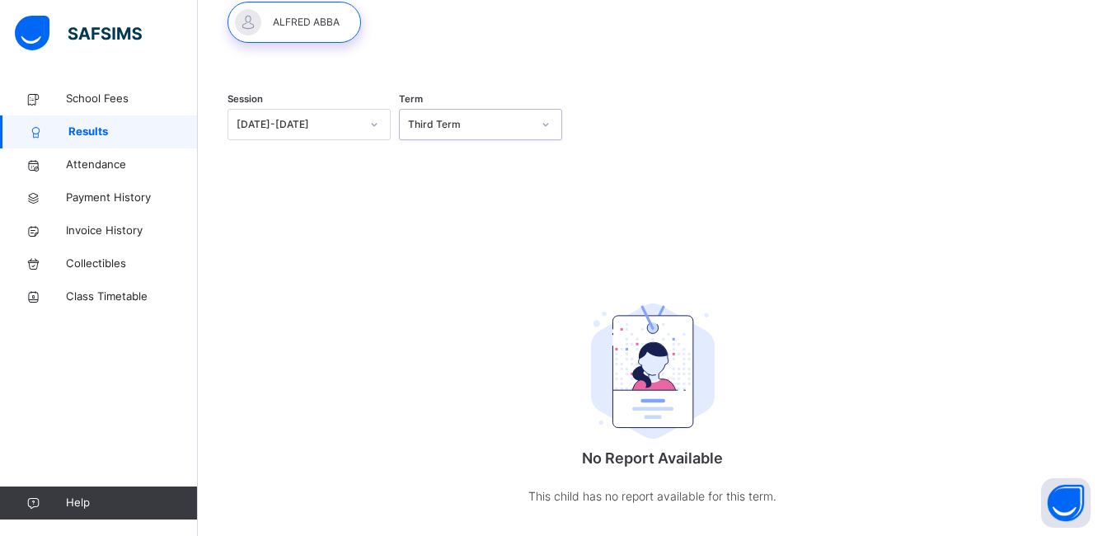
scroll to position [132, 0]
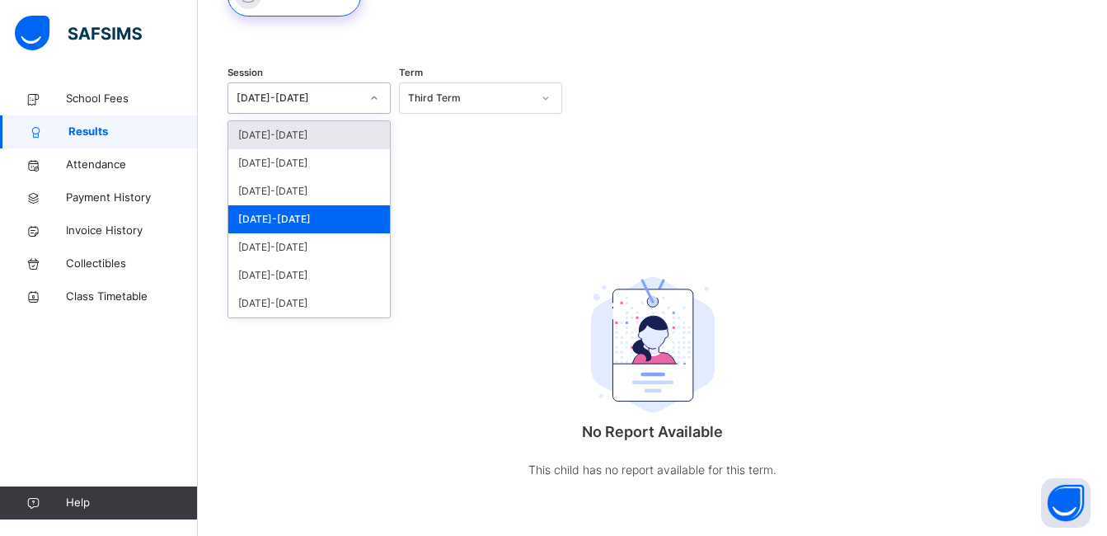
click at [378, 98] on icon at bounding box center [374, 98] width 10 height 16
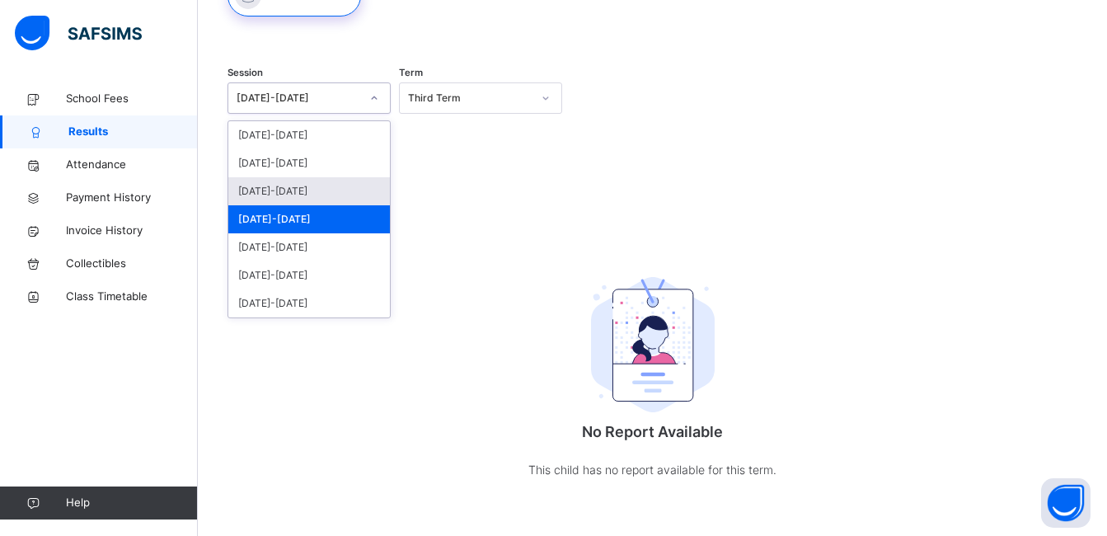
click at [297, 191] on div "[DATE]-[DATE]" at bounding box center [309, 191] width 162 height 28
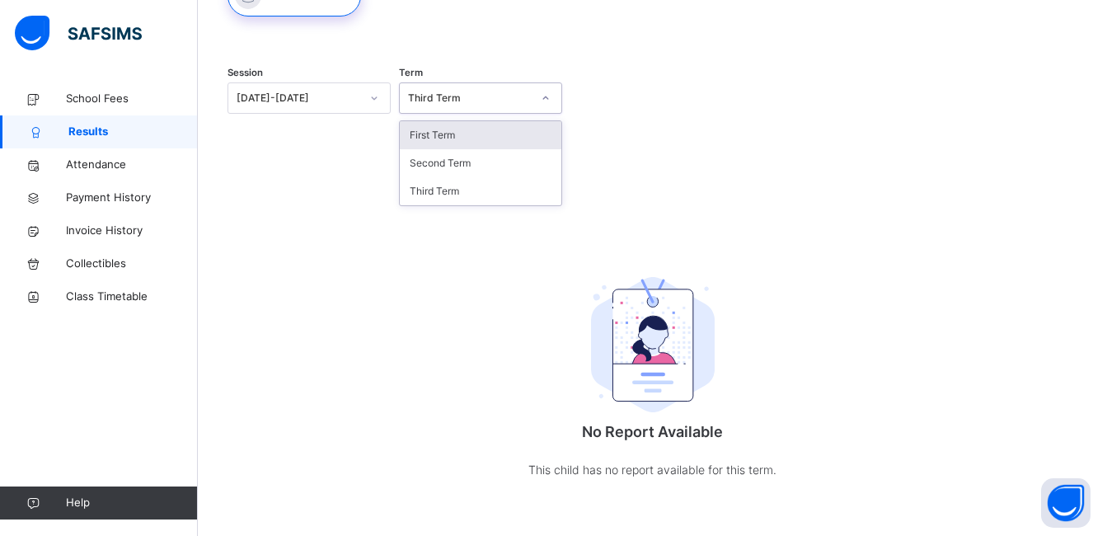
click at [549, 100] on icon at bounding box center [546, 97] width 6 height 3
click at [501, 129] on div "First Term" at bounding box center [481, 135] width 162 height 28
